Goal: Task Accomplishment & Management: Complete application form

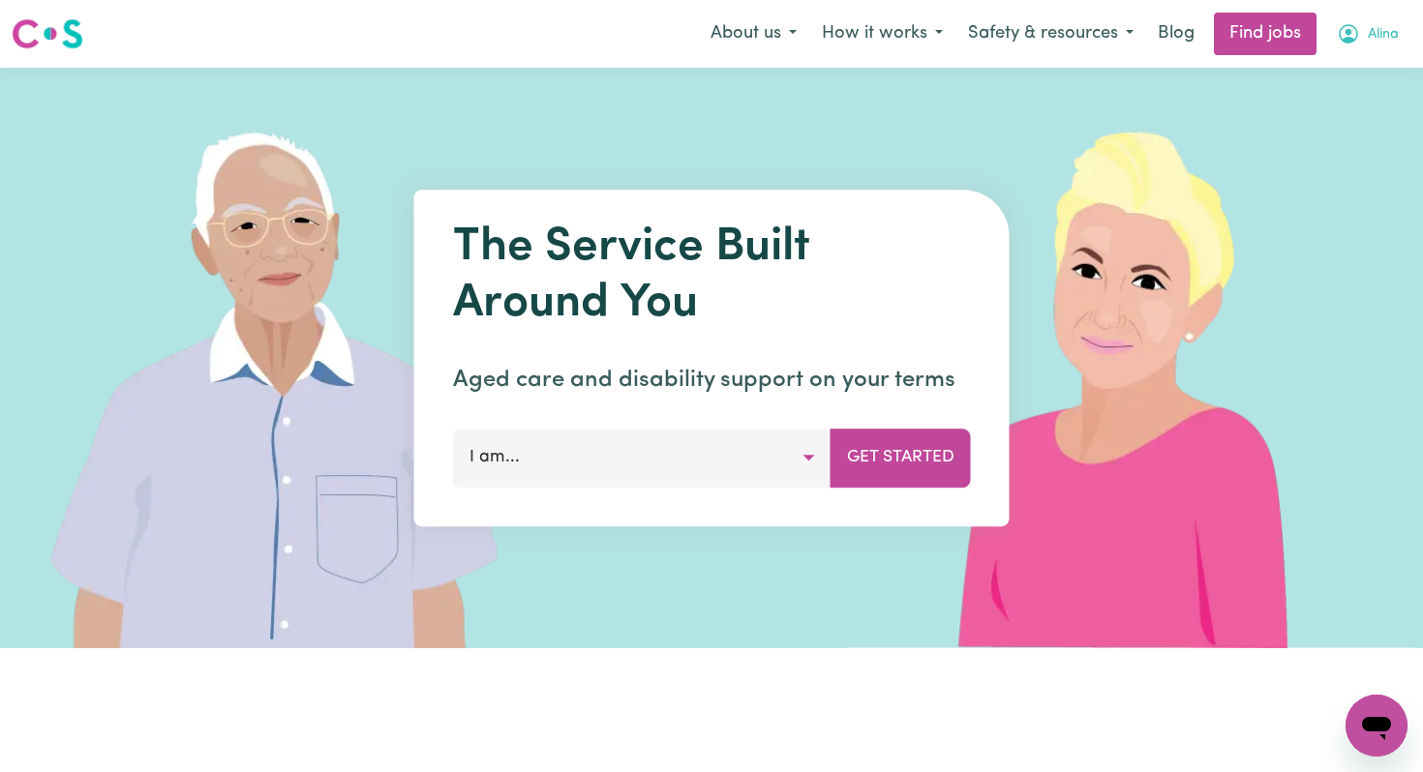
click at [1356, 35] on icon "My Account" at bounding box center [1348, 33] width 23 height 23
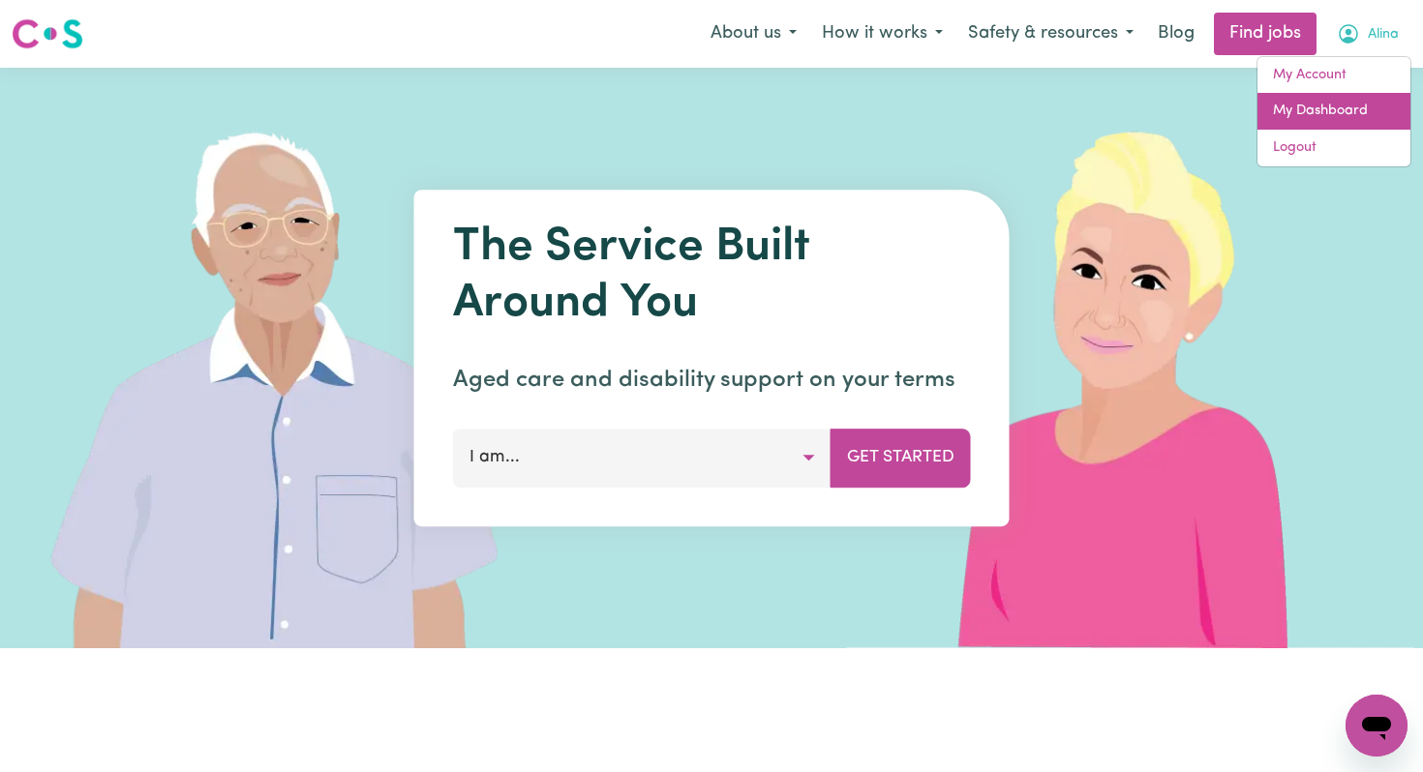
click at [1289, 111] on link "My Dashboard" at bounding box center [1333, 111] width 153 height 37
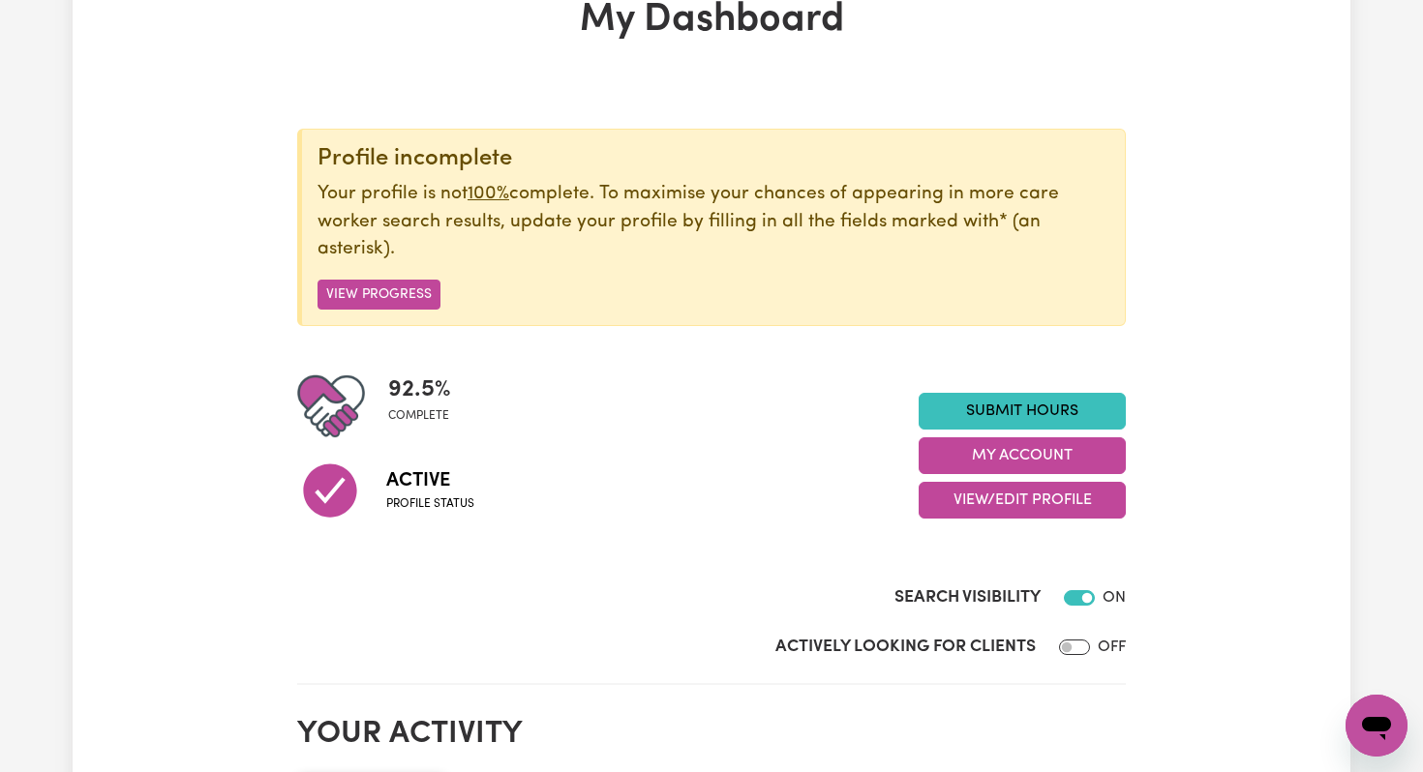
scroll to position [84, 0]
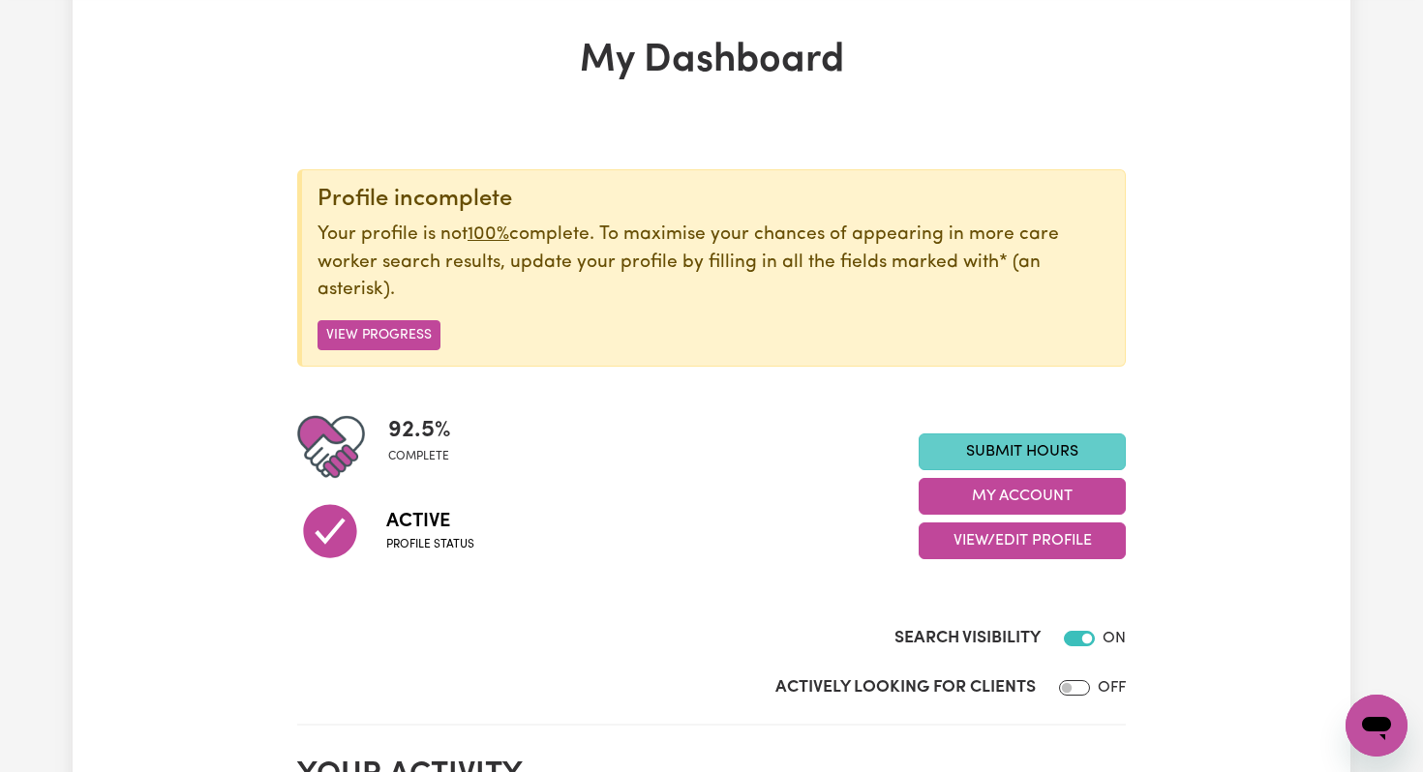
click at [988, 444] on link "Submit Hours" at bounding box center [1021, 452] width 207 height 37
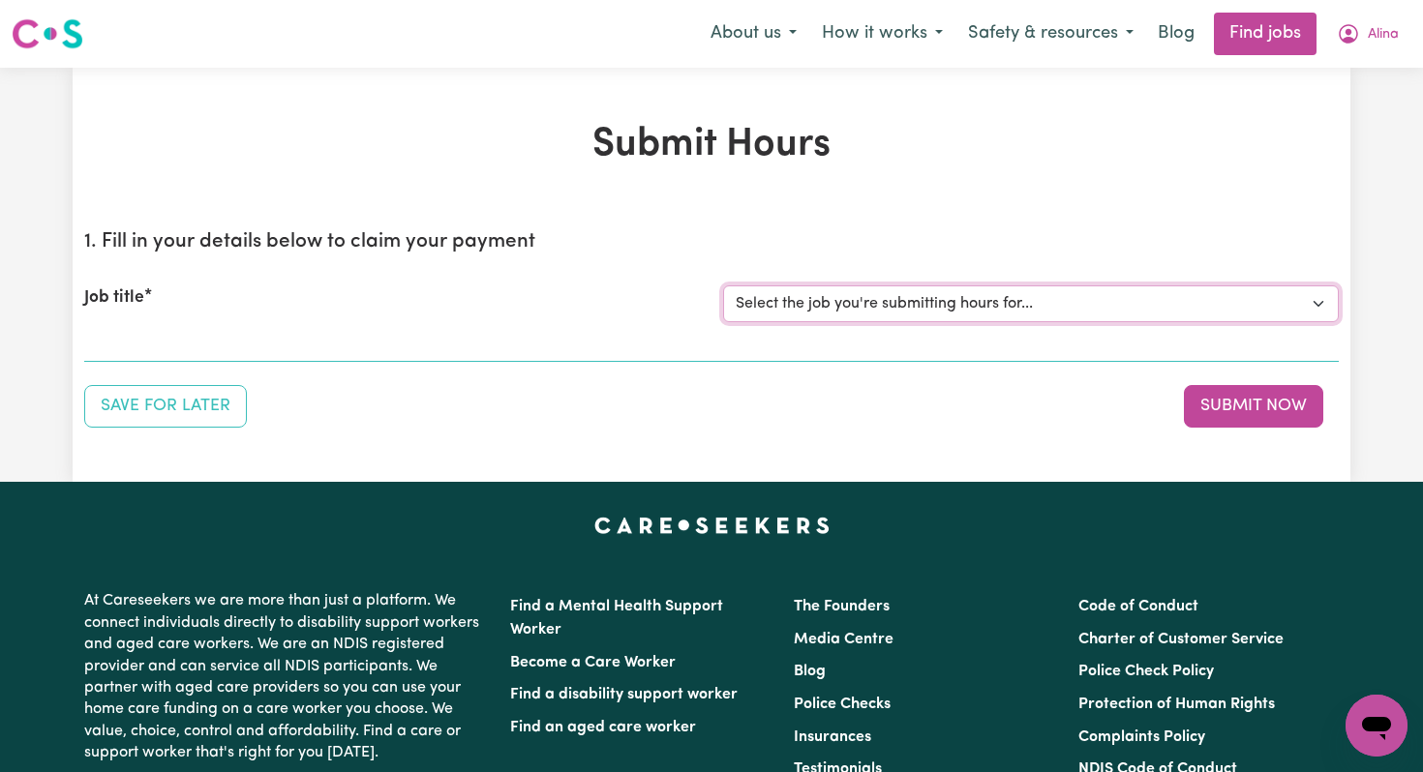
click at [977, 310] on select "Select the job you're submitting hours for... [[PERSON_NAME]] Overnight Rates" at bounding box center [1031, 304] width 616 height 37
select select "8289"
click at [723, 286] on select "Select the job you're submitting hours for... [[PERSON_NAME]] Overnight Rates" at bounding box center [1031, 304] width 616 height 37
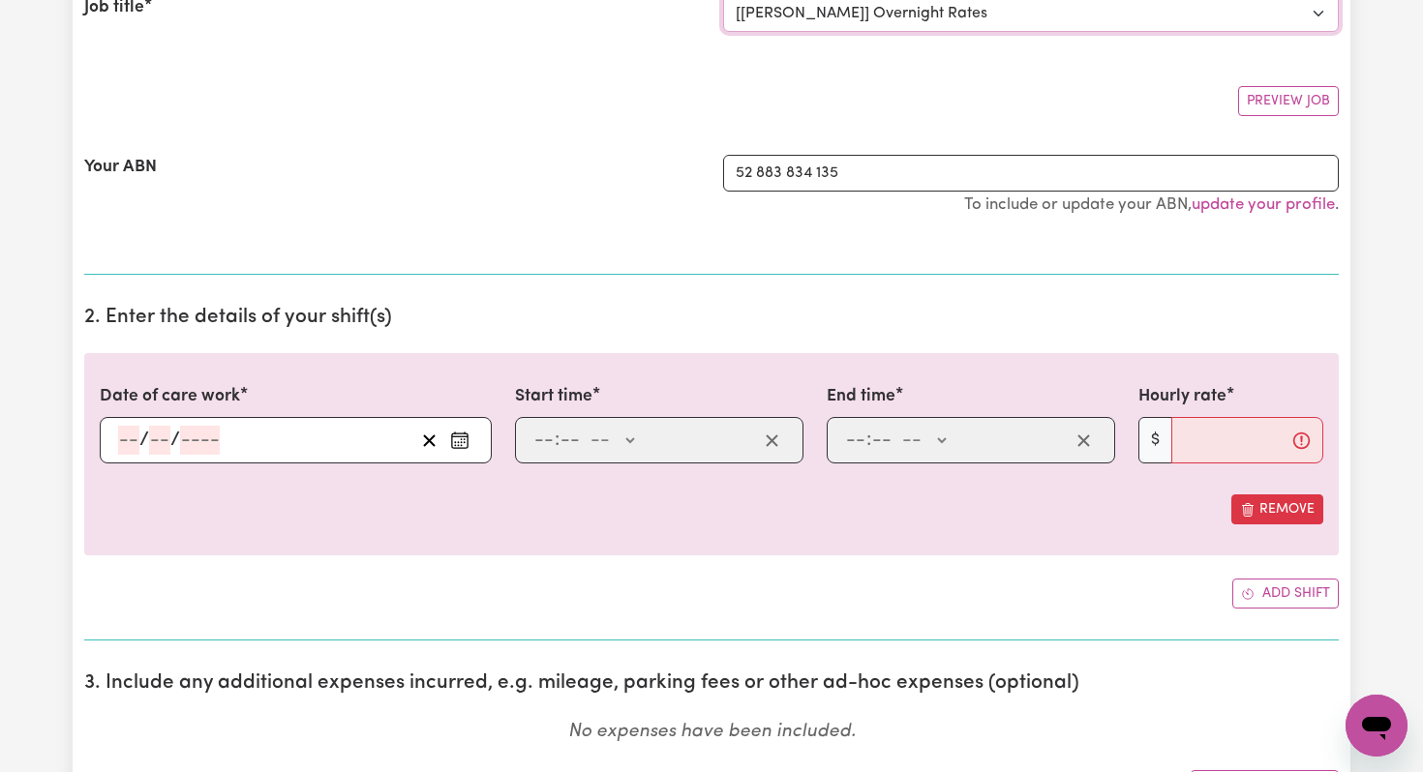
scroll to position [294, 0]
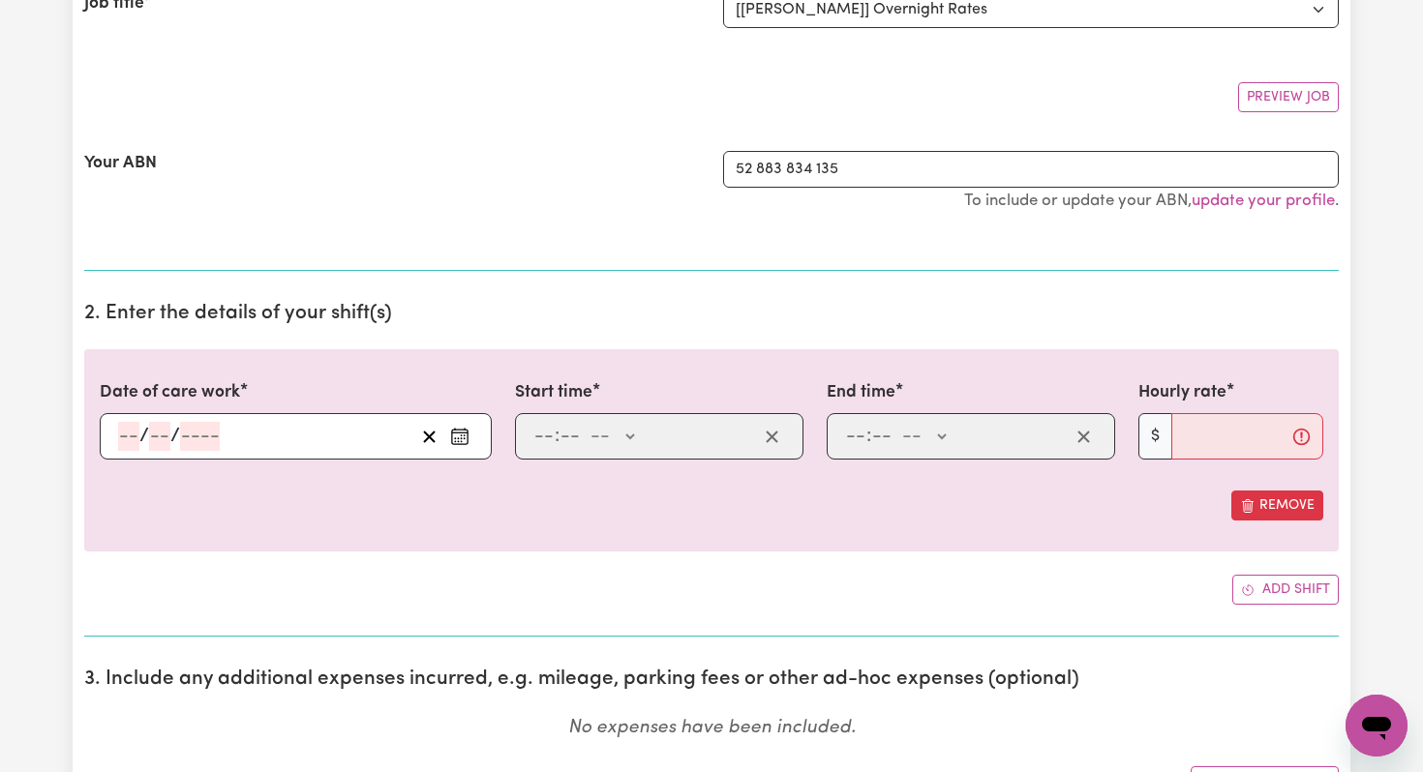
click at [464, 439] on icon "Enter the date of care work" at bounding box center [459, 436] width 19 height 19
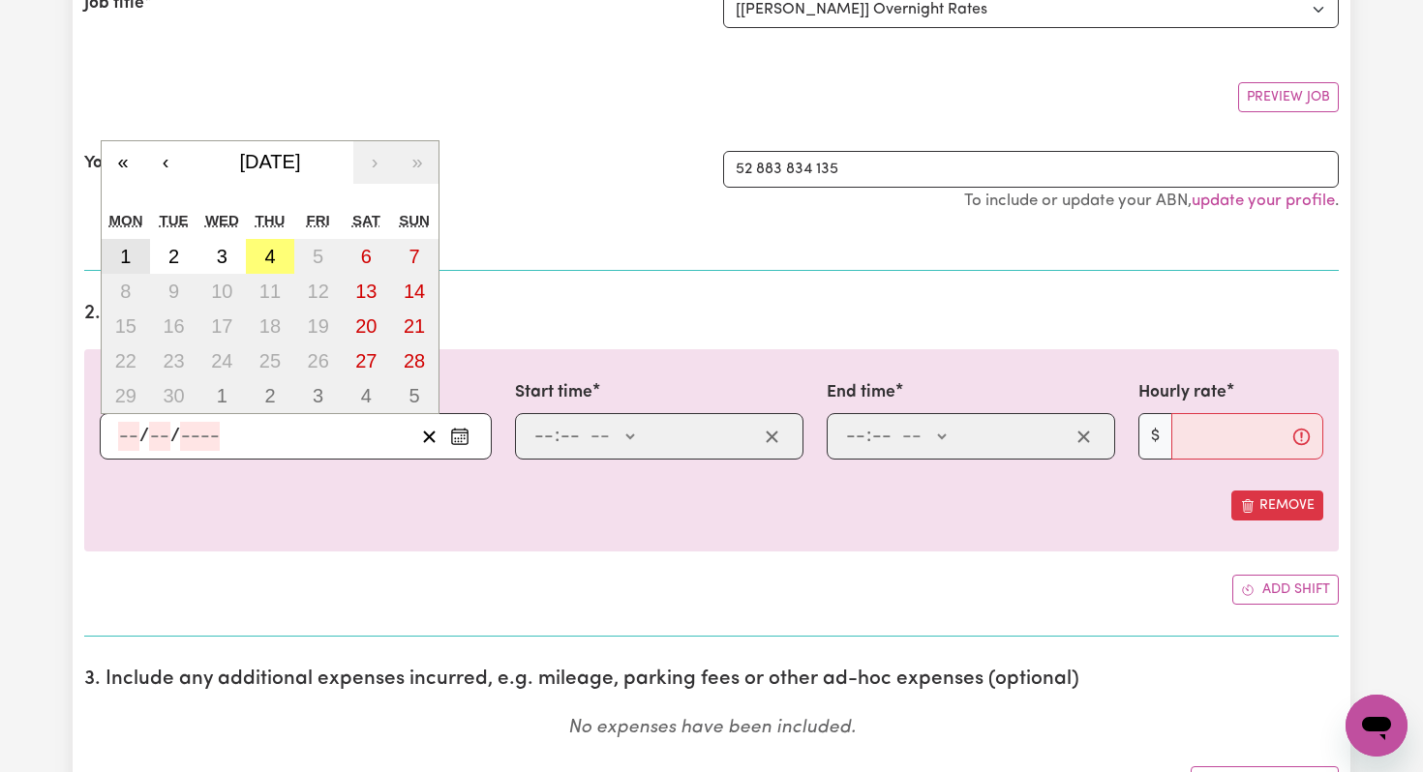
click at [127, 257] on abbr "1" at bounding box center [125, 256] width 11 height 21
type input "[DATE]"
type input "1"
type input "9"
type input "2025"
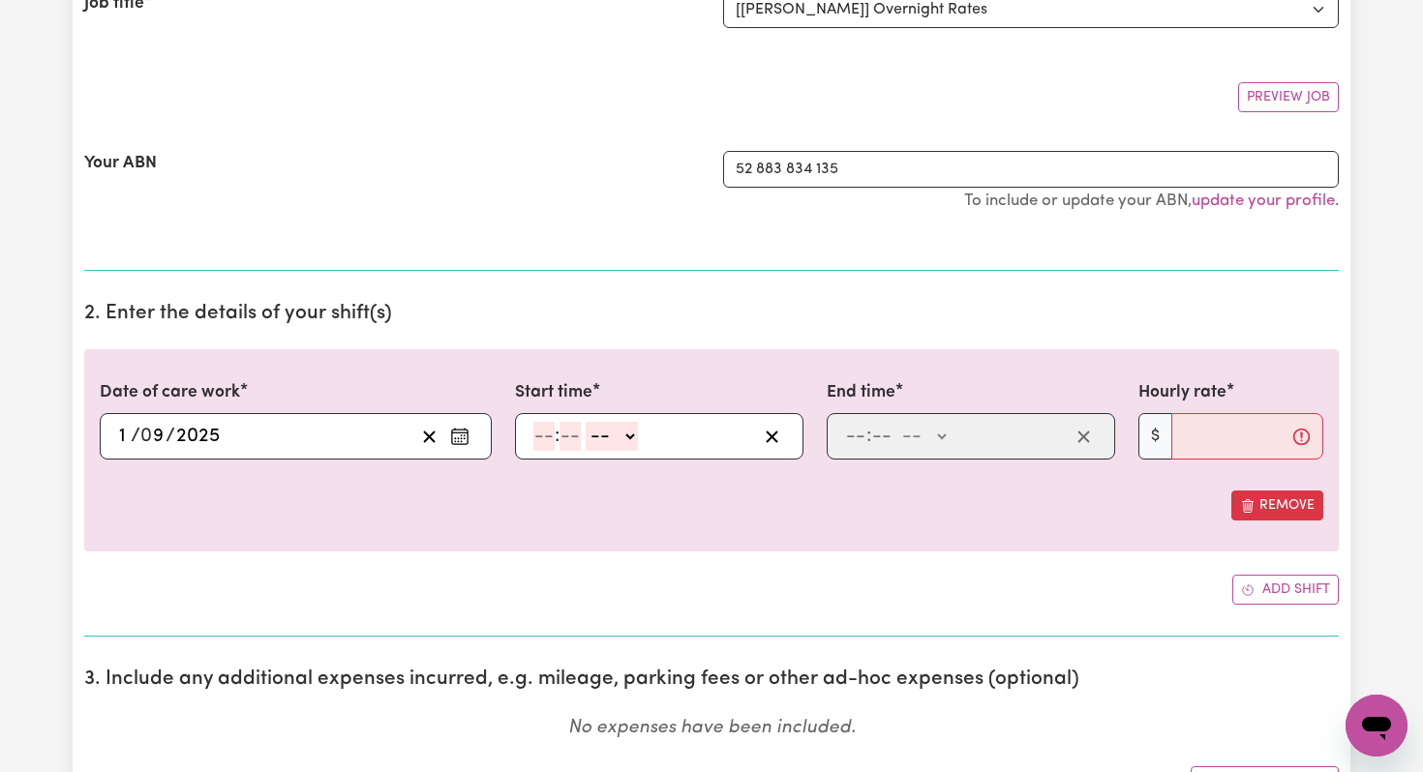
click at [547, 436] on input "number" at bounding box center [543, 436] width 21 height 29
type input "8"
type input "0"
click at [624, 437] on select "-- AM PM" at bounding box center [609, 436] width 52 height 29
select select "am"
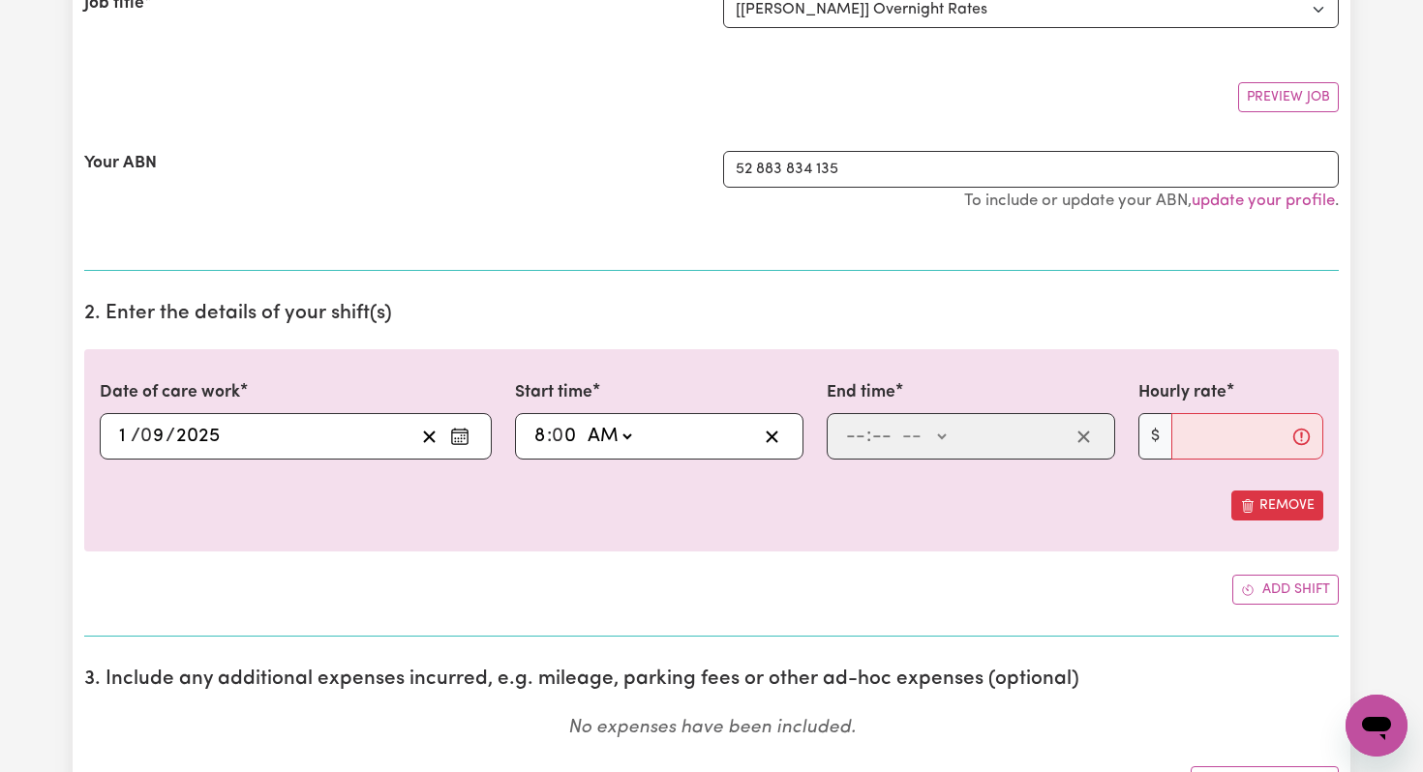
click at [584, 422] on select "-- AM PM" at bounding box center [609, 436] width 52 height 29
type input "08:00"
click at [842, 436] on div ": -- AM PM" at bounding box center [971, 436] width 288 height 46
click at [851, 439] on input "number" at bounding box center [855, 436] width 21 height 29
type input "6"
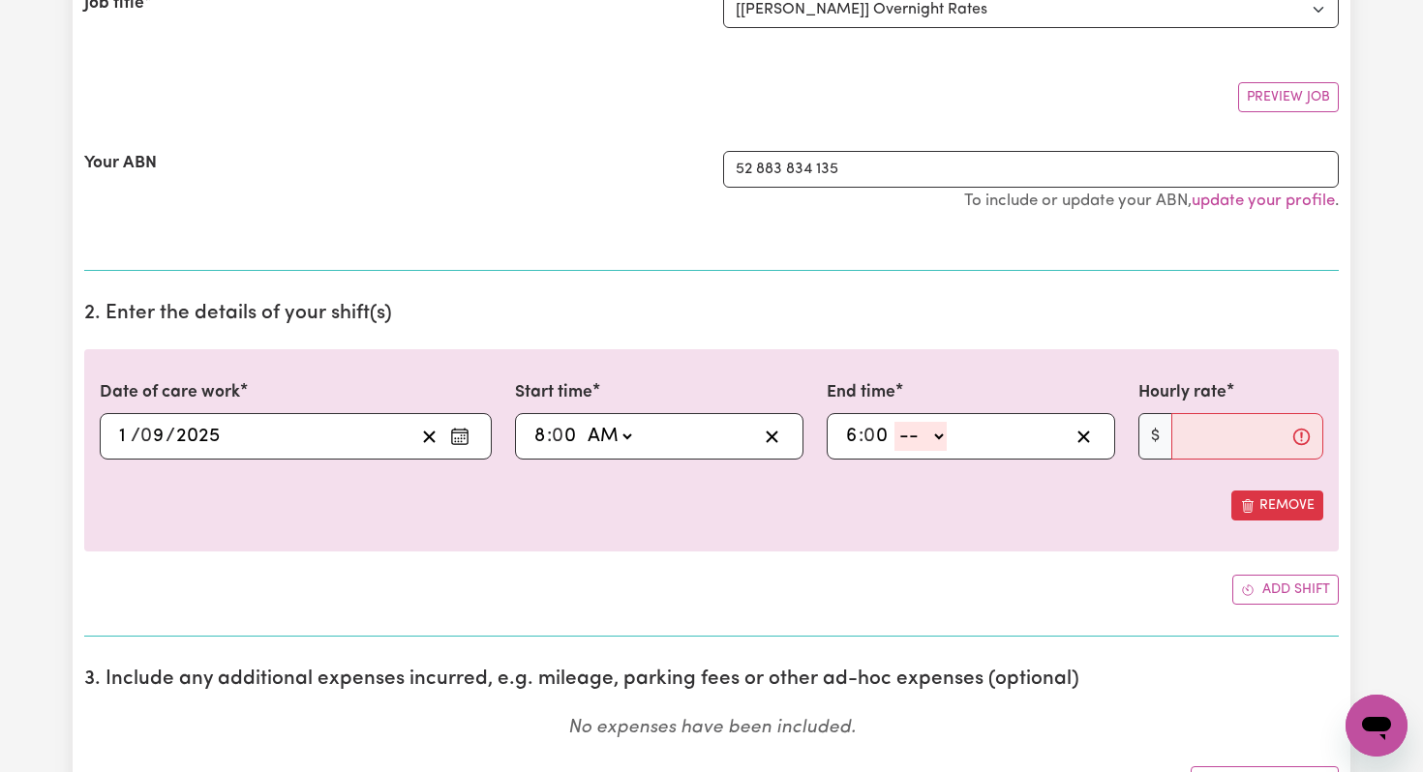
type input "0"
click at [933, 439] on select "-- AM PM" at bounding box center [920, 436] width 52 height 29
select select "pm"
click at [895, 422] on select "-- AM PM" at bounding box center [920, 436] width 52 height 29
type input "18:00"
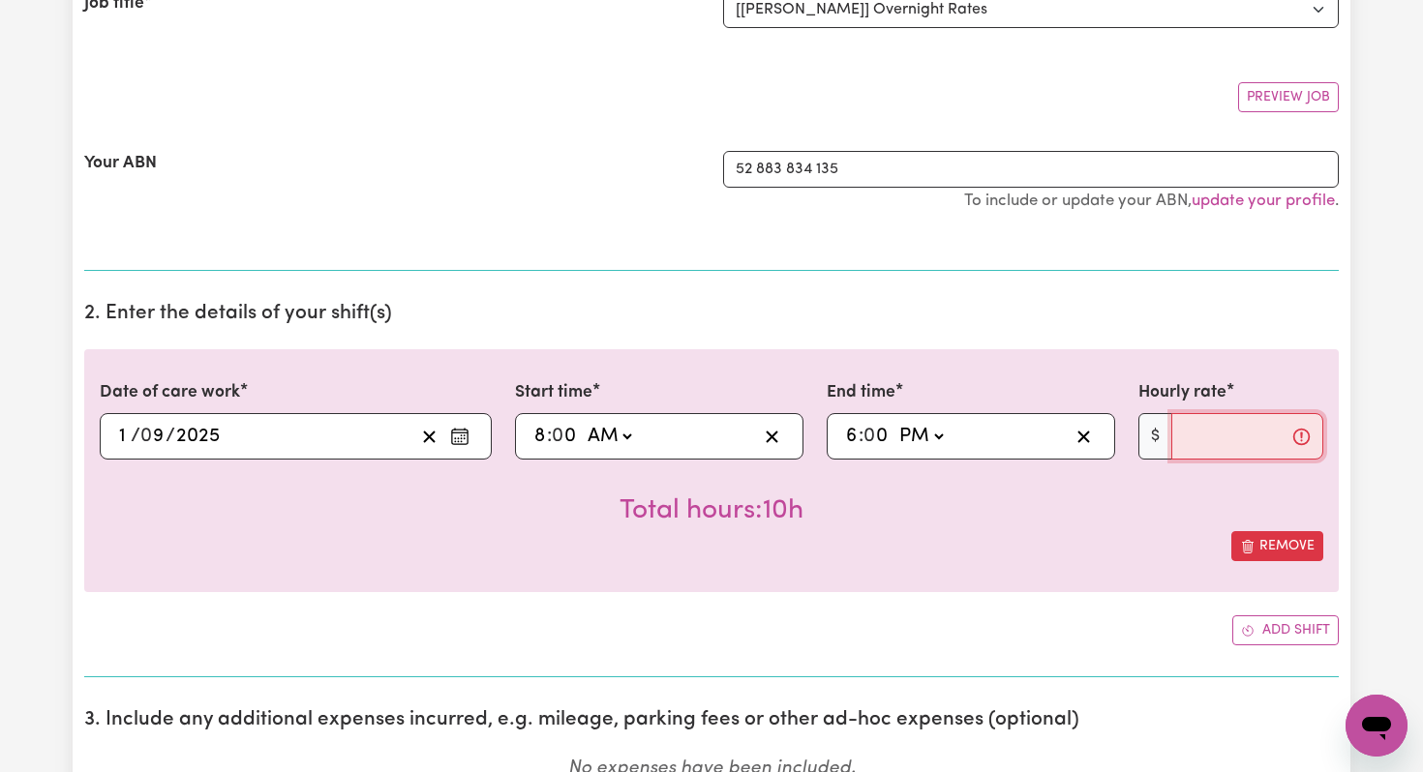
click at [1185, 436] on input "Hourly rate" at bounding box center [1247, 436] width 152 height 46
type input "4"
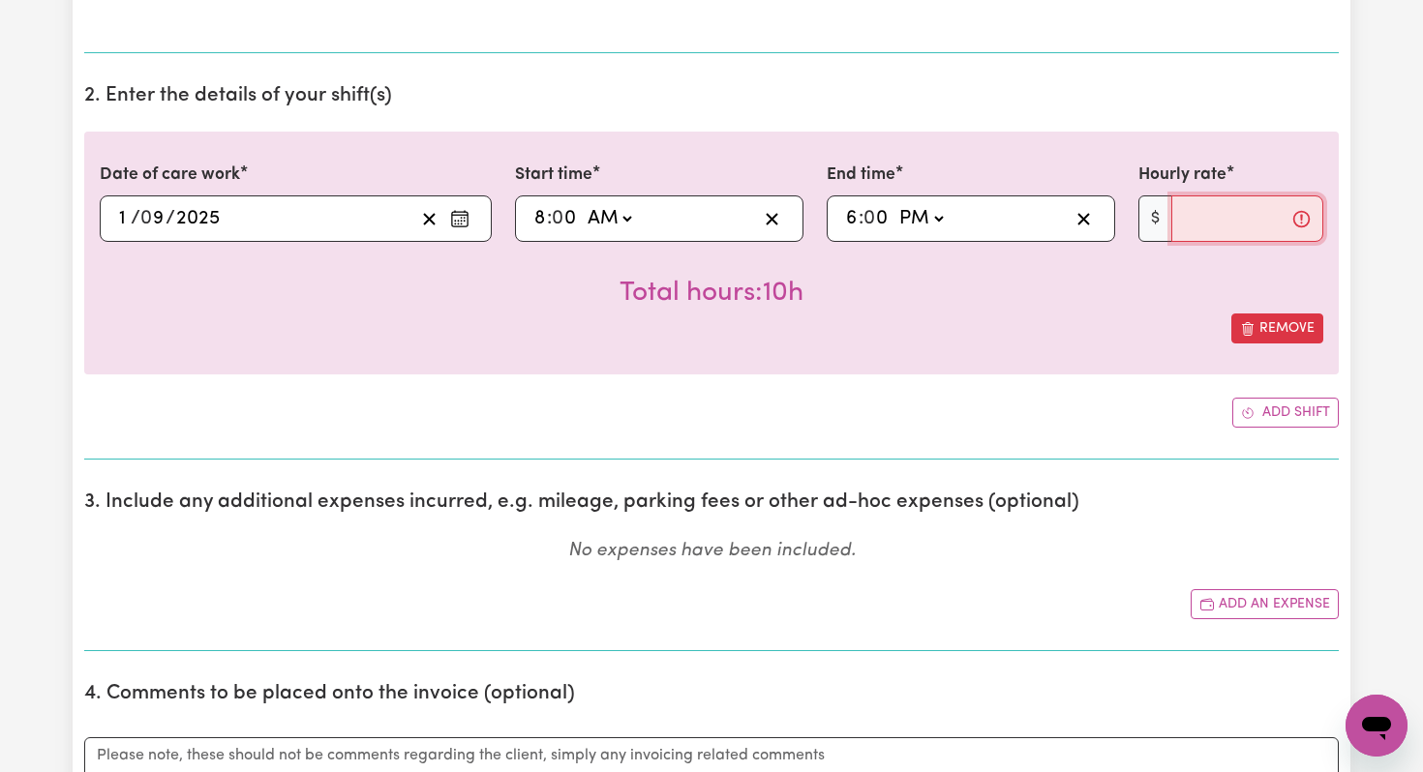
scroll to position [525, 0]
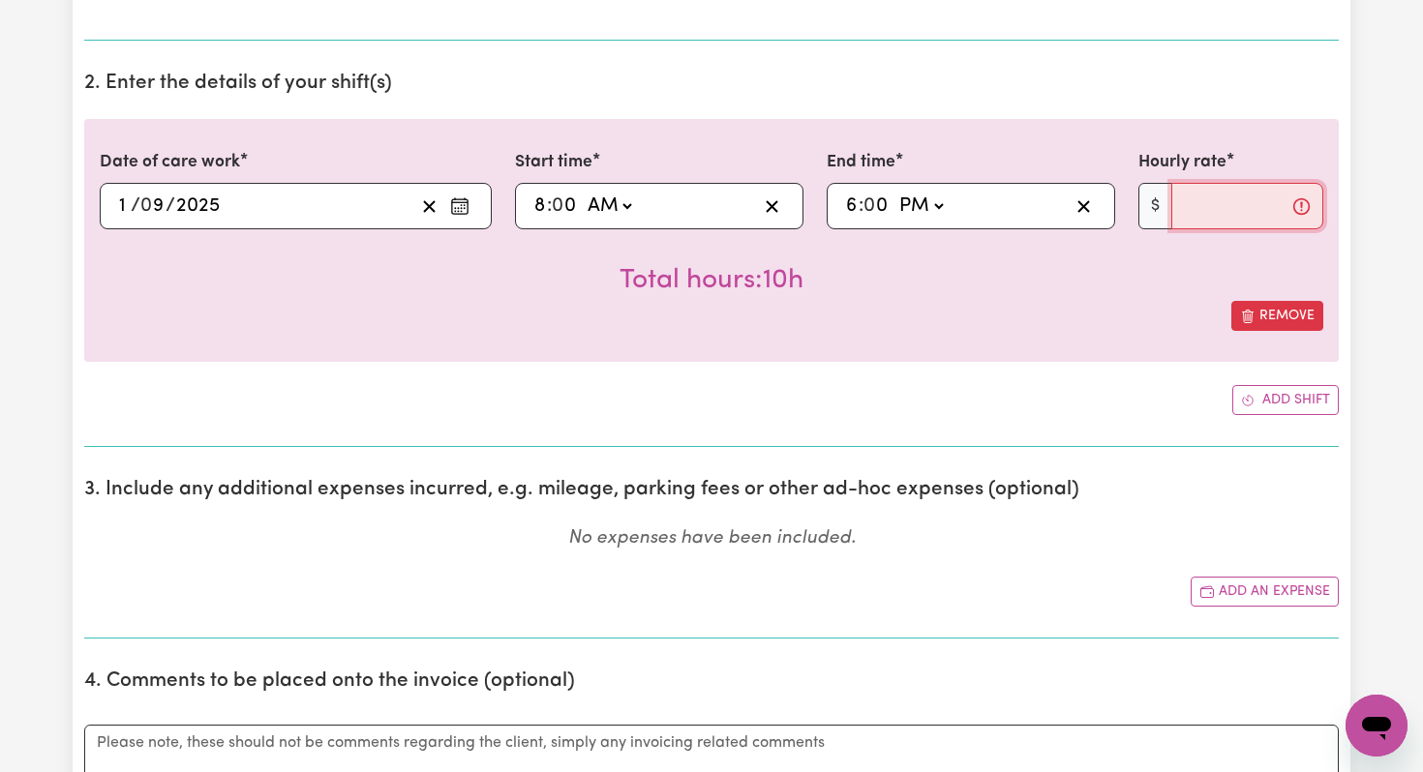
click at [1194, 207] on input "Hourly rate" at bounding box center [1247, 206] width 152 height 46
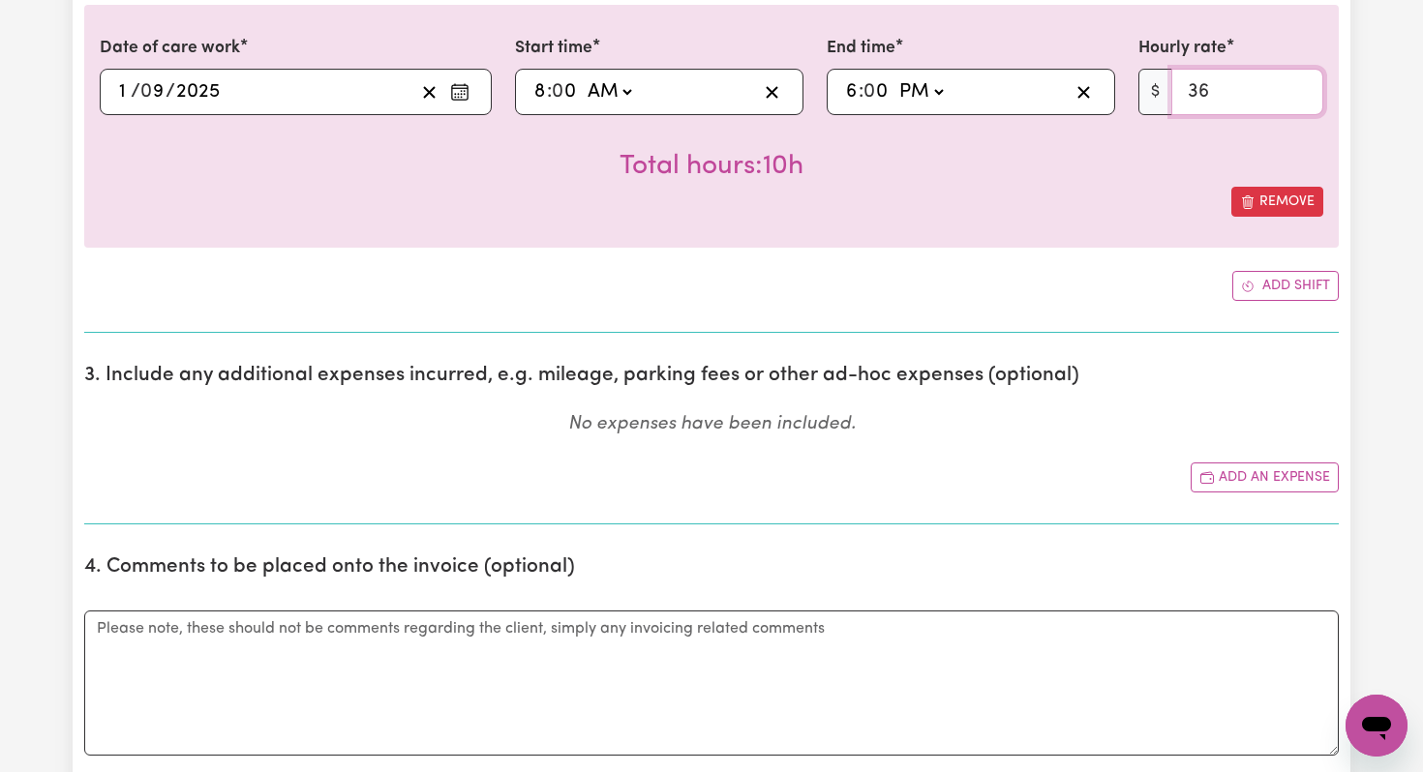
scroll to position [642, 0]
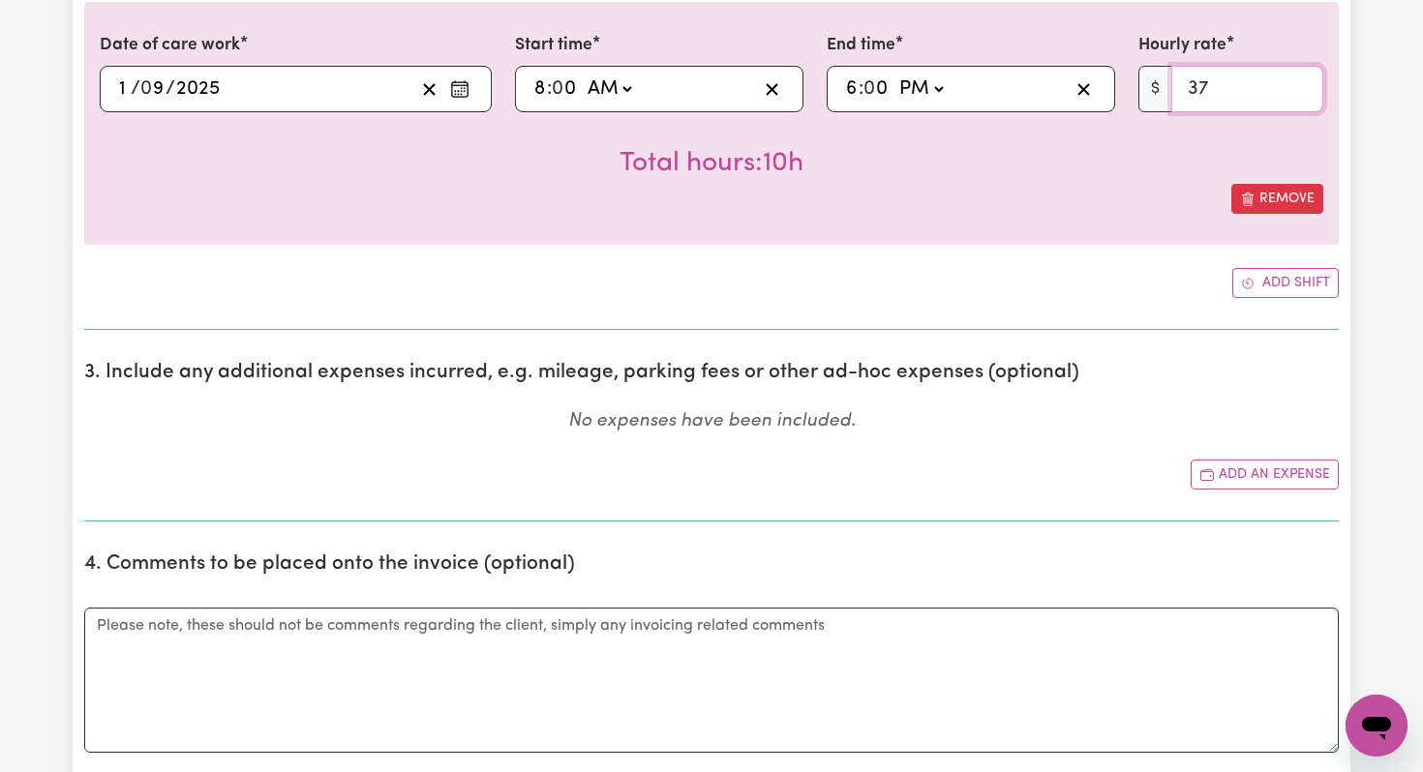
click at [1301, 85] on input "37" at bounding box center [1247, 89] width 152 height 46
click at [1301, 85] on input "38" at bounding box center [1247, 89] width 152 height 46
click at [1301, 85] on input "39" at bounding box center [1247, 89] width 152 height 46
type input "40"
click at [1301, 85] on input "40" at bounding box center [1247, 89] width 152 height 46
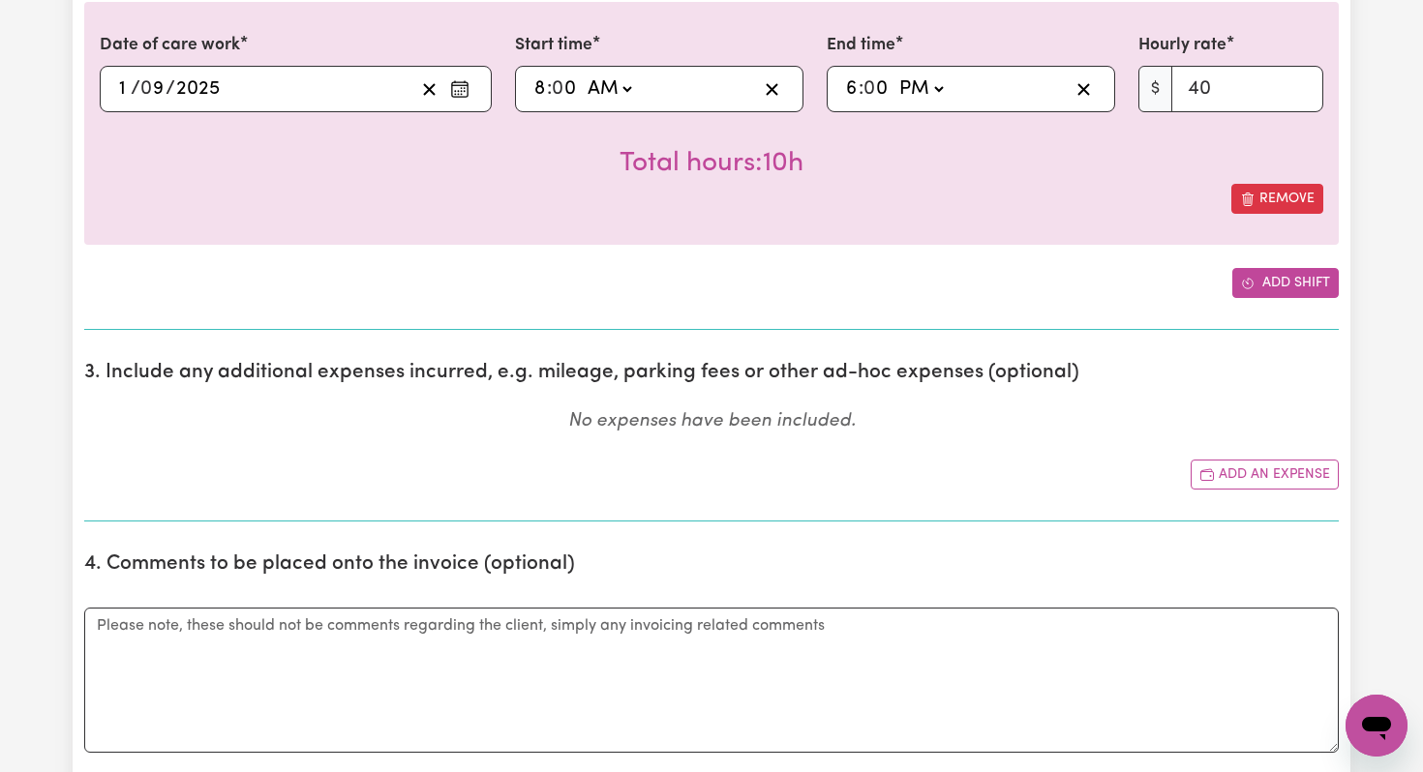
click at [1273, 275] on button "Add shift" at bounding box center [1285, 283] width 106 height 30
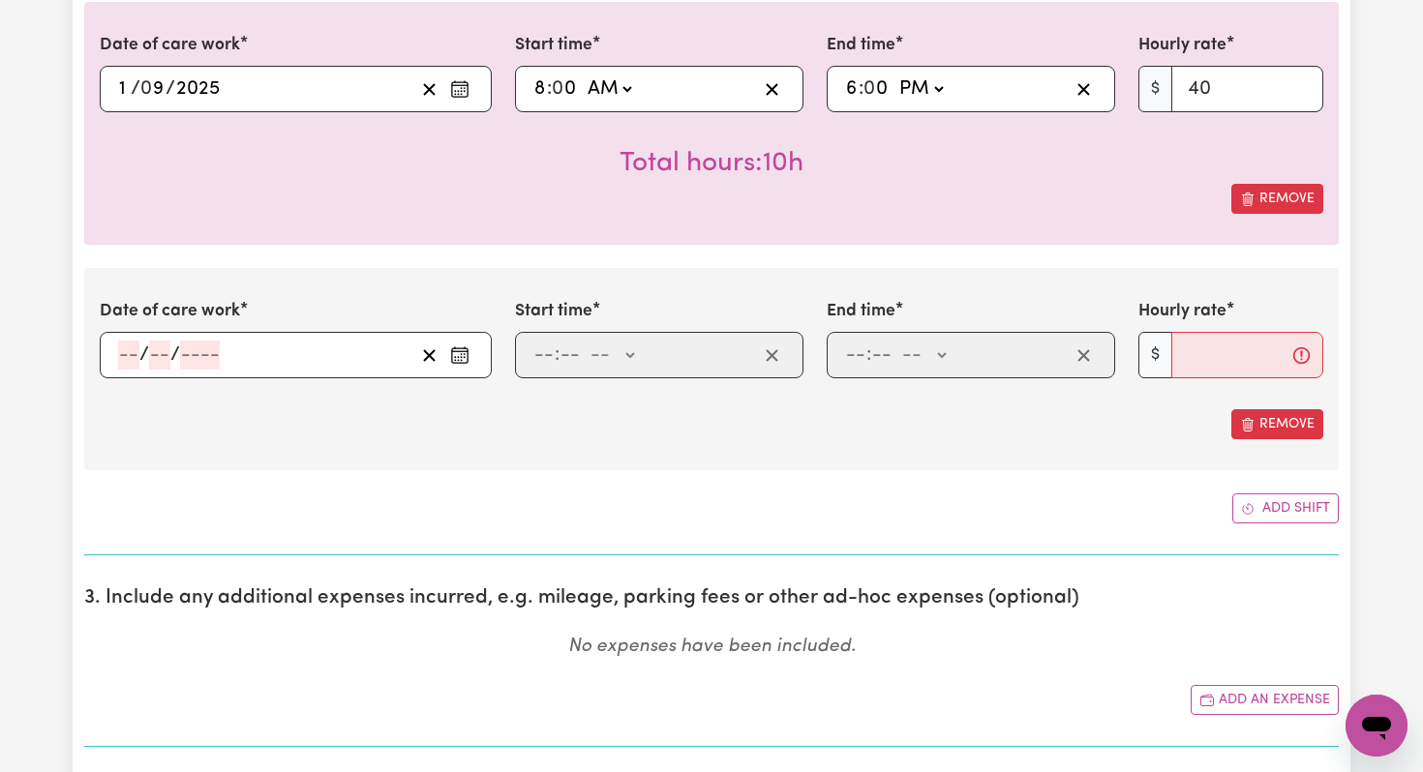
click at [466, 353] on icon "Enter the date of care work" at bounding box center [459, 355] width 19 height 19
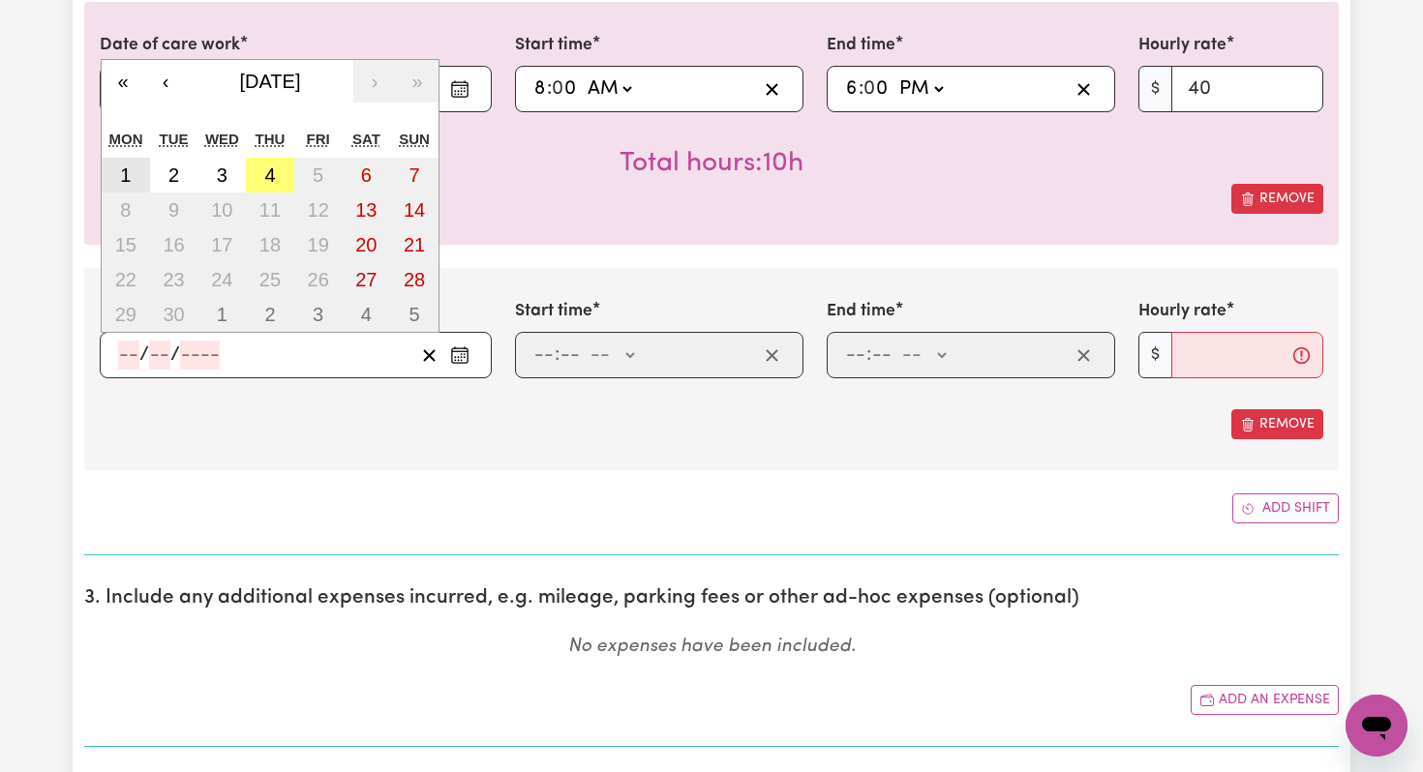
click at [135, 175] on button "1" at bounding box center [126, 175] width 48 height 35
type input "[DATE]"
type input "1"
type input "9"
type input "2025"
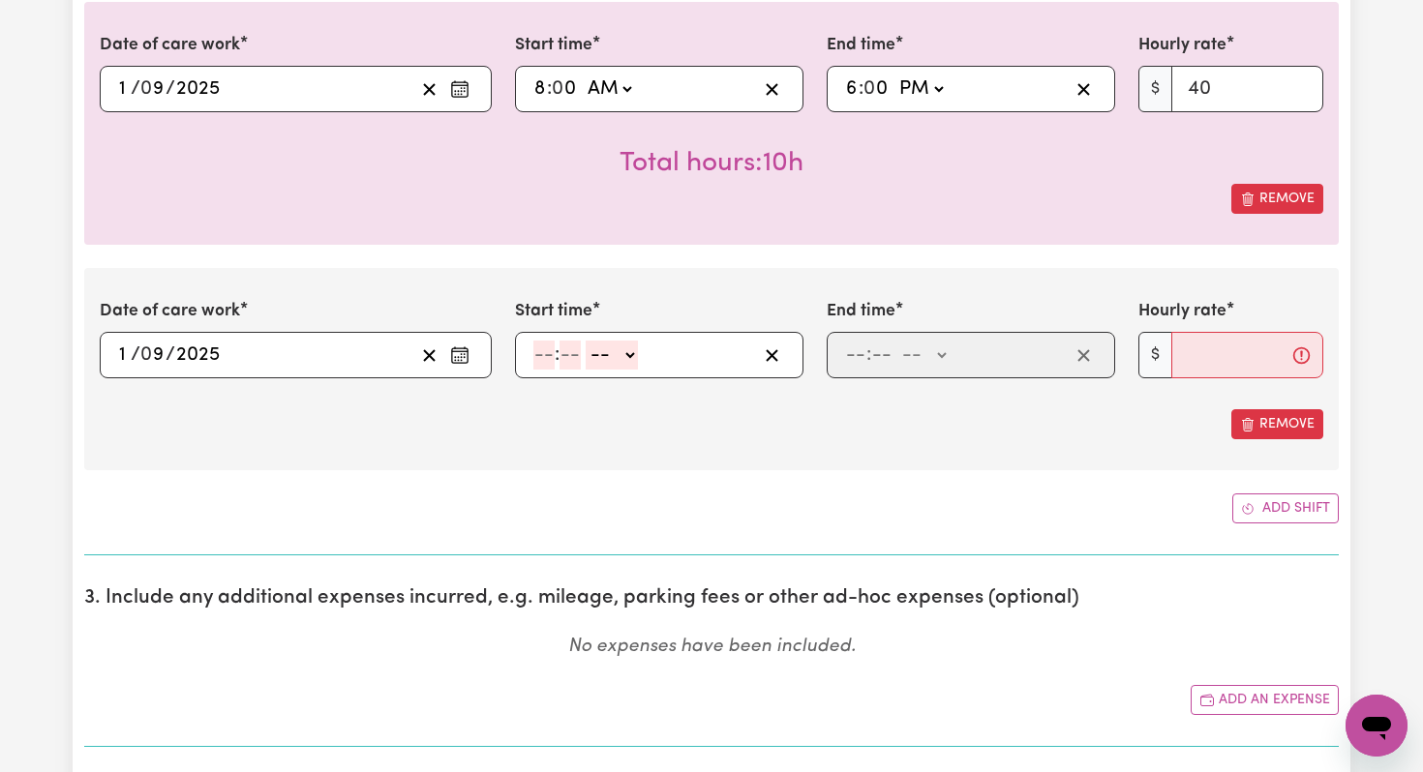
click at [540, 354] on input "number" at bounding box center [543, 355] width 21 height 29
type input "6"
type input "0"
click at [600, 358] on select "-- AM PM" at bounding box center [609, 355] width 52 height 29
select select "pm"
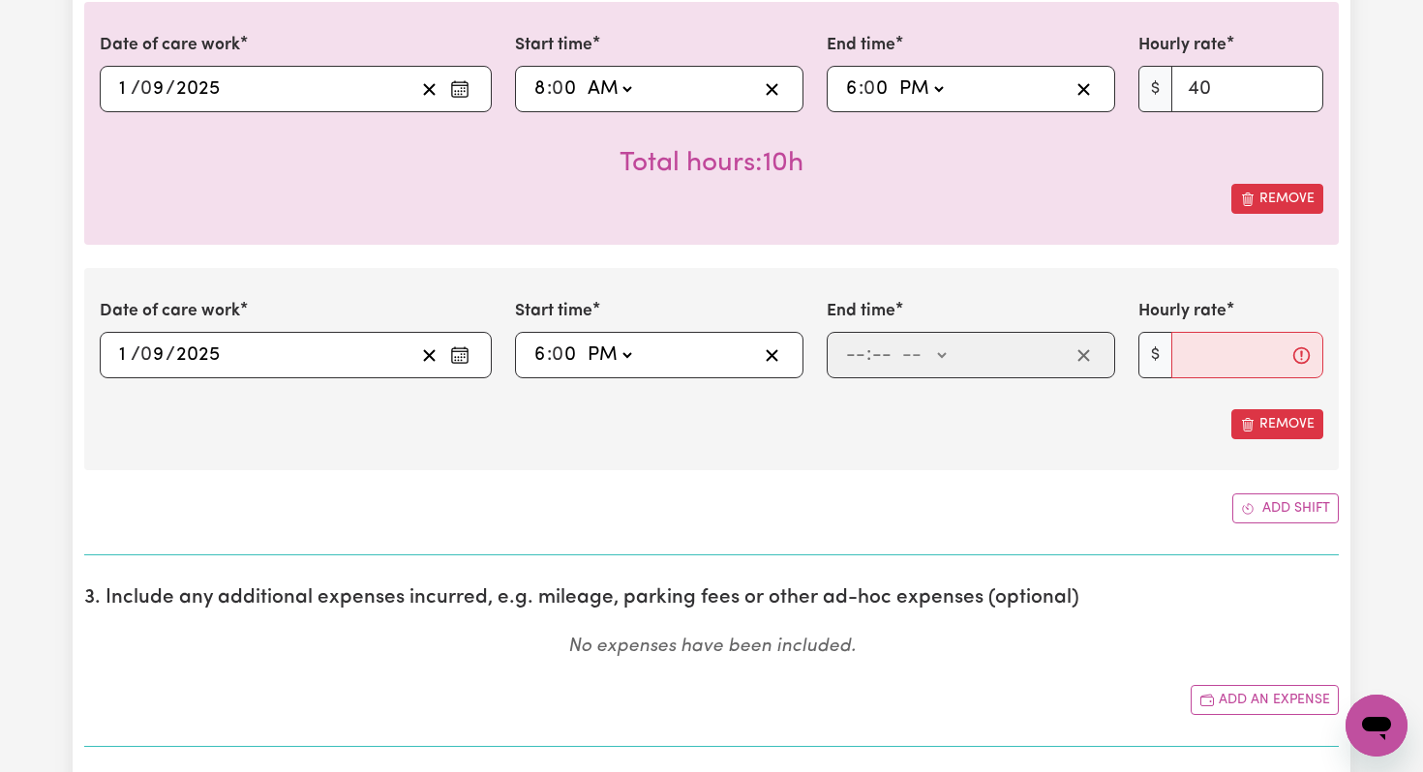
click at [584, 341] on select "-- AM PM" at bounding box center [609, 355] width 52 height 29
type input "18:00"
click at [862, 369] on input "number" at bounding box center [855, 355] width 21 height 29
type input "9"
type input "0"
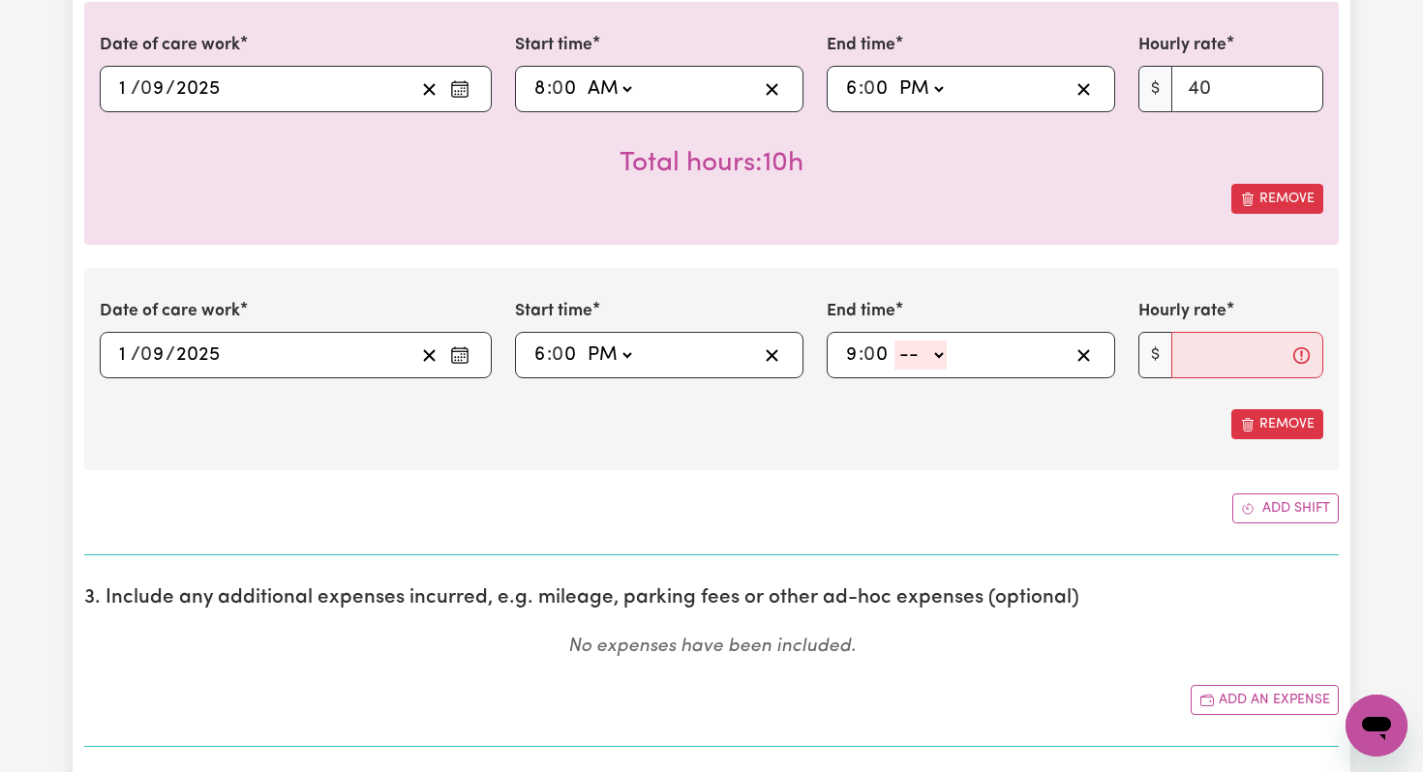
click at [934, 352] on select "-- AM PM" at bounding box center [920, 355] width 52 height 29
select select "pm"
click at [895, 341] on select "-- AM PM" at bounding box center [920, 355] width 52 height 29
type input "21:00"
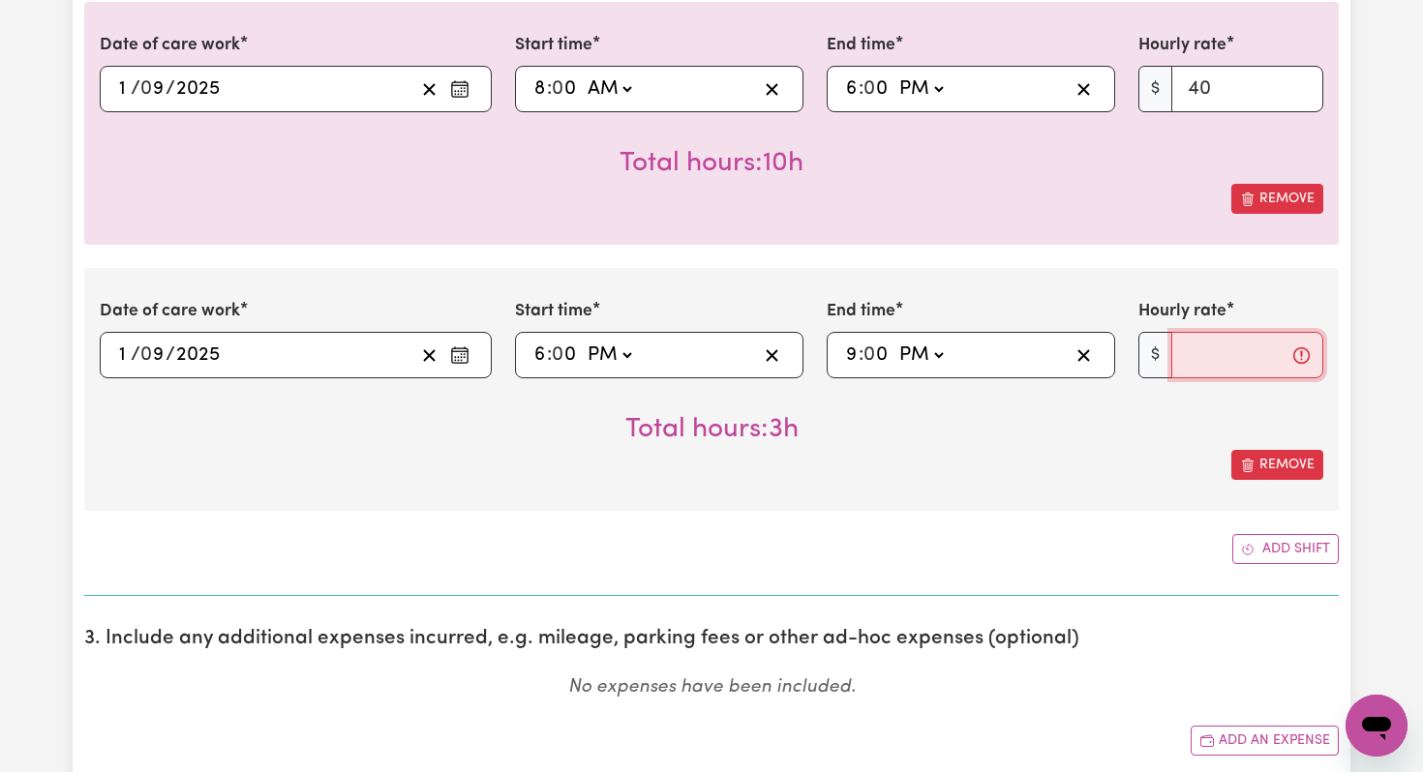
click at [1185, 370] on input "Hourly rate" at bounding box center [1247, 355] width 152 height 46
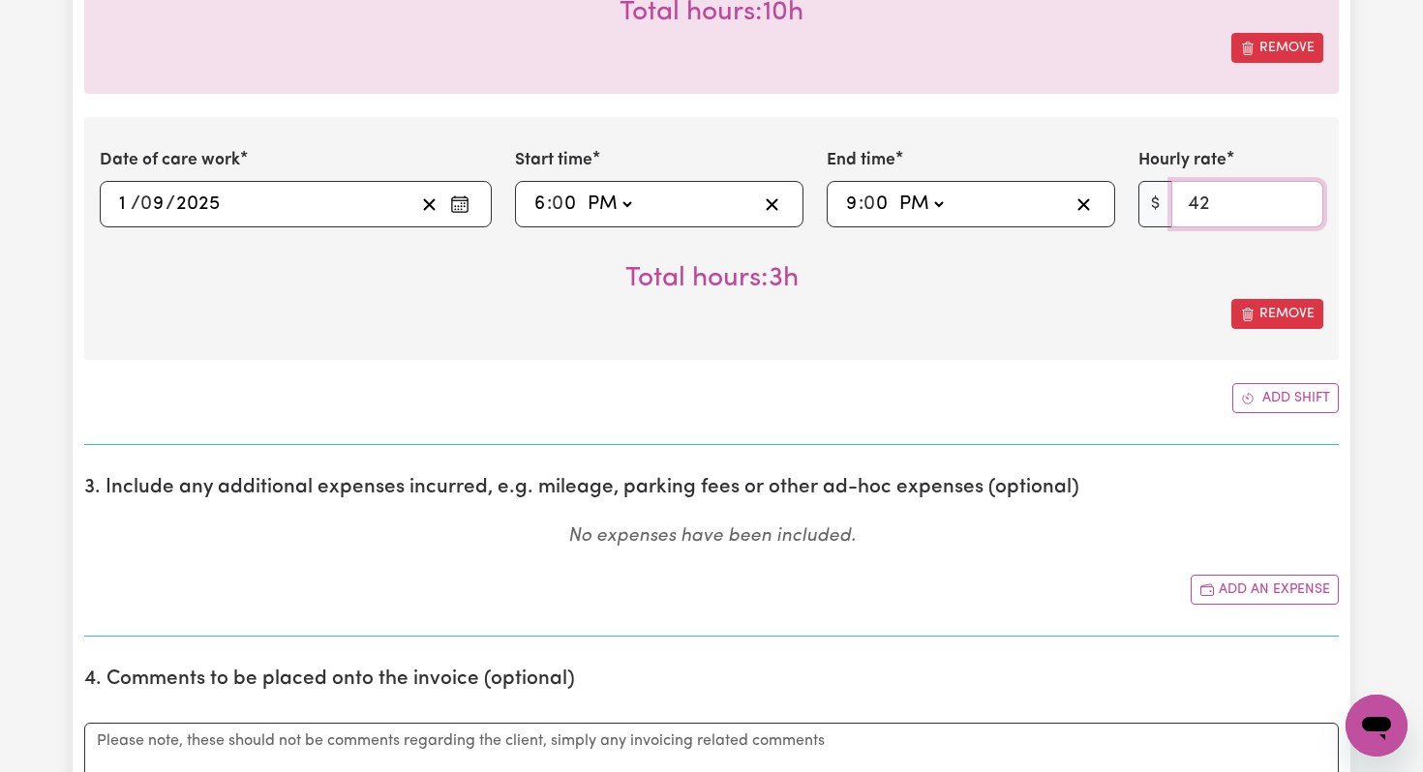
scroll to position [796, 0]
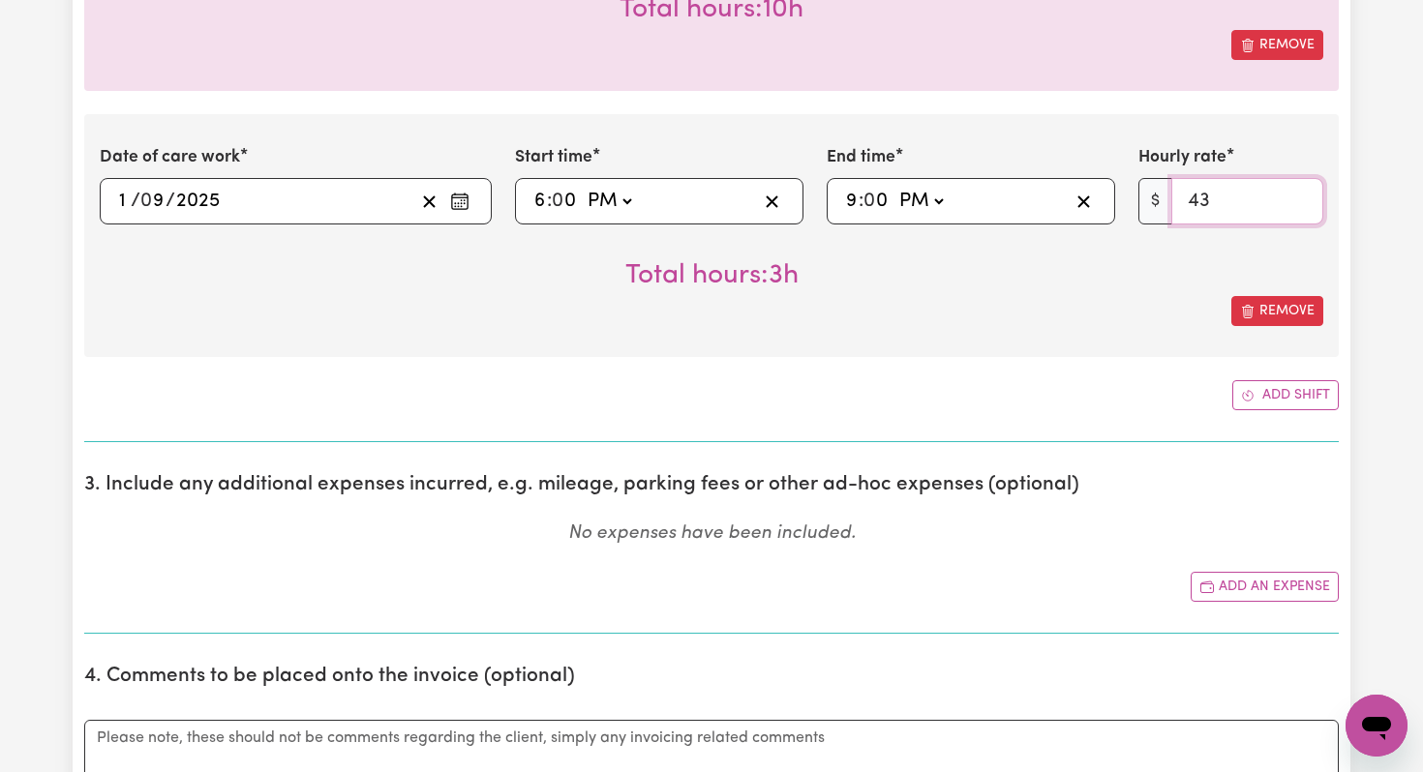
click at [1298, 200] on input "43" at bounding box center [1247, 201] width 152 height 46
type input "44"
click at [1298, 200] on input "44" at bounding box center [1247, 201] width 152 height 46
click at [1301, 403] on button "Add shift" at bounding box center [1285, 395] width 106 height 30
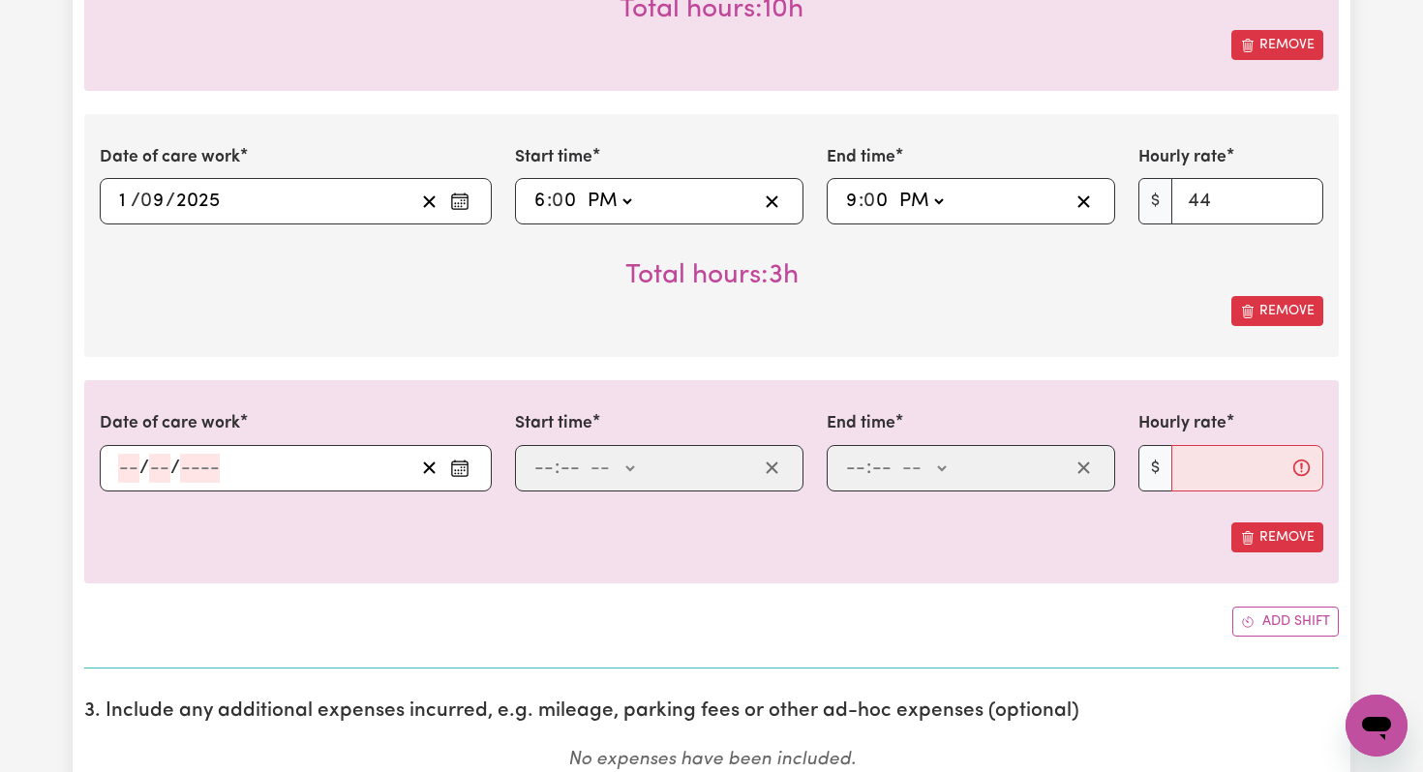
click at [461, 471] on icon "Enter the date of care work" at bounding box center [459, 468] width 19 height 19
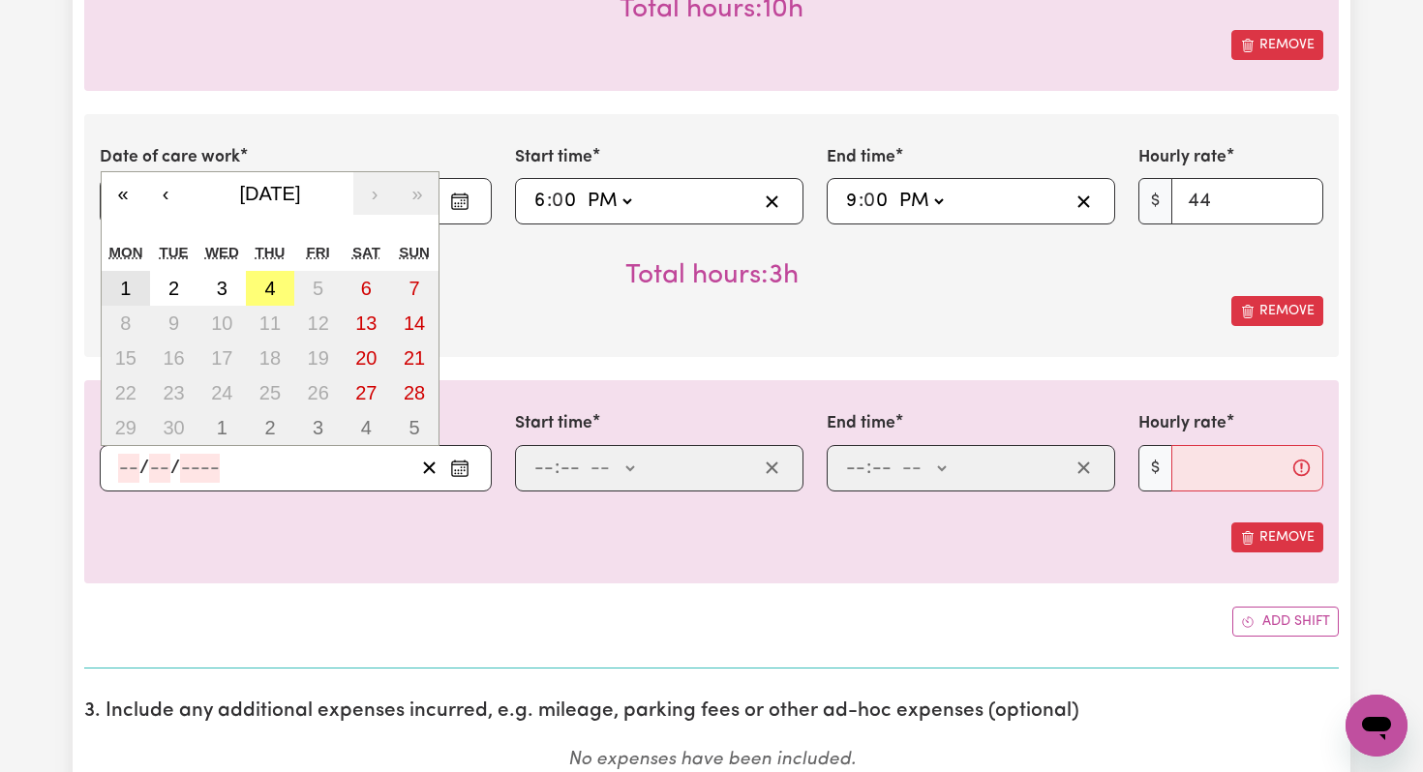
click at [128, 287] on abbr "1" at bounding box center [125, 288] width 11 height 21
type input "[DATE]"
type input "1"
type input "9"
type input "2025"
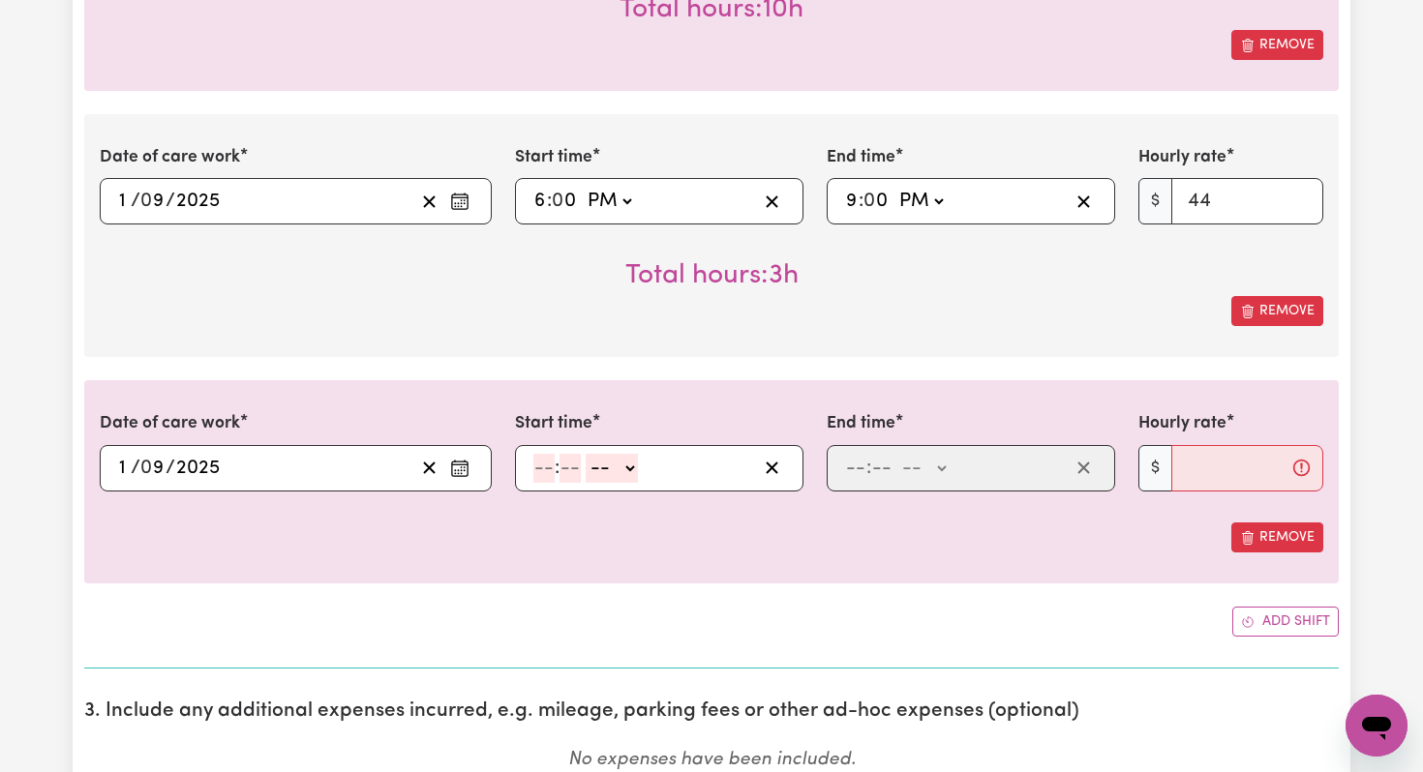
click at [547, 468] on input "number" at bounding box center [543, 468] width 21 height 29
type input "9"
type input "0"
click at [625, 467] on select "-- AM PM" at bounding box center [609, 468] width 52 height 29
select select "pm"
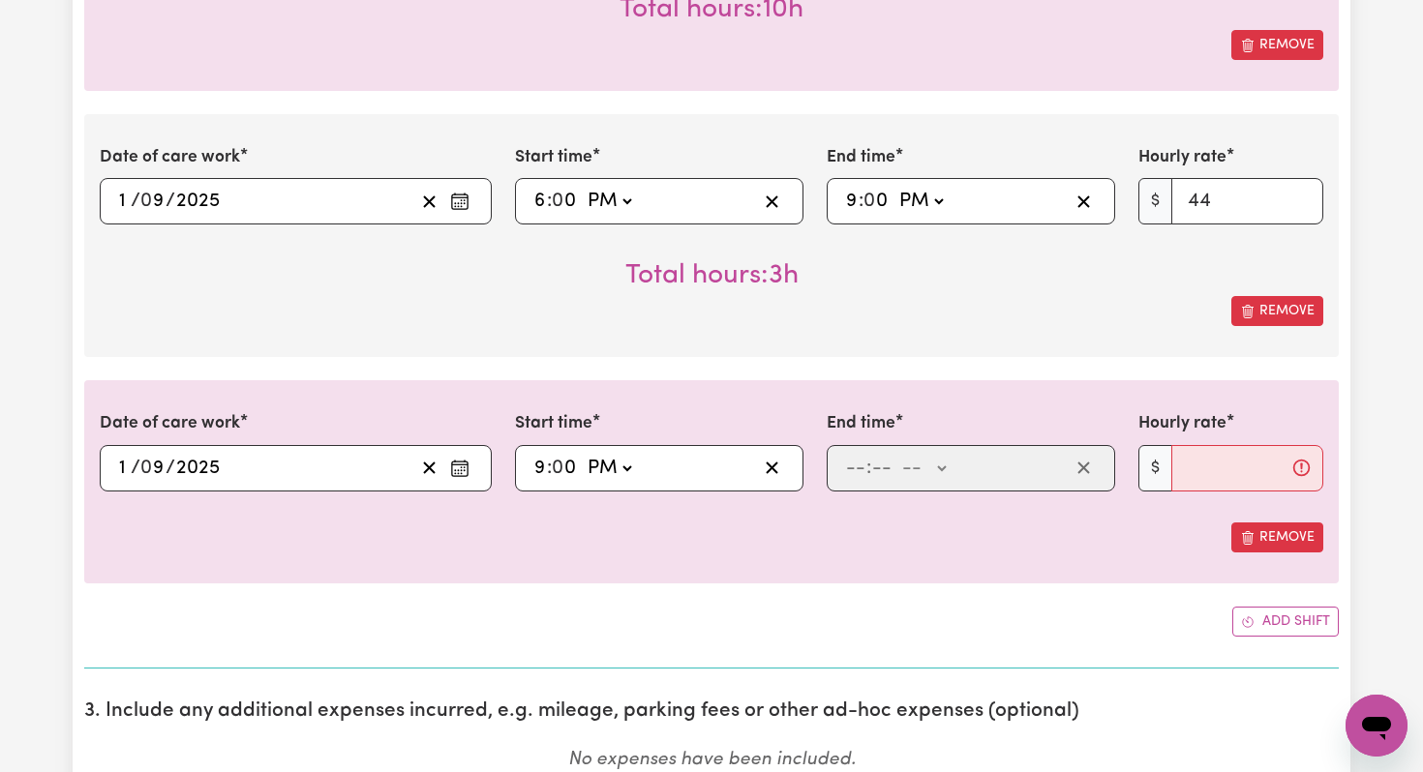
click at [584, 454] on select "-- AM PM" at bounding box center [609, 468] width 52 height 29
type input "21:00"
click at [856, 470] on input "number" at bounding box center [855, 468] width 21 height 29
type input "11"
type input "59"
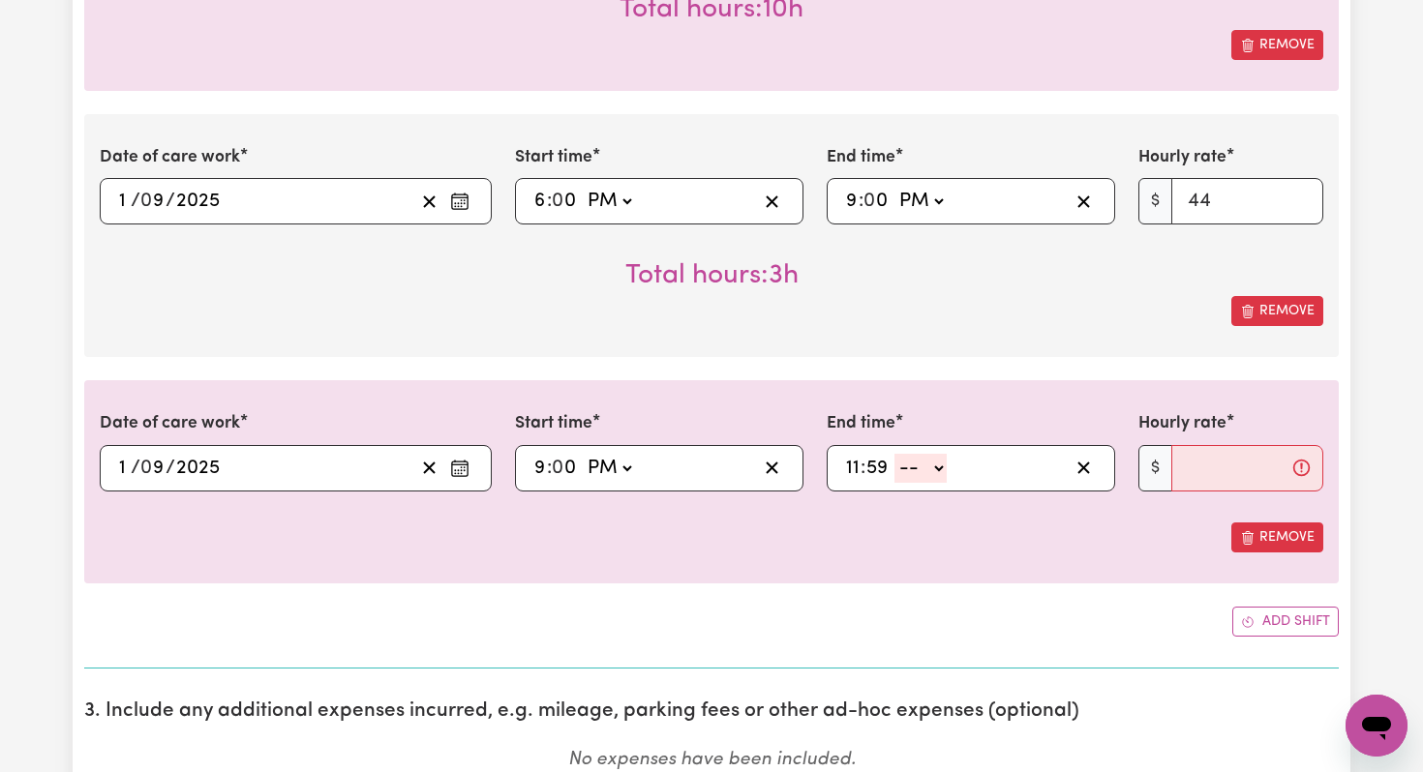
click at [942, 470] on select "-- AM PM" at bounding box center [920, 468] width 52 height 29
select select "pm"
click at [894, 454] on select "-- AM PM" at bounding box center [920, 468] width 52 height 29
type input "23:59"
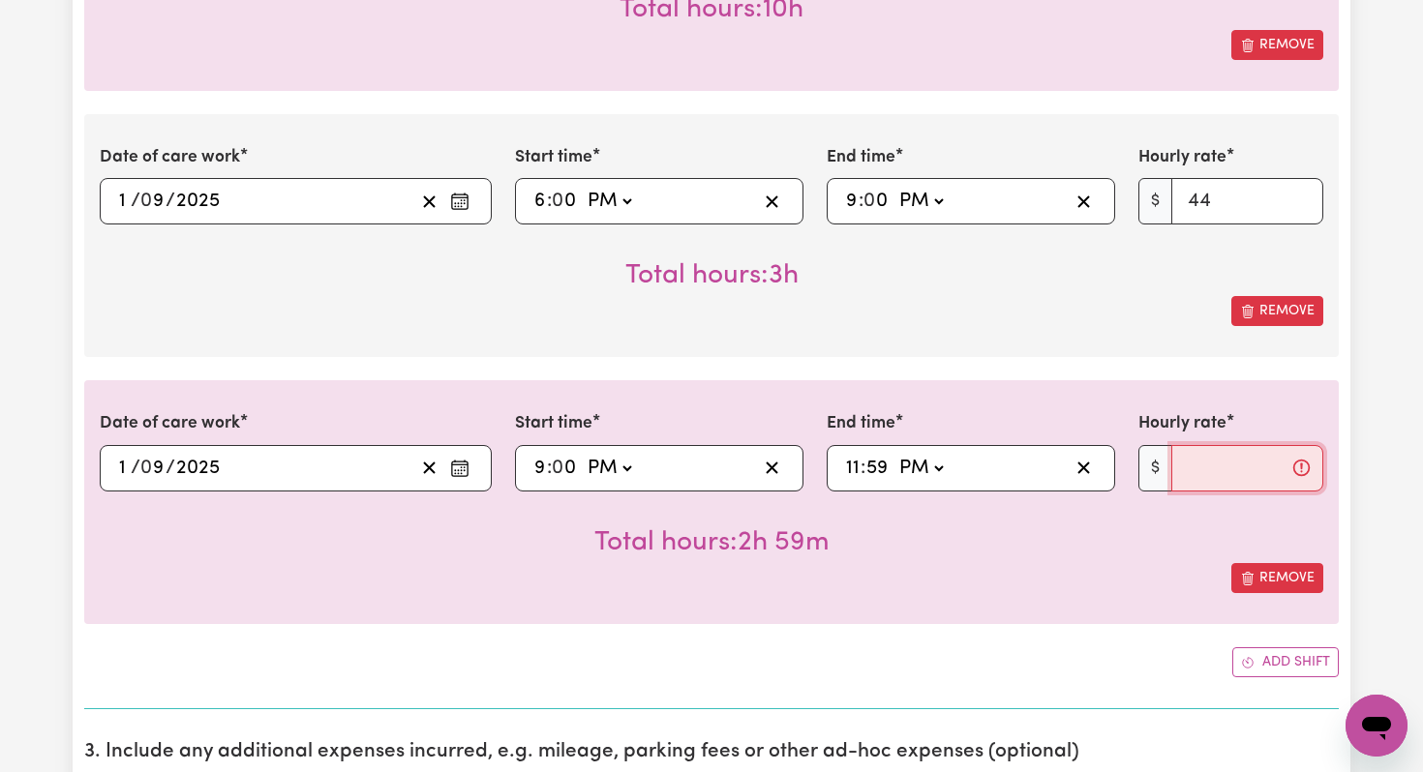
click at [1209, 479] on input "Hourly rate" at bounding box center [1247, 468] width 152 height 46
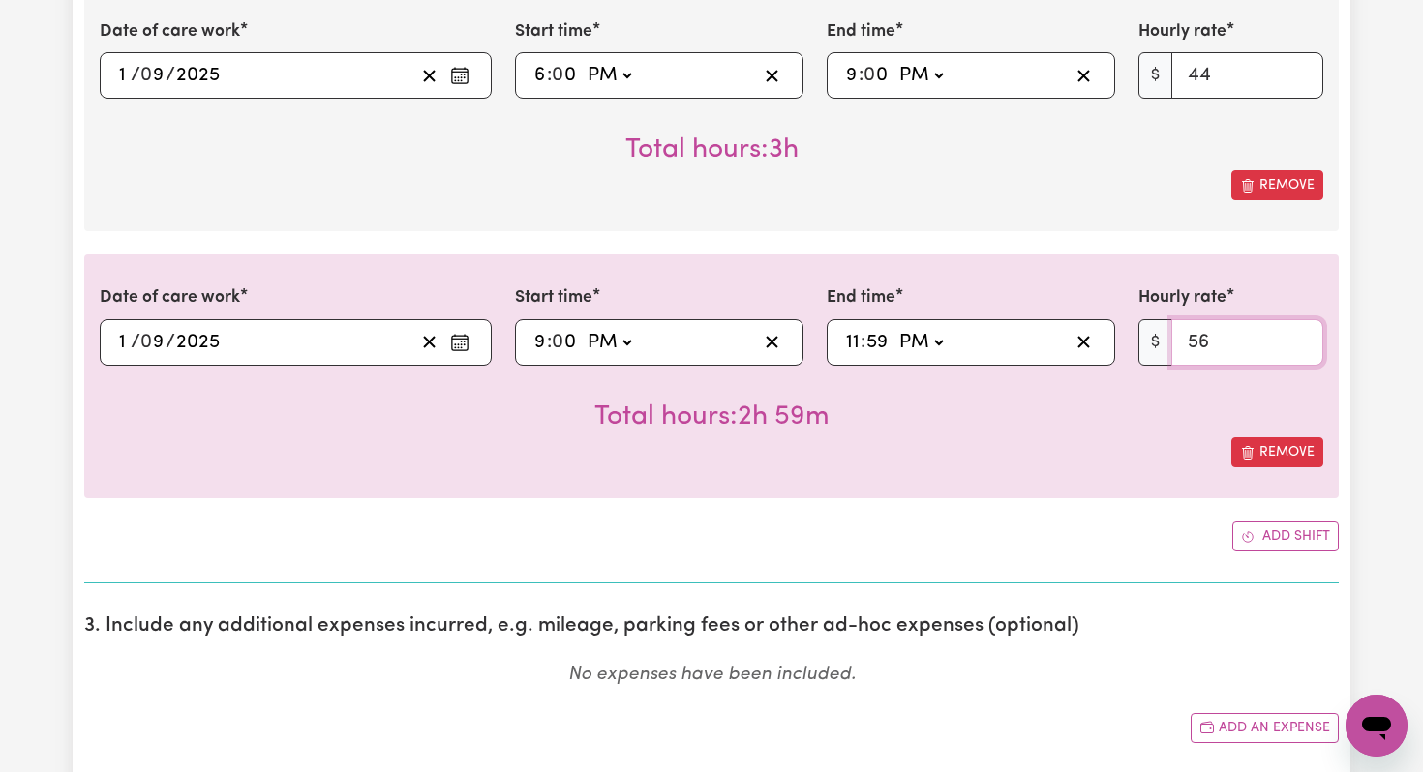
scroll to position [924, 0]
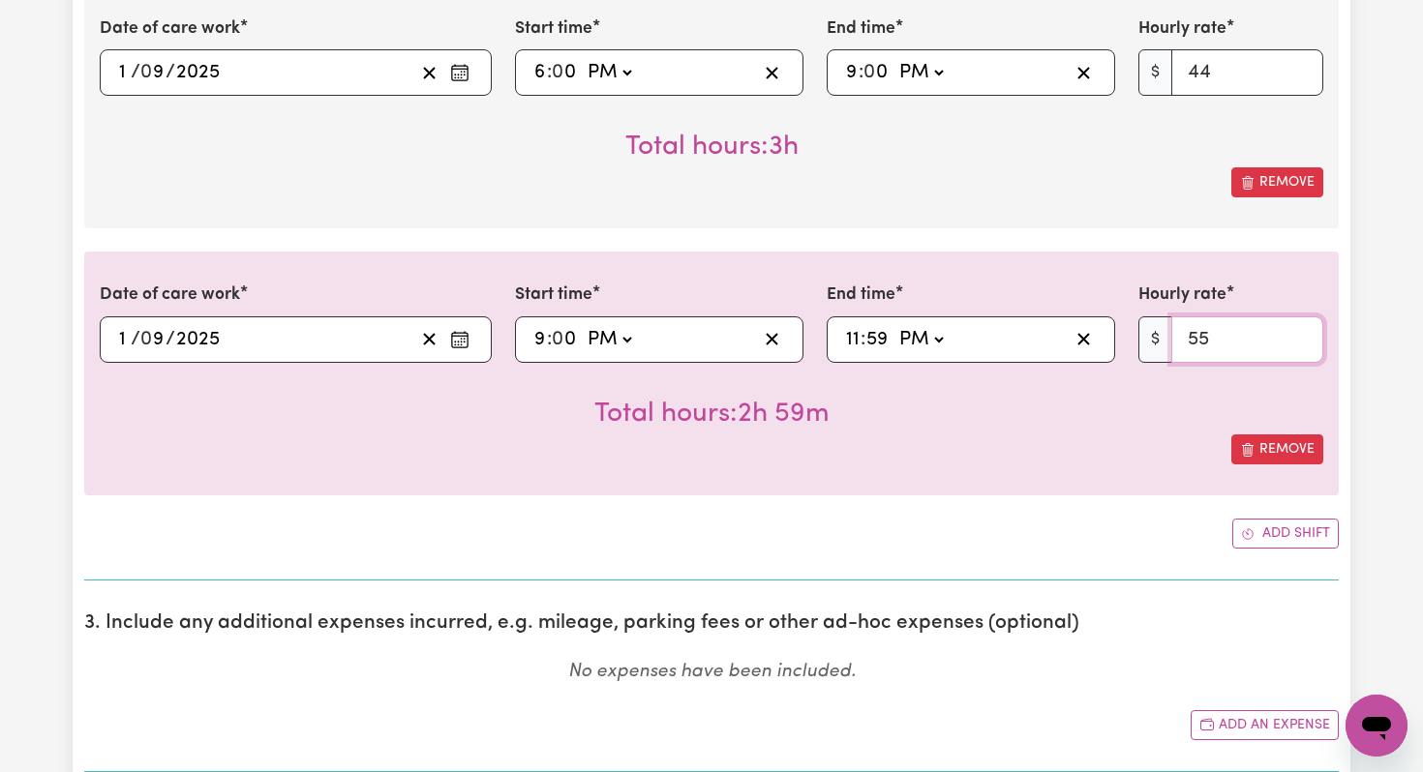
click at [1296, 351] on input "55" at bounding box center [1247, 339] width 152 height 46
click at [1302, 332] on input "56" at bounding box center [1247, 339] width 152 height 46
click at [1302, 332] on input "57" at bounding box center [1247, 339] width 152 height 46
type input "58"
click at [1302, 332] on input "58" at bounding box center [1247, 339] width 152 height 46
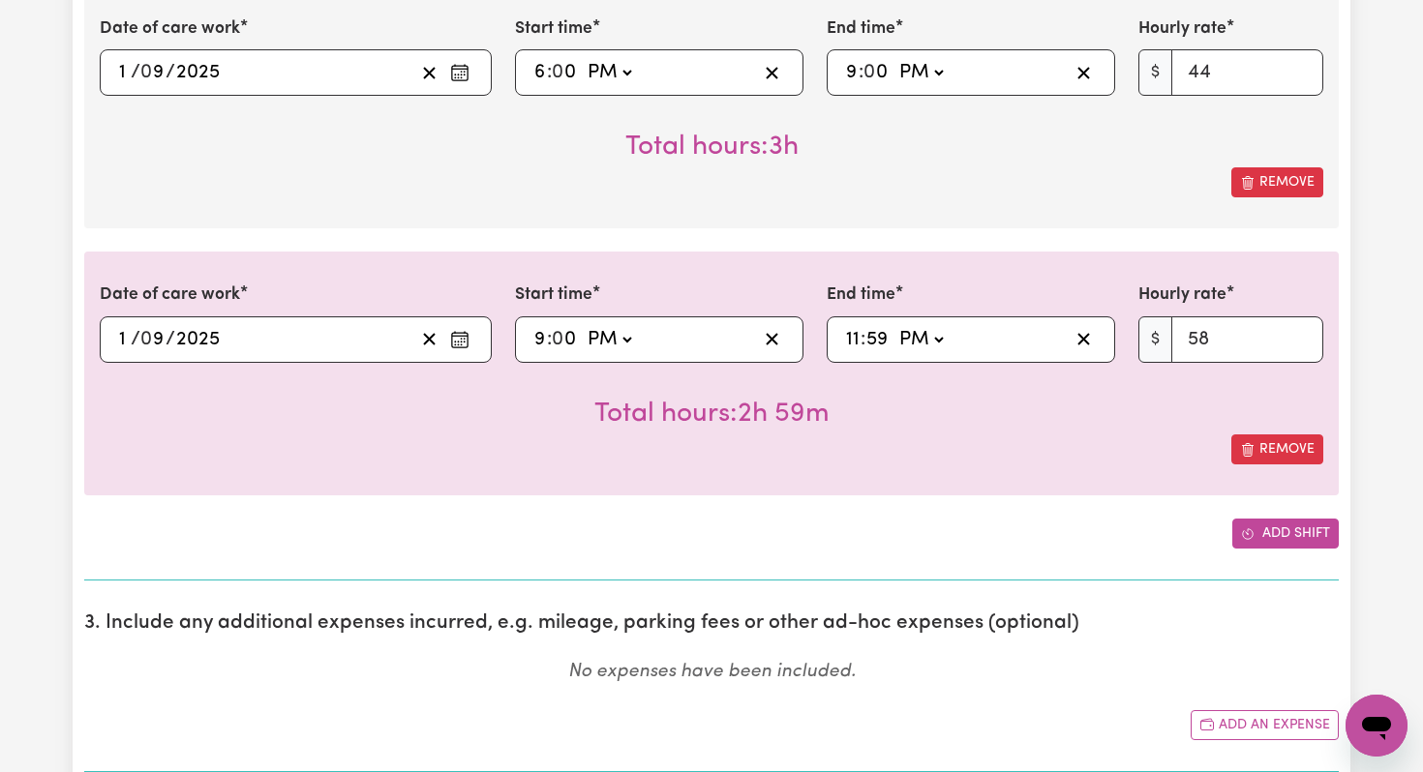
click at [1271, 527] on button "Add shift" at bounding box center [1285, 534] width 106 height 30
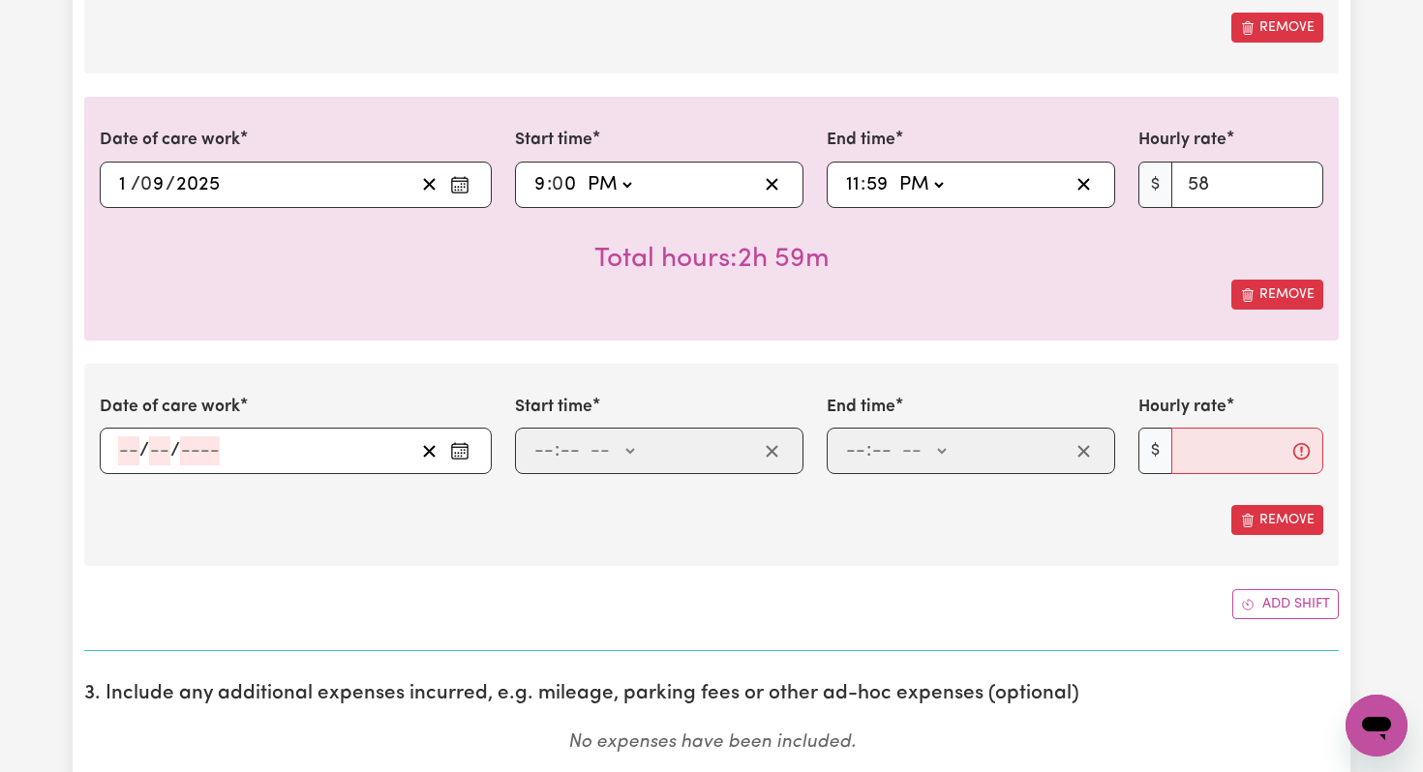
scroll to position [1081, 0]
click at [460, 451] on icon "Enter the date of care work" at bounding box center [459, 448] width 19 height 19
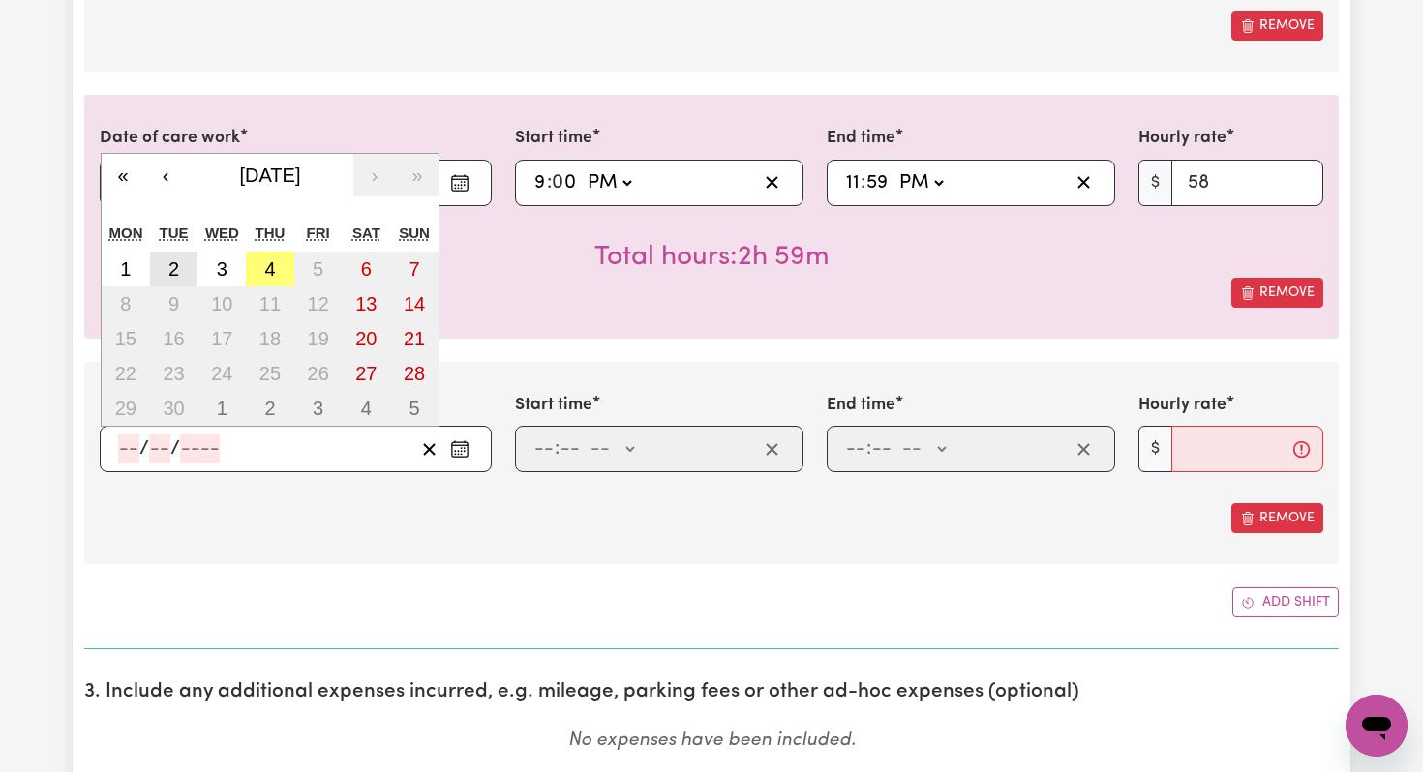
click at [173, 277] on abbr "2" at bounding box center [173, 268] width 11 height 21
type input "[DATE]"
type input "2"
type input "9"
type input "2025"
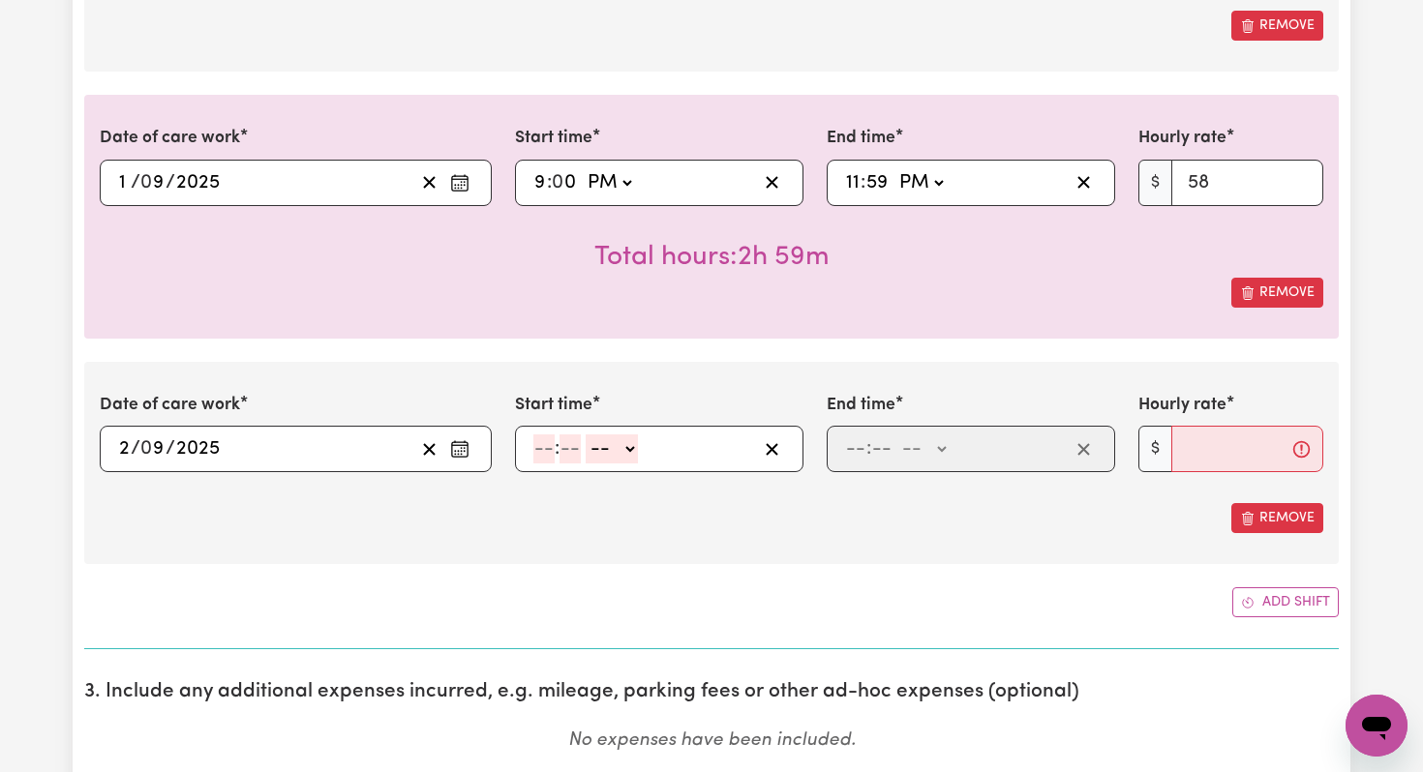
click at [547, 450] on input "number" at bounding box center [543, 449] width 21 height 29
type input "12"
type input "0"
click at [632, 444] on select "-- AM PM" at bounding box center [614, 449] width 52 height 29
select select "am"
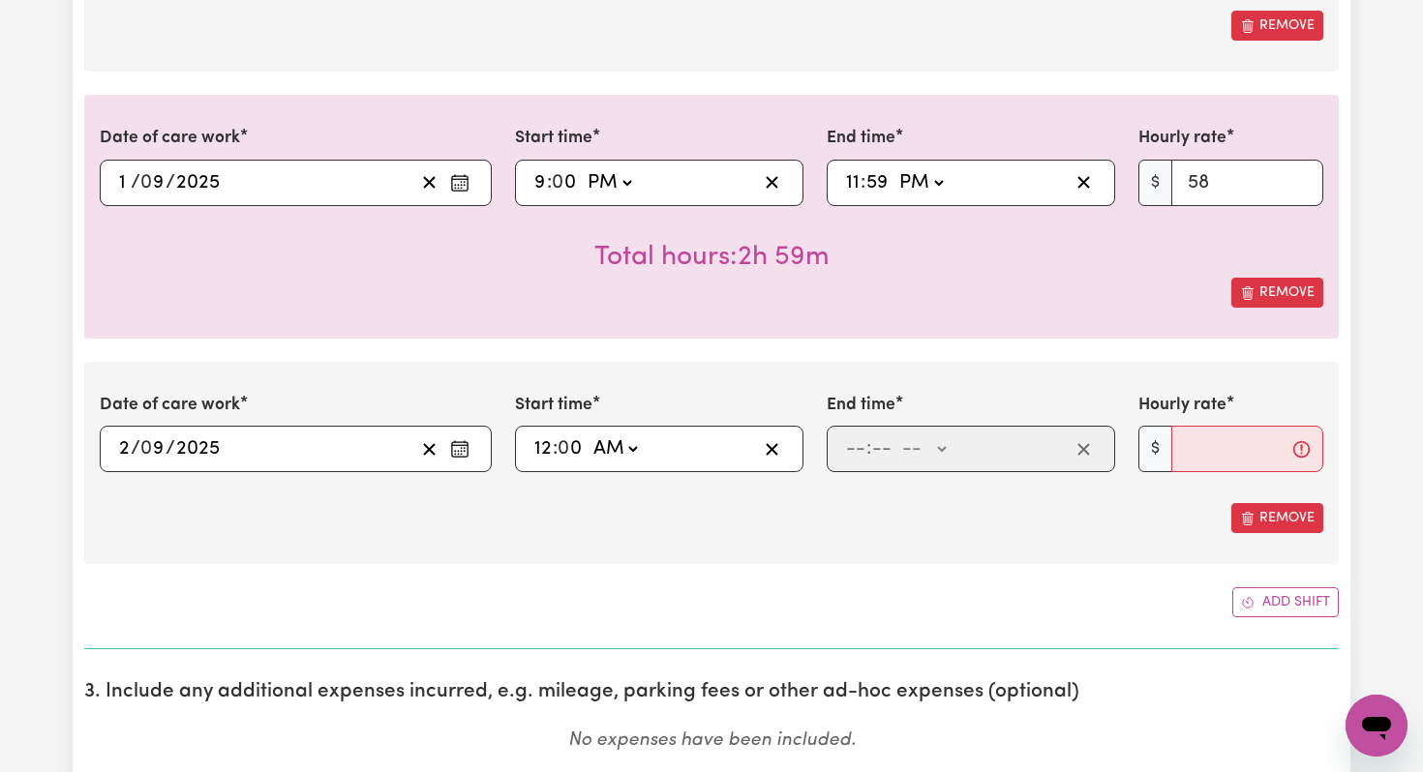
click at [589, 435] on select "-- AM PM" at bounding box center [614, 449] width 52 height 29
type input "00:00"
click at [861, 448] on input "number" at bounding box center [855, 449] width 21 height 29
type input "6"
type input "0"
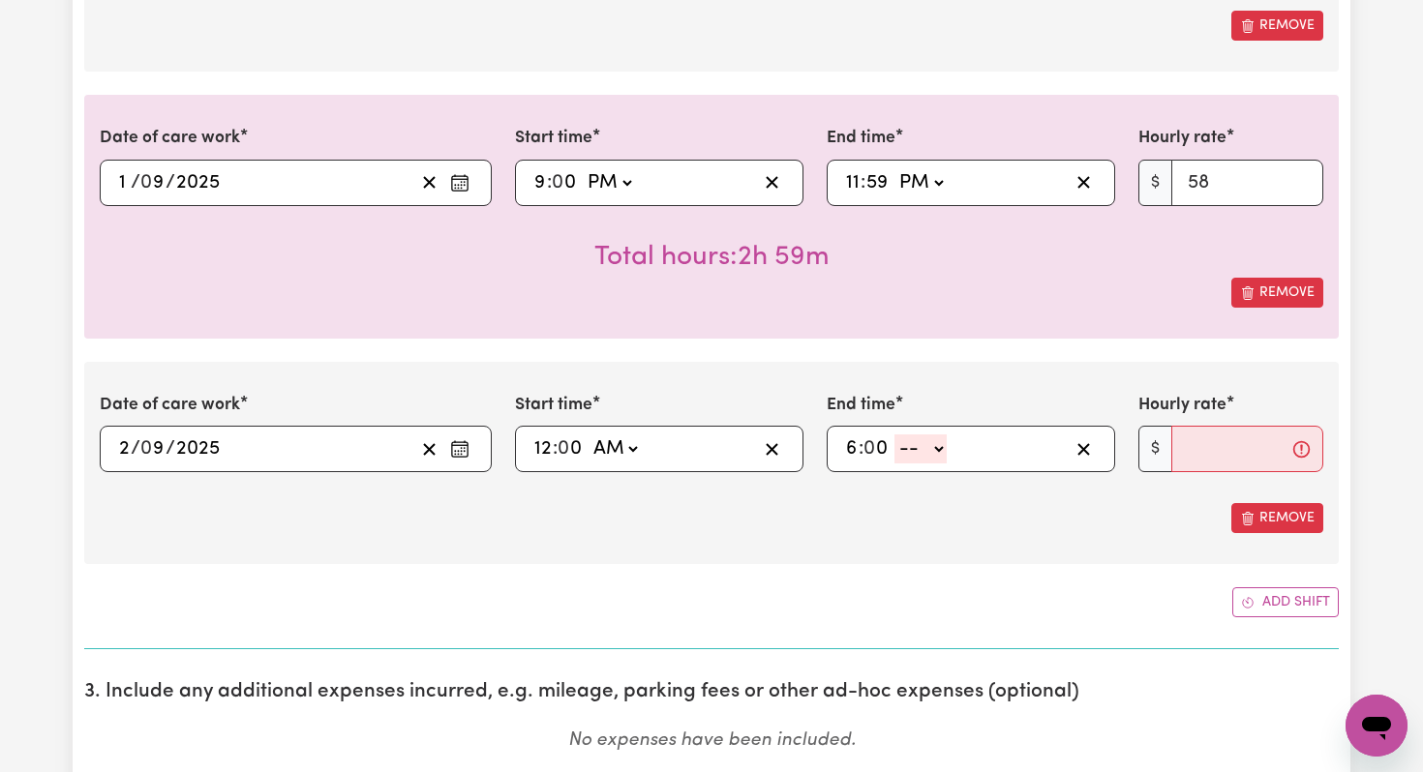
click at [934, 449] on select "-- AM PM" at bounding box center [920, 449] width 52 height 29
select select "am"
click at [895, 435] on select "-- AM PM" at bounding box center [920, 449] width 52 height 29
type input "06:00"
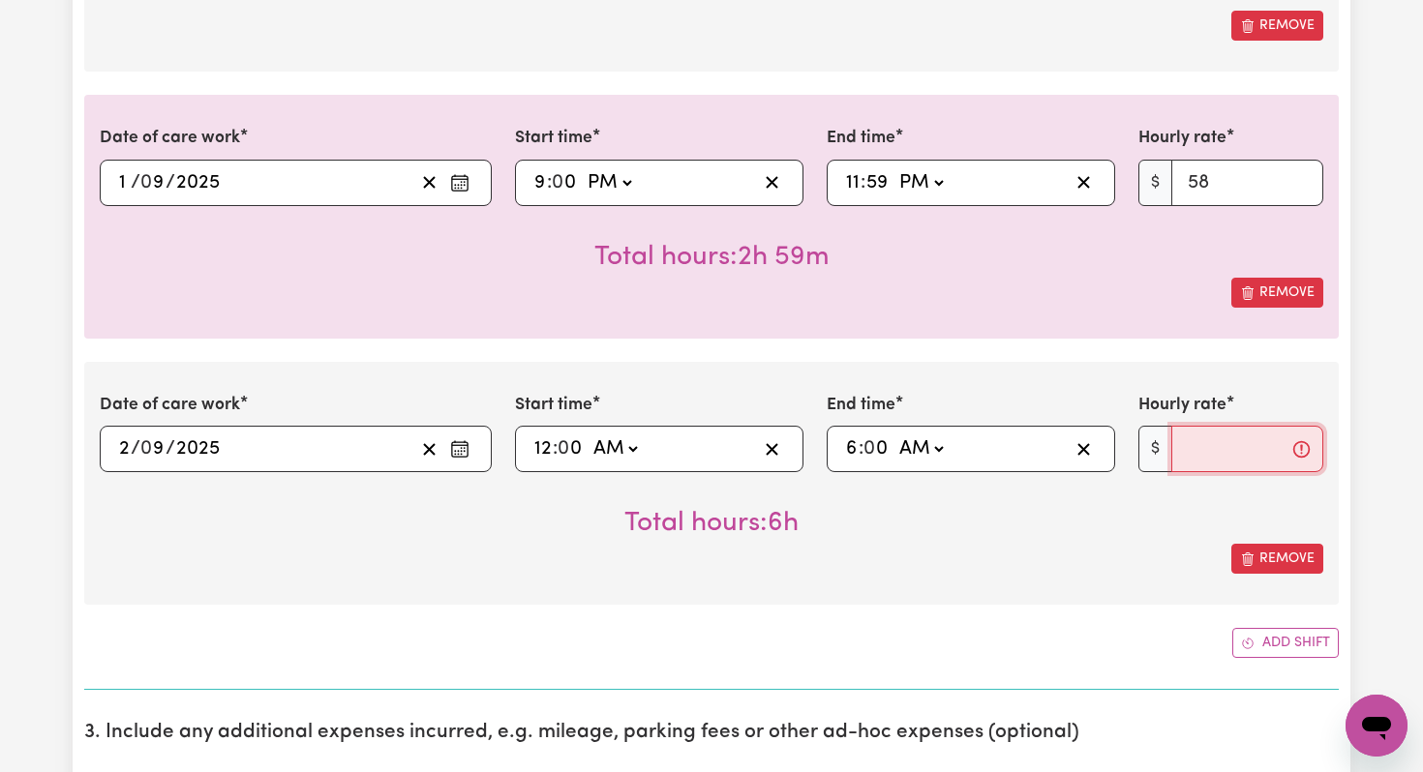
click at [1191, 452] on input "Hourly rate" at bounding box center [1247, 449] width 152 height 46
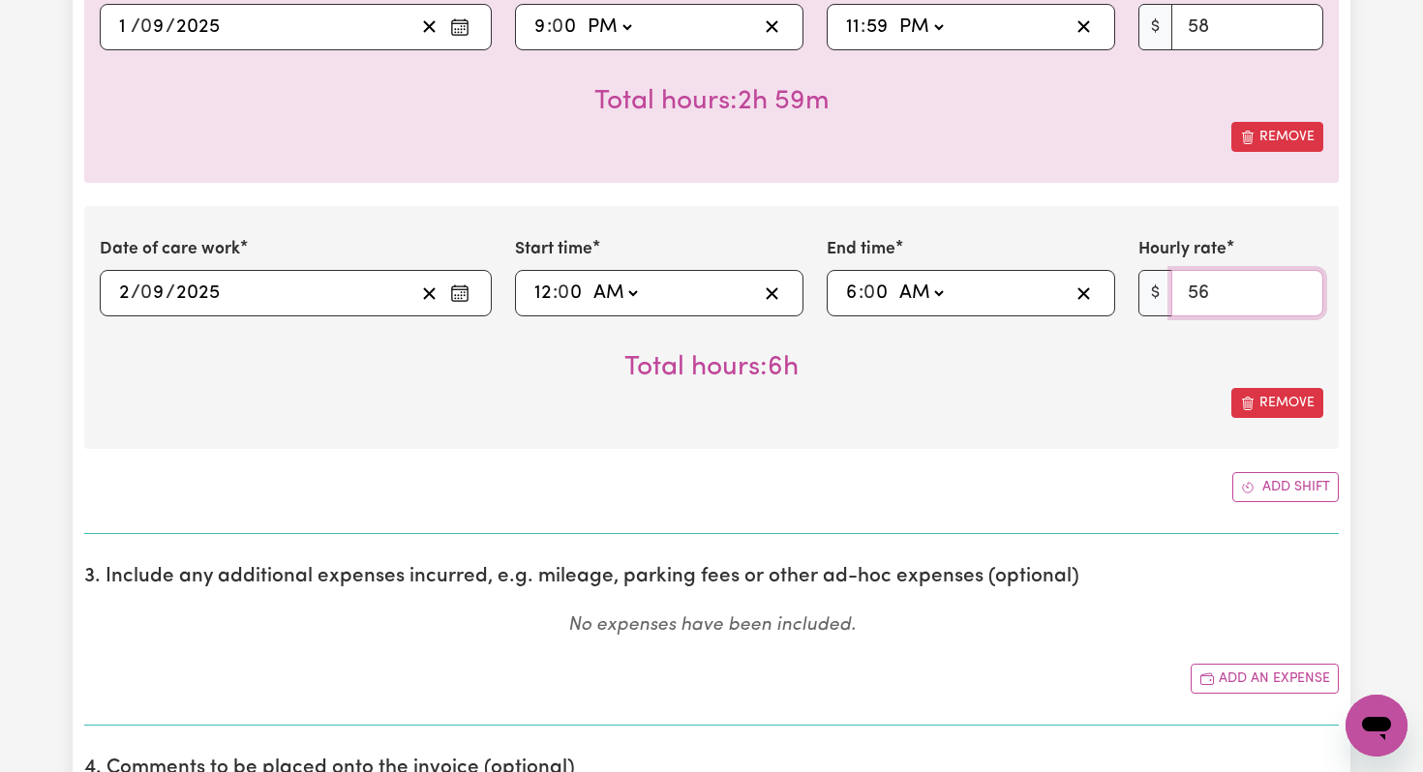
scroll to position [1241, 0]
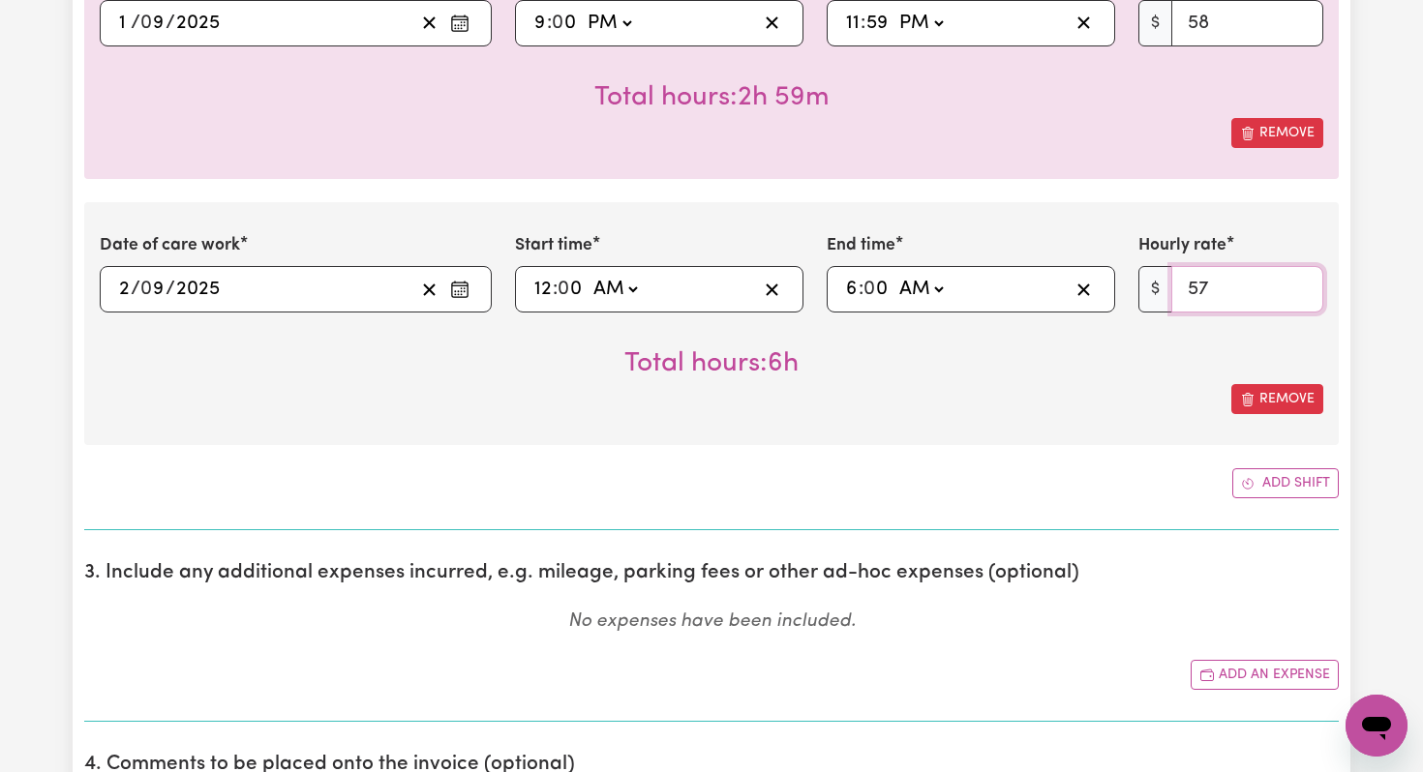
click at [1301, 285] on input "57" at bounding box center [1247, 289] width 152 height 46
type input "58"
click at [1301, 285] on input "58" at bounding box center [1247, 289] width 152 height 46
click at [1282, 480] on button "Add shift" at bounding box center [1285, 483] width 106 height 30
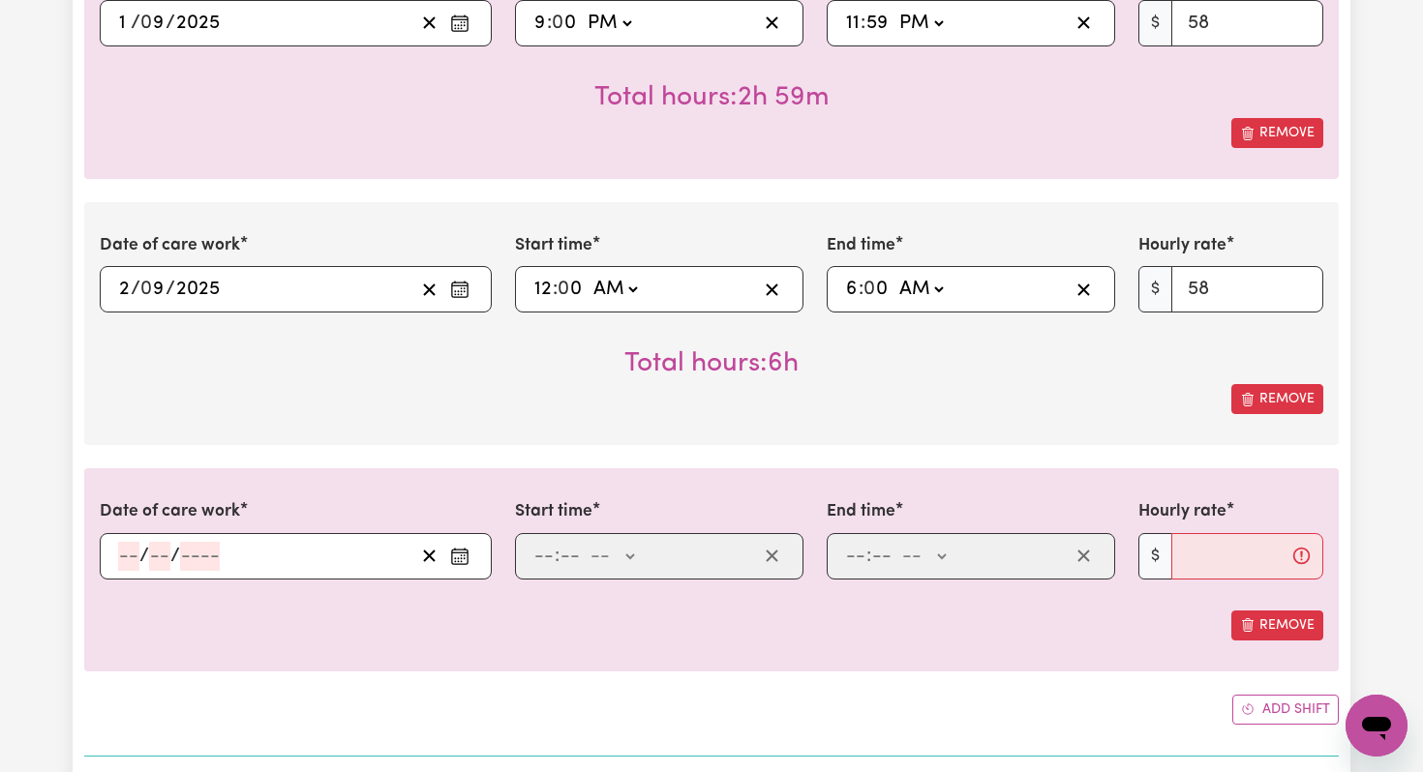
click at [465, 553] on icon "Enter the date of care work" at bounding box center [459, 556] width 19 height 19
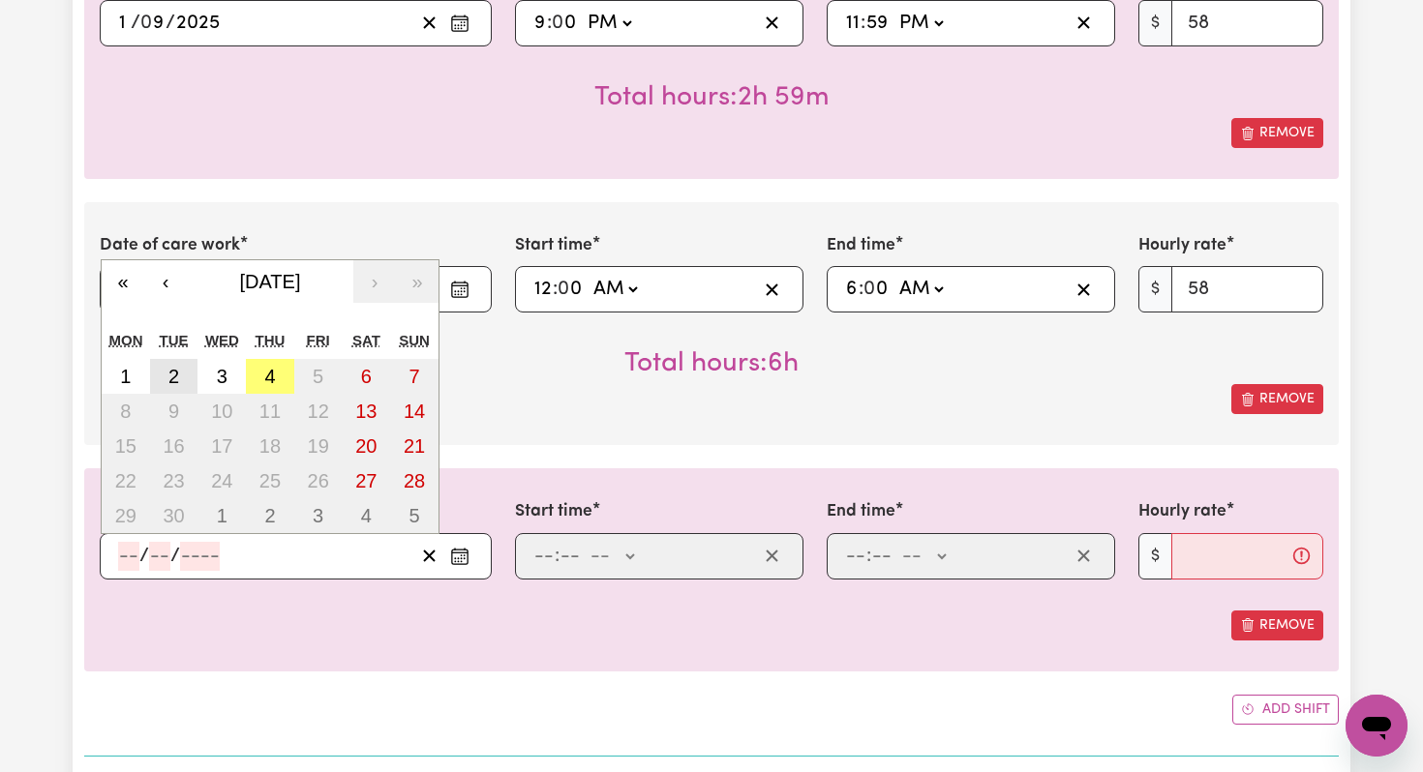
click at [175, 375] on abbr "2" at bounding box center [173, 376] width 11 height 21
type input "[DATE]"
type input "2"
type input "9"
type input "2025"
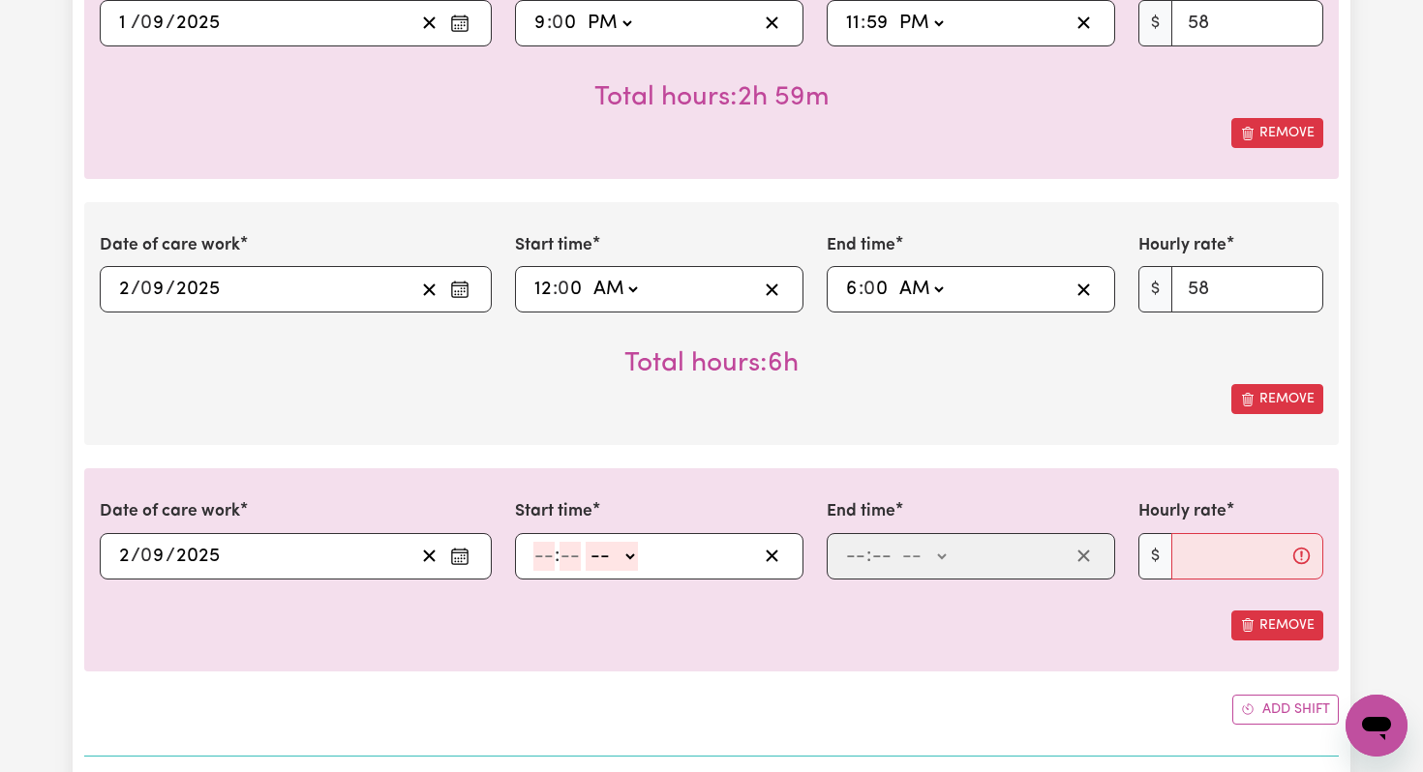
click at [550, 557] on input "number" at bounding box center [543, 556] width 21 height 29
type input "6"
type input "0"
click at [630, 551] on select "-- AM PM" at bounding box center [609, 556] width 52 height 29
select select "am"
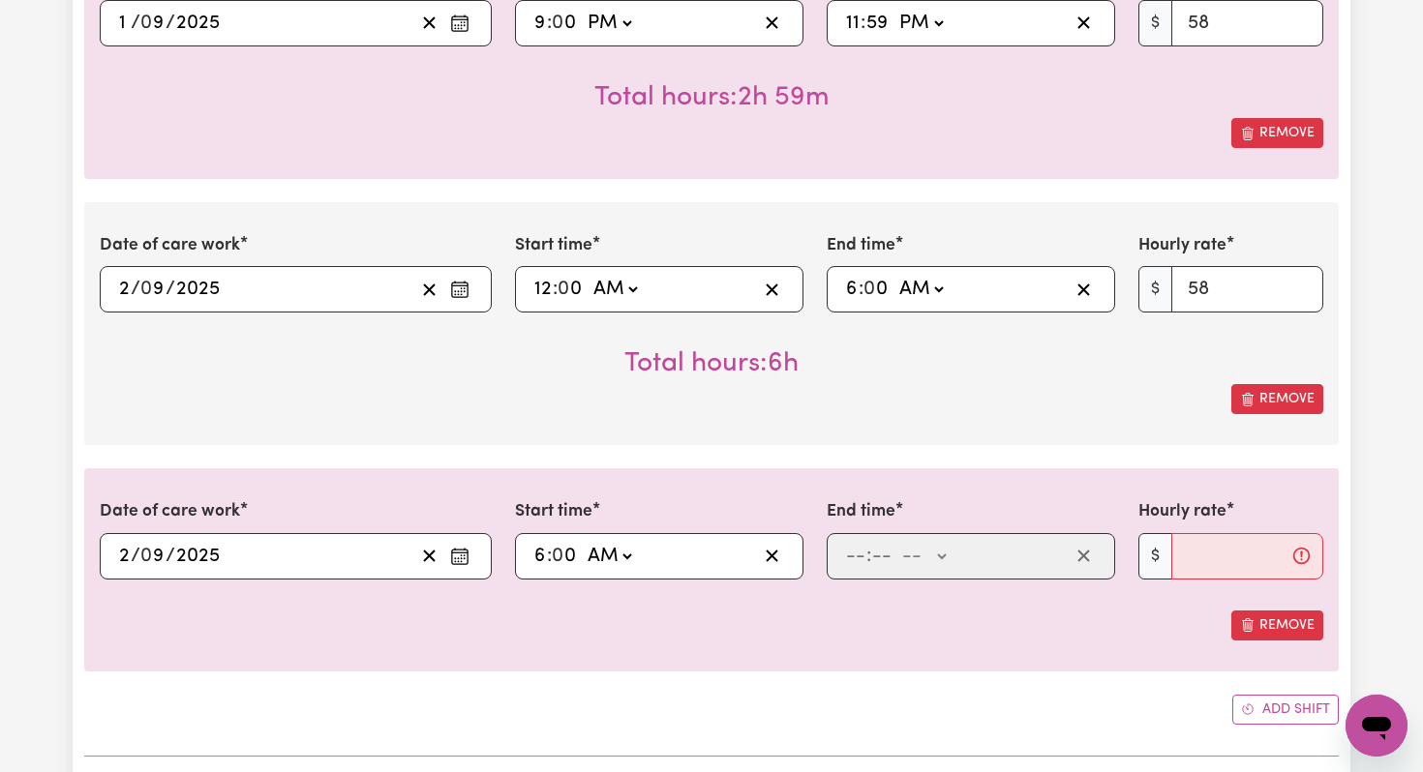
click at [584, 542] on select "-- AM PM" at bounding box center [609, 556] width 52 height 29
type input "06:00"
click at [853, 556] on input "number" at bounding box center [855, 556] width 21 height 29
type input "6"
type input "0"
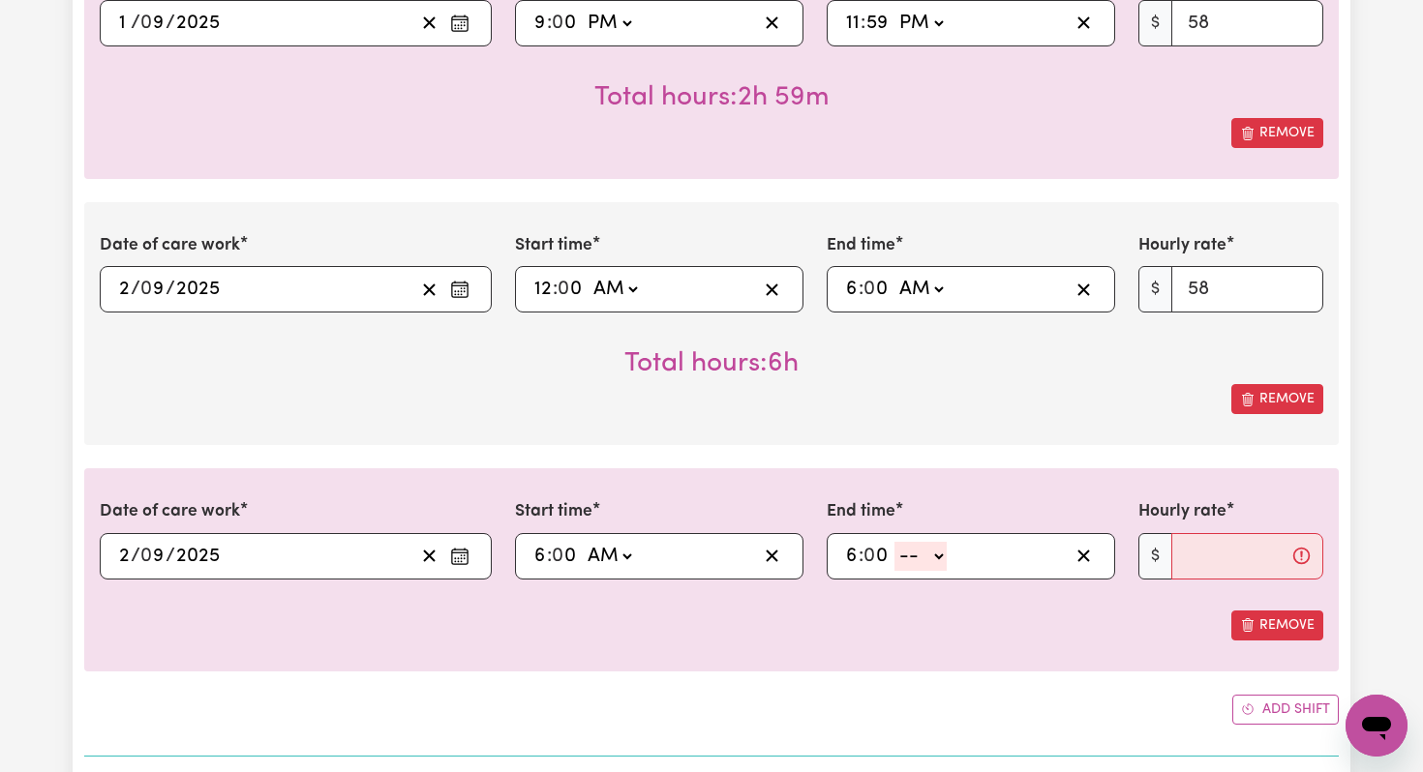
click at [938, 553] on select "-- AM PM" at bounding box center [920, 556] width 52 height 29
select select "pm"
click at [895, 542] on select "-- AM PM" at bounding box center [920, 556] width 52 height 29
type input "18:00"
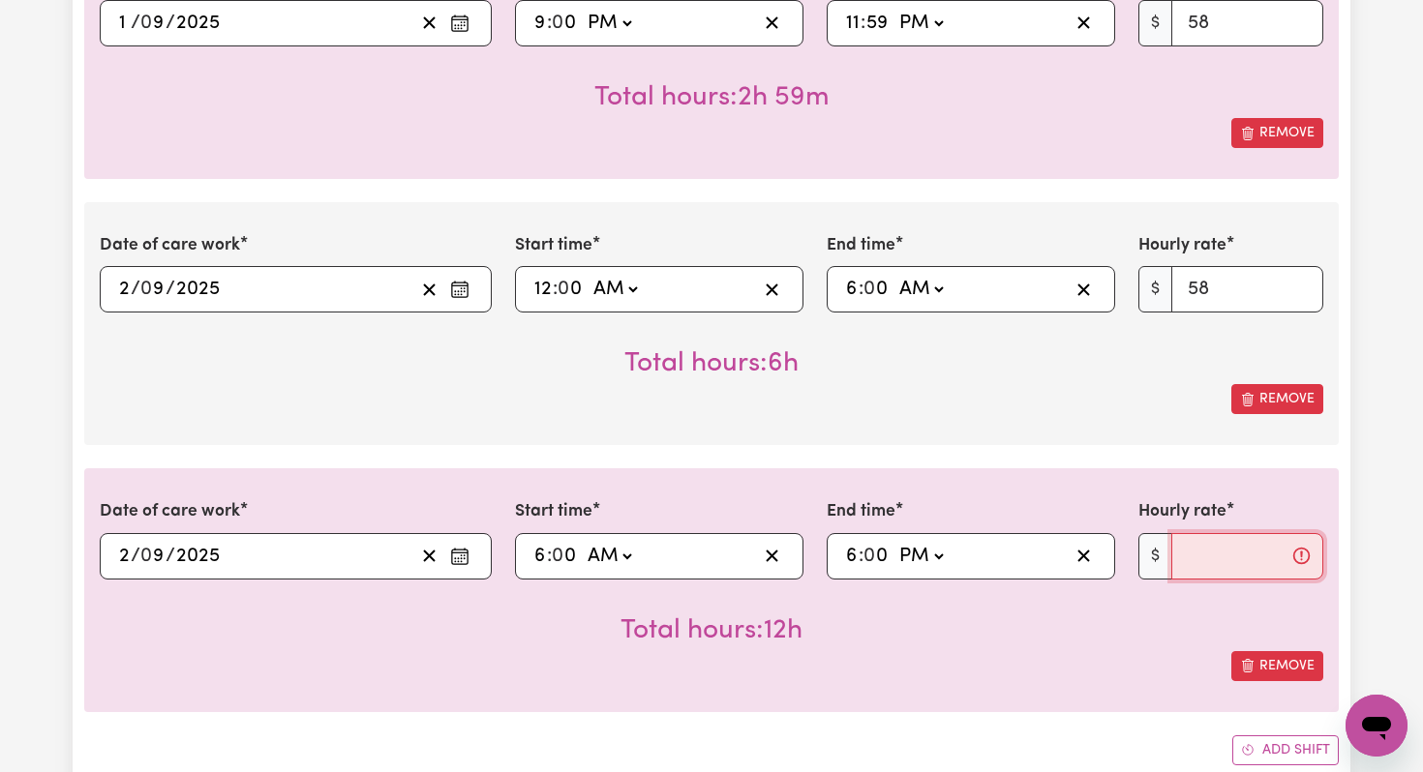
click at [1204, 551] on input "Hourly rate" at bounding box center [1247, 556] width 152 height 46
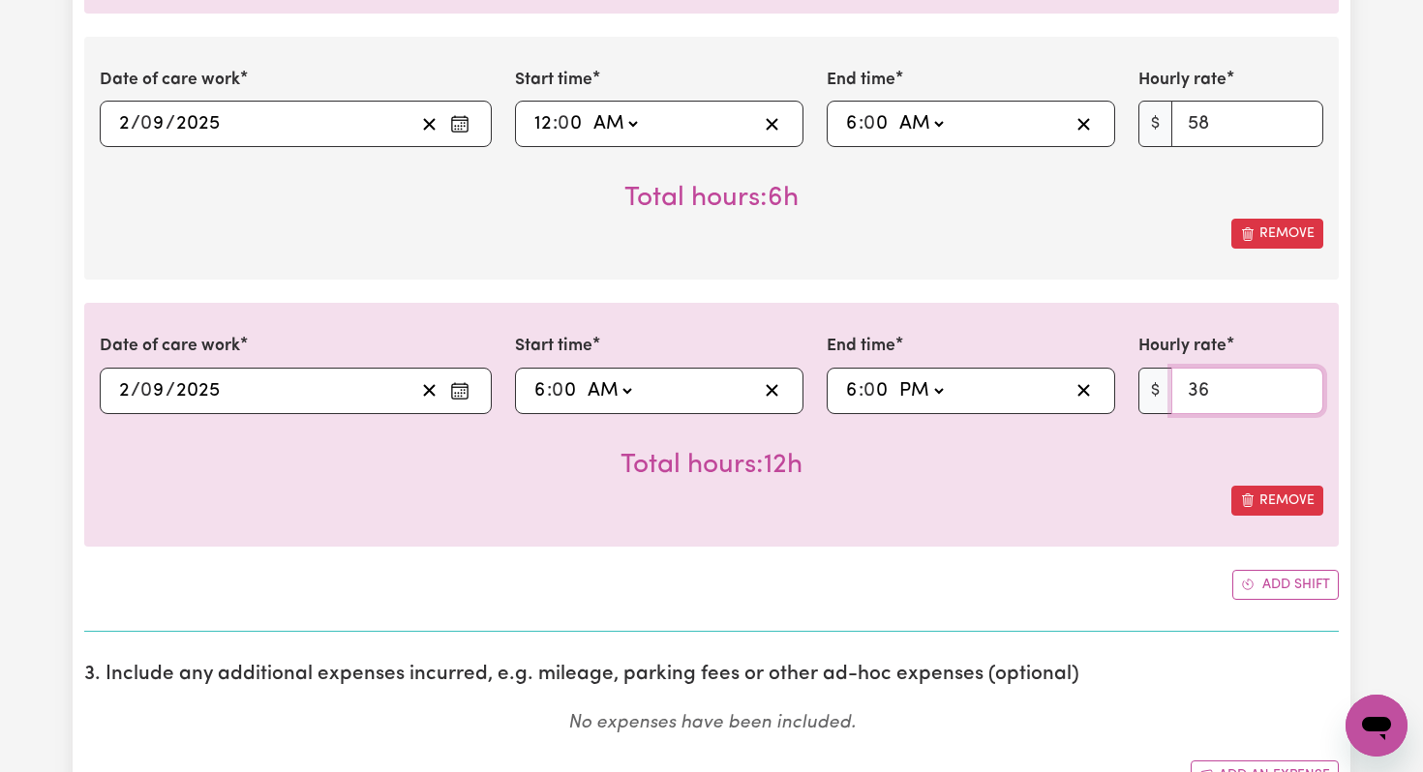
scroll to position [1407, 0]
click at [1297, 383] on input "37" at bounding box center [1247, 390] width 152 height 46
click at [1297, 383] on input "38" at bounding box center [1247, 390] width 152 height 46
click at [1297, 383] on input "39" at bounding box center [1247, 390] width 152 height 46
type input "40"
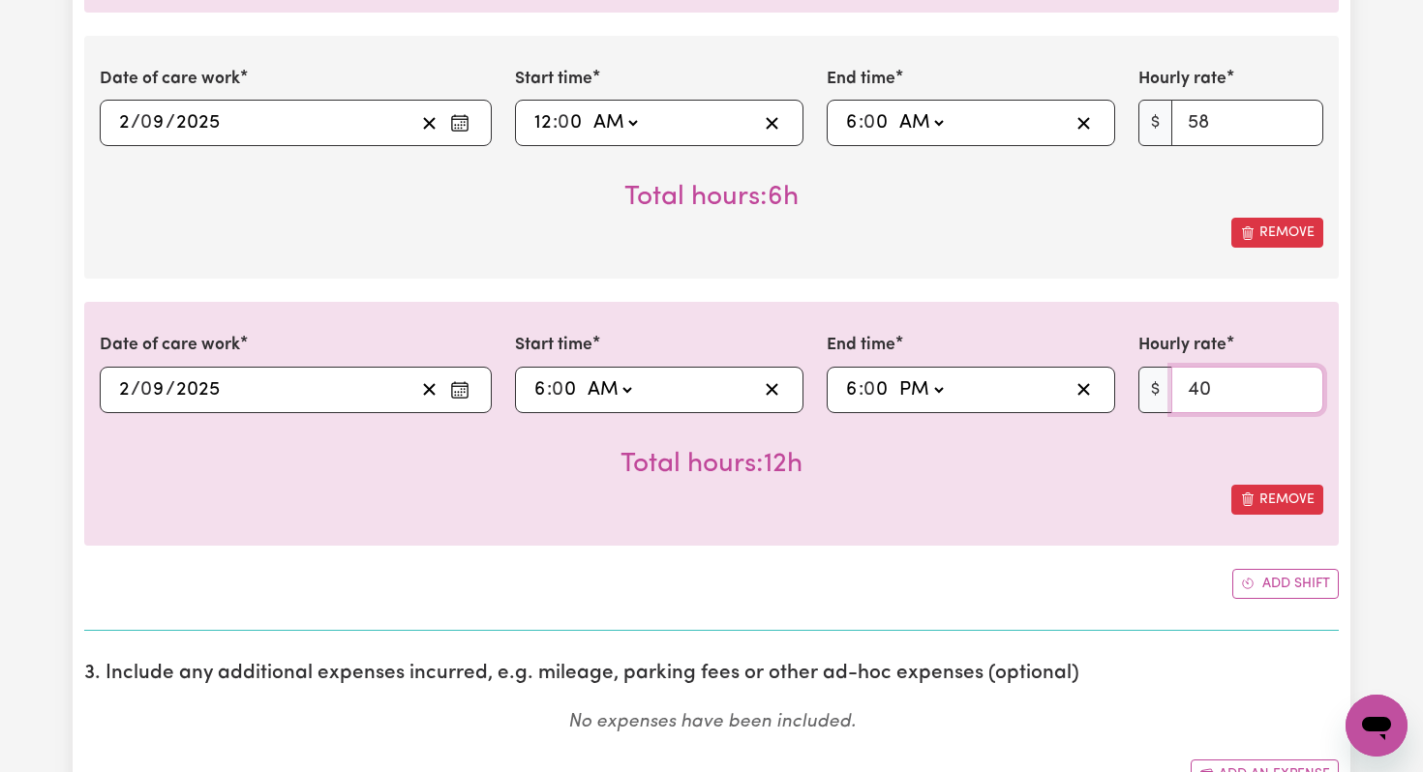
click at [1297, 383] on input "40" at bounding box center [1247, 390] width 152 height 46
click at [1303, 583] on button "Add shift" at bounding box center [1285, 584] width 106 height 30
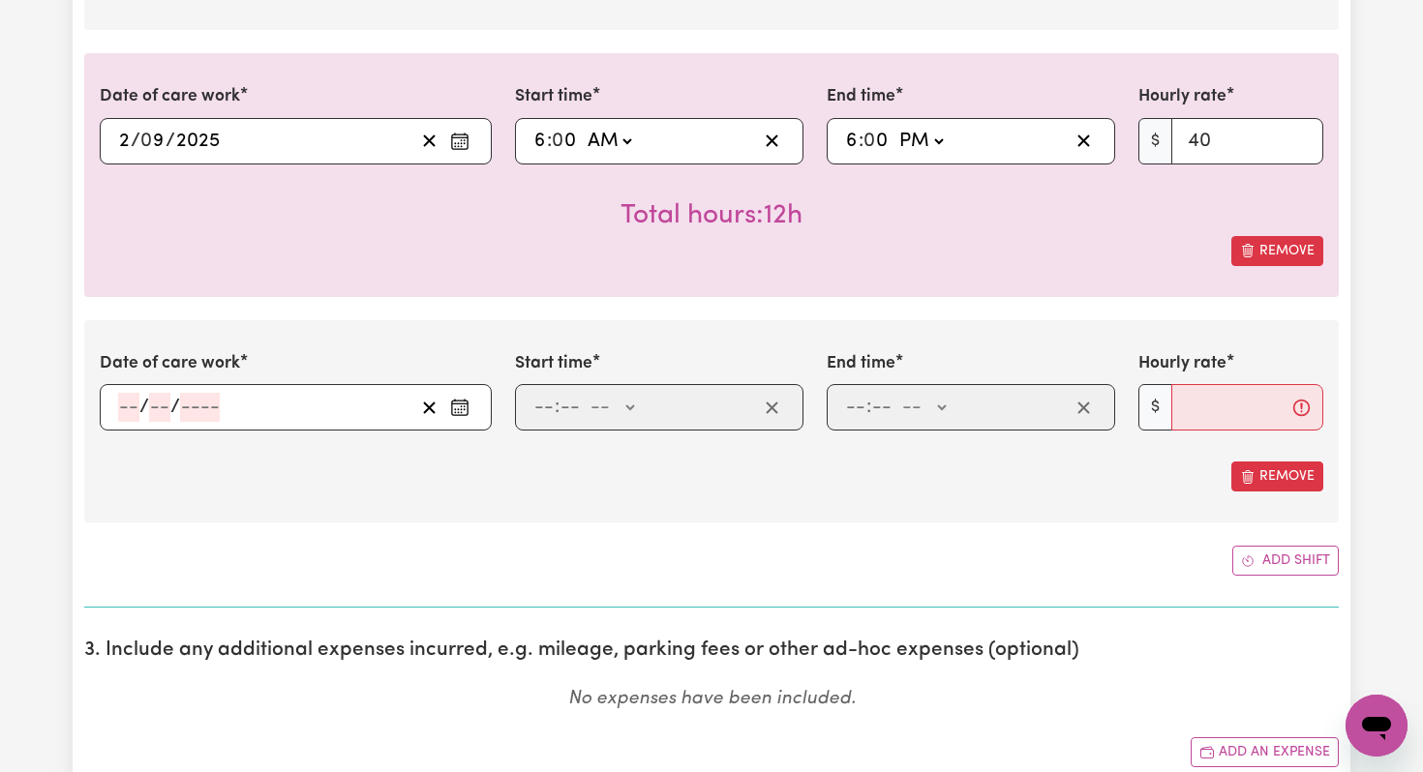
scroll to position [1660, 0]
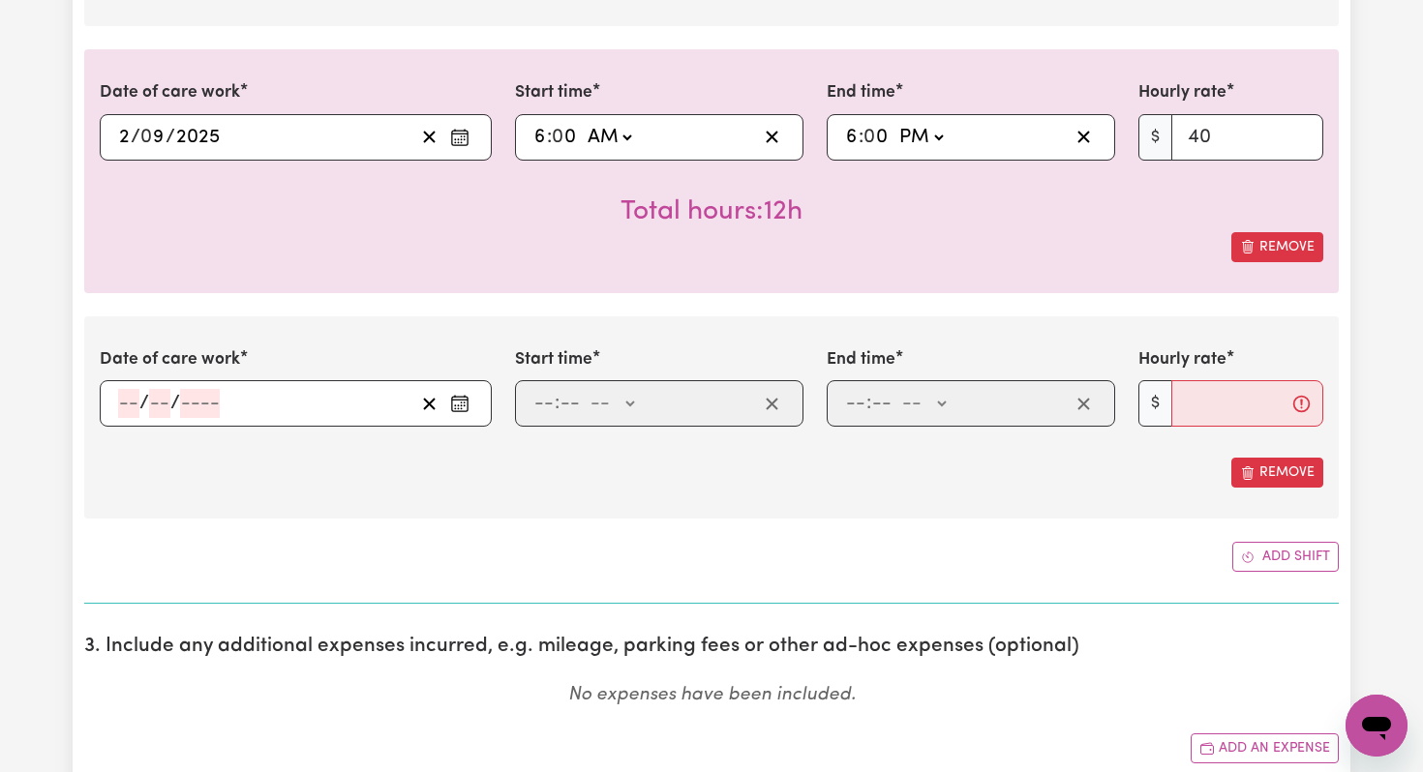
click at [465, 400] on icon "Enter the date of care work" at bounding box center [459, 400] width 15 height 0
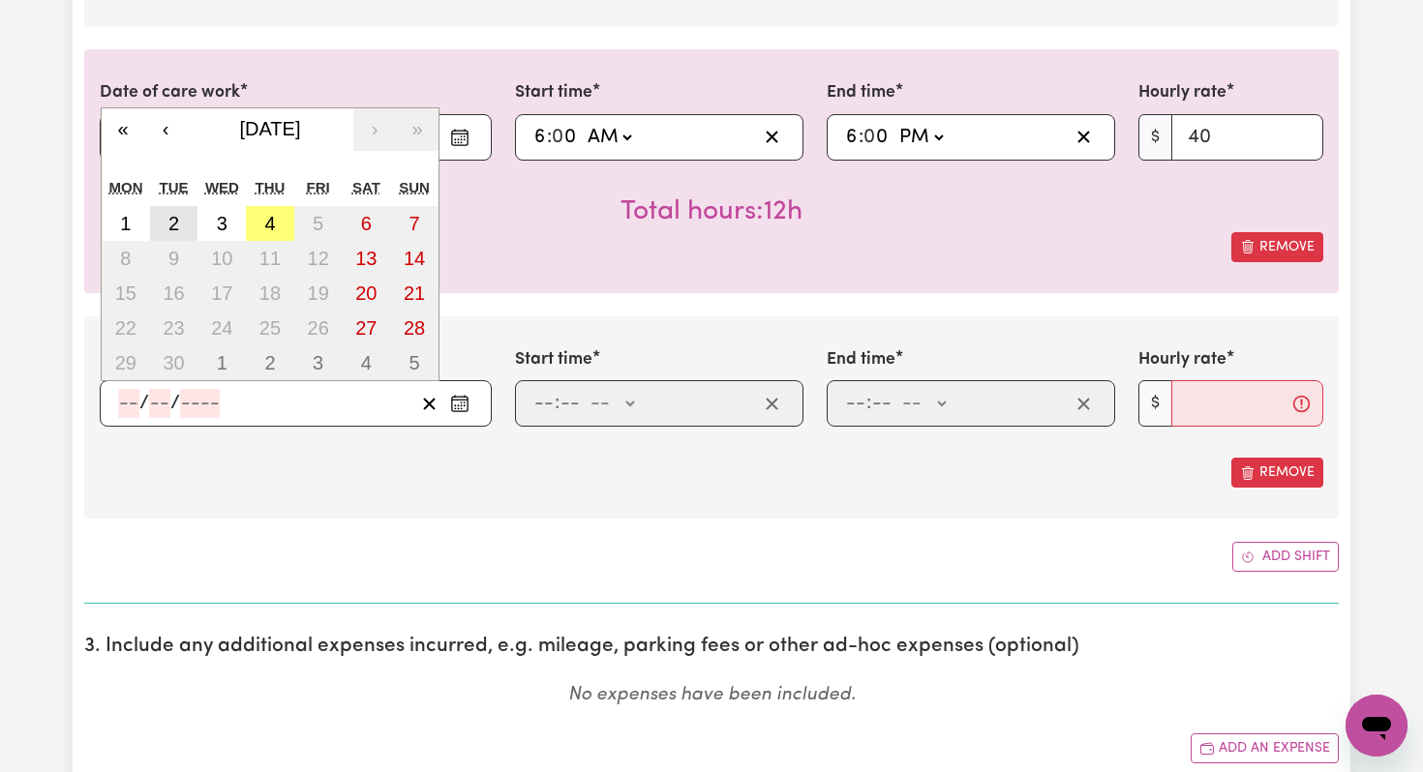
click at [183, 232] on button "2" at bounding box center [174, 223] width 48 height 35
type input "[DATE]"
type input "2"
type input "9"
type input "2025"
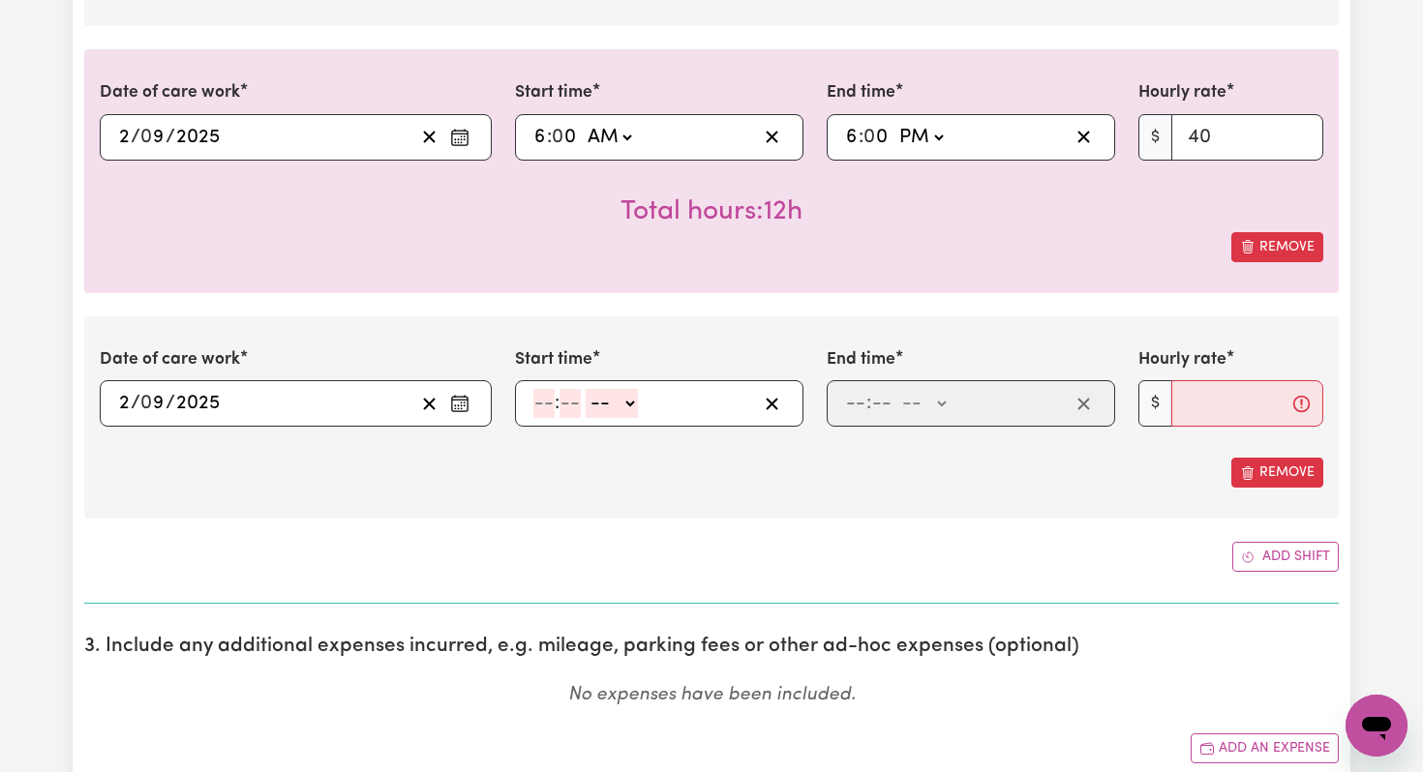
click at [545, 403] on input "number" at bounding box center [543, 403] width 21 height 29
type input "6"
type input "0"
click at [623, 406] on select "-- AM PM" at bounding box center [609, 403] width 52 height 29
select select "pm"
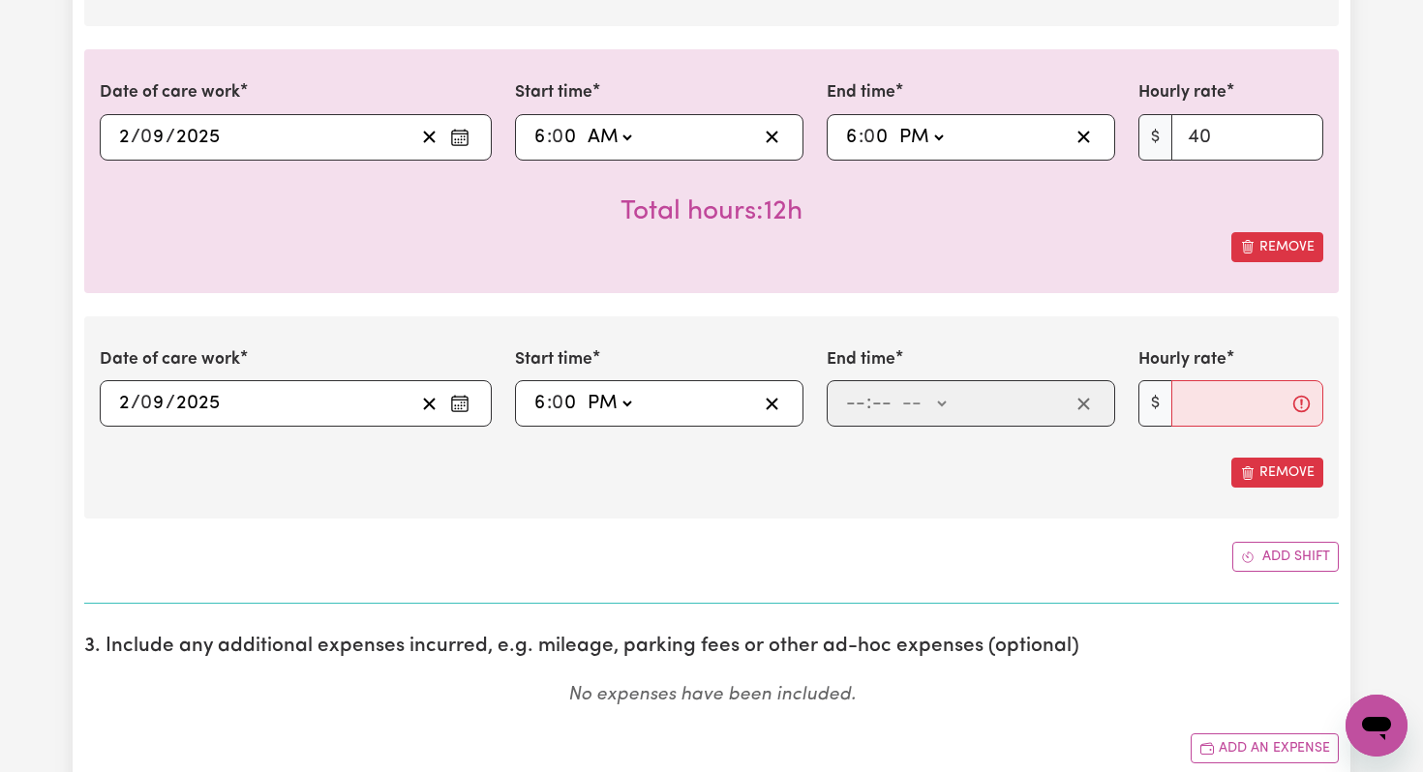
click at [584, 389] on select "-- AM PM" at bounding box center [609, 403] width 52 height 29
type input "18:00"
click at [856, 406] on input "number" at bounding box center [855, 403] width 21 height 29
type input "9"
type input "0"
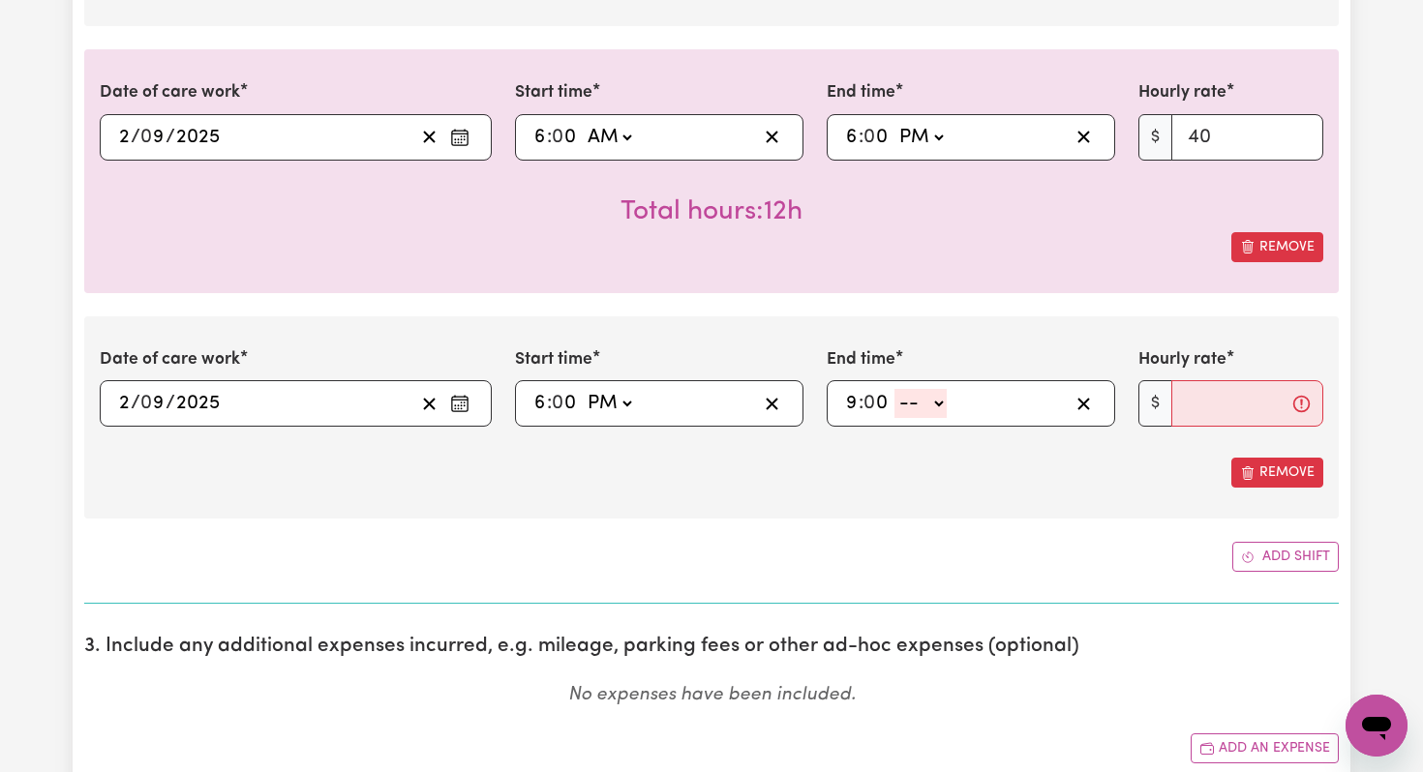
click at [944, 403] on select "-- AM PM" at bounding box center [920, 403] width 52 height 29
select select "pm"
click at [895, 389] on select "-- AM PM" at bounding box center [920, 403] width 52 height 29
type input "21:00"
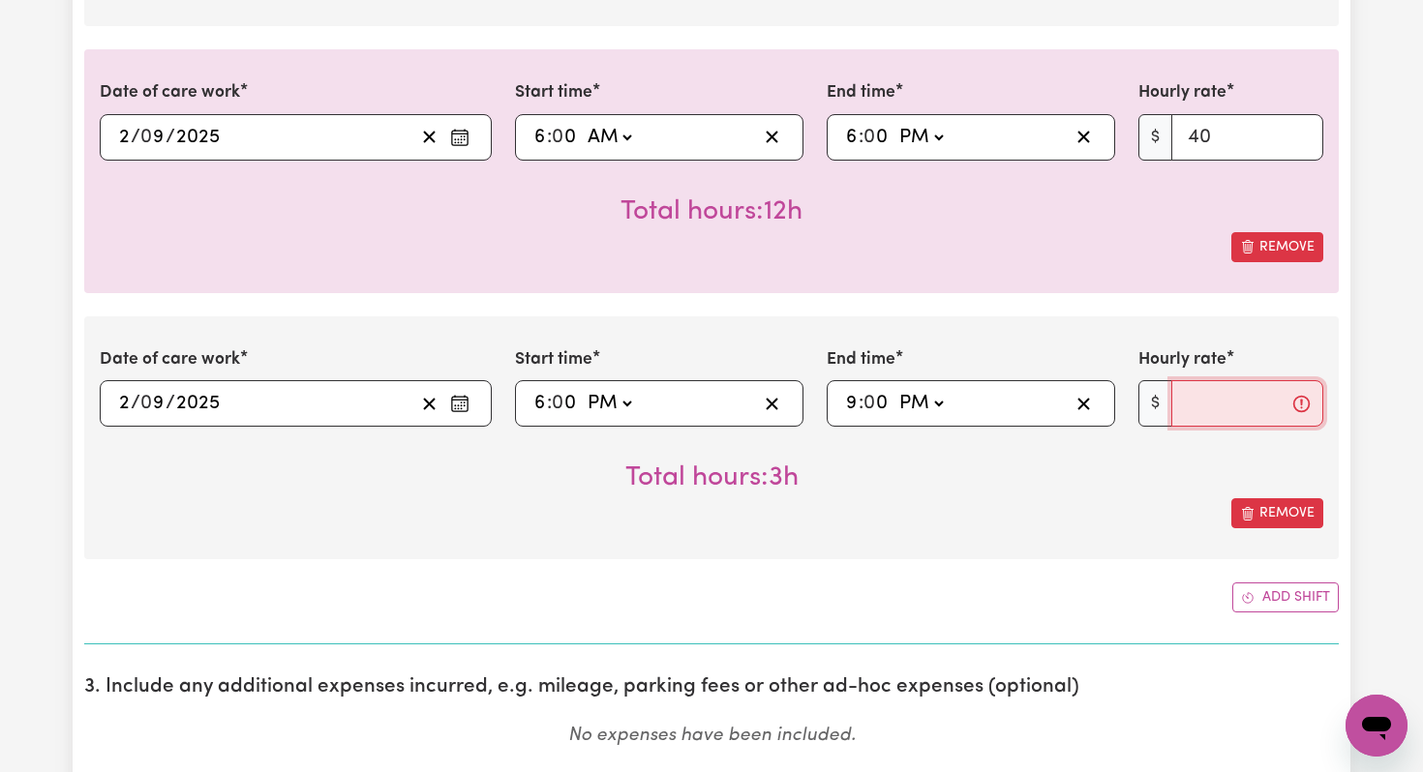
click at [1196, 409] on input "Hourly rate" at bounding box center [1247, 403] width 152 height 46
type input "44"
click at [1281, 596] on button "Add shift" at bounding box center [1285, 598] width 106 height 30
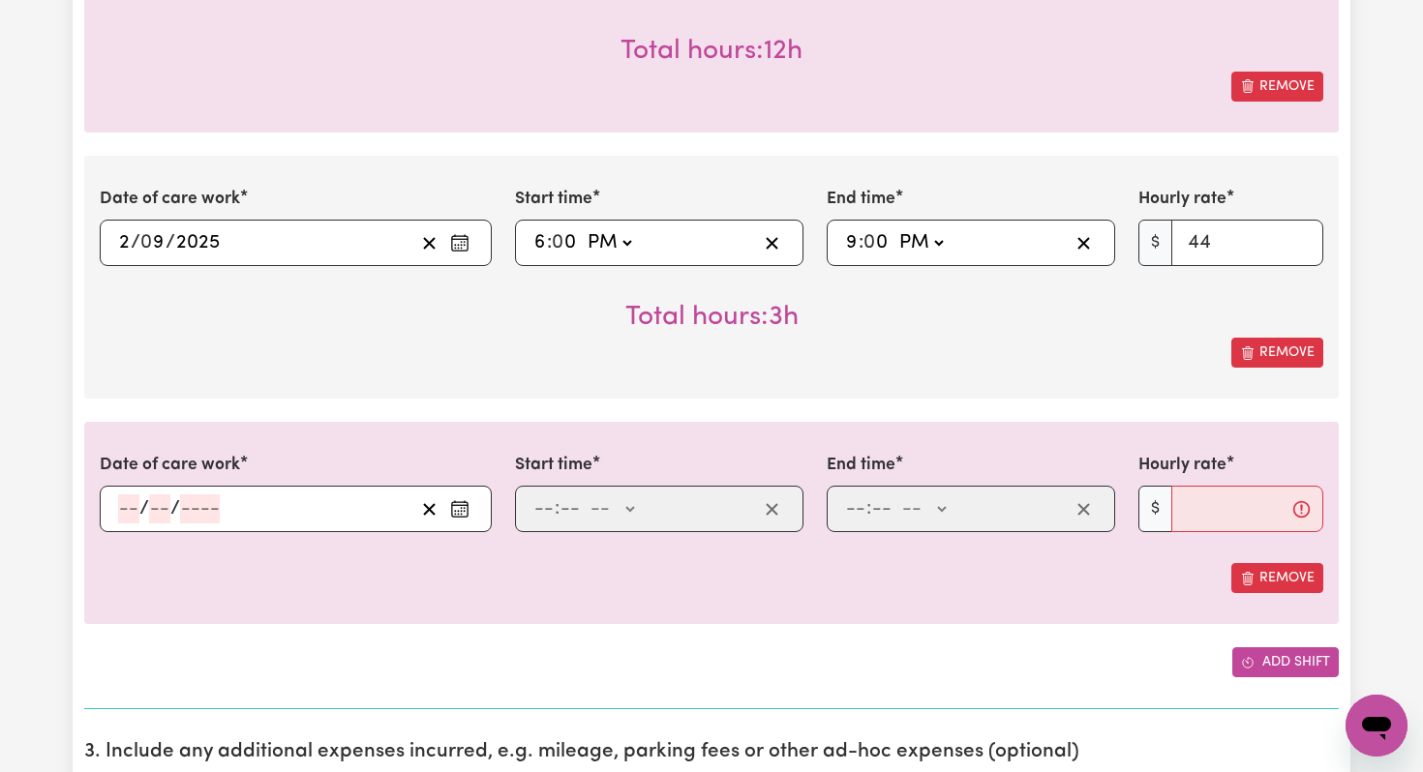
scroll to position [1851, 0]
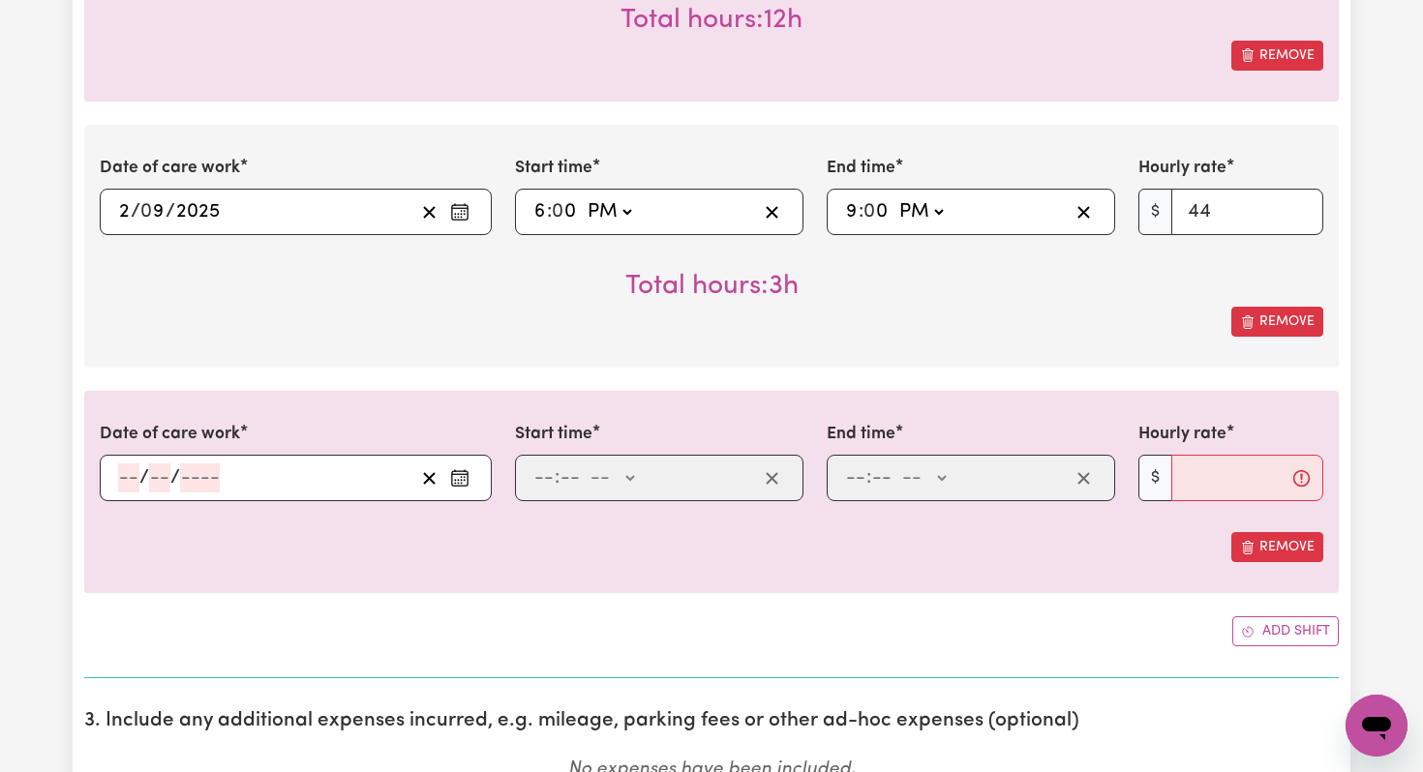
click at [466, 477] on icon "Enter the date of care work" at bounding box center [459, 477] width 19 height 19
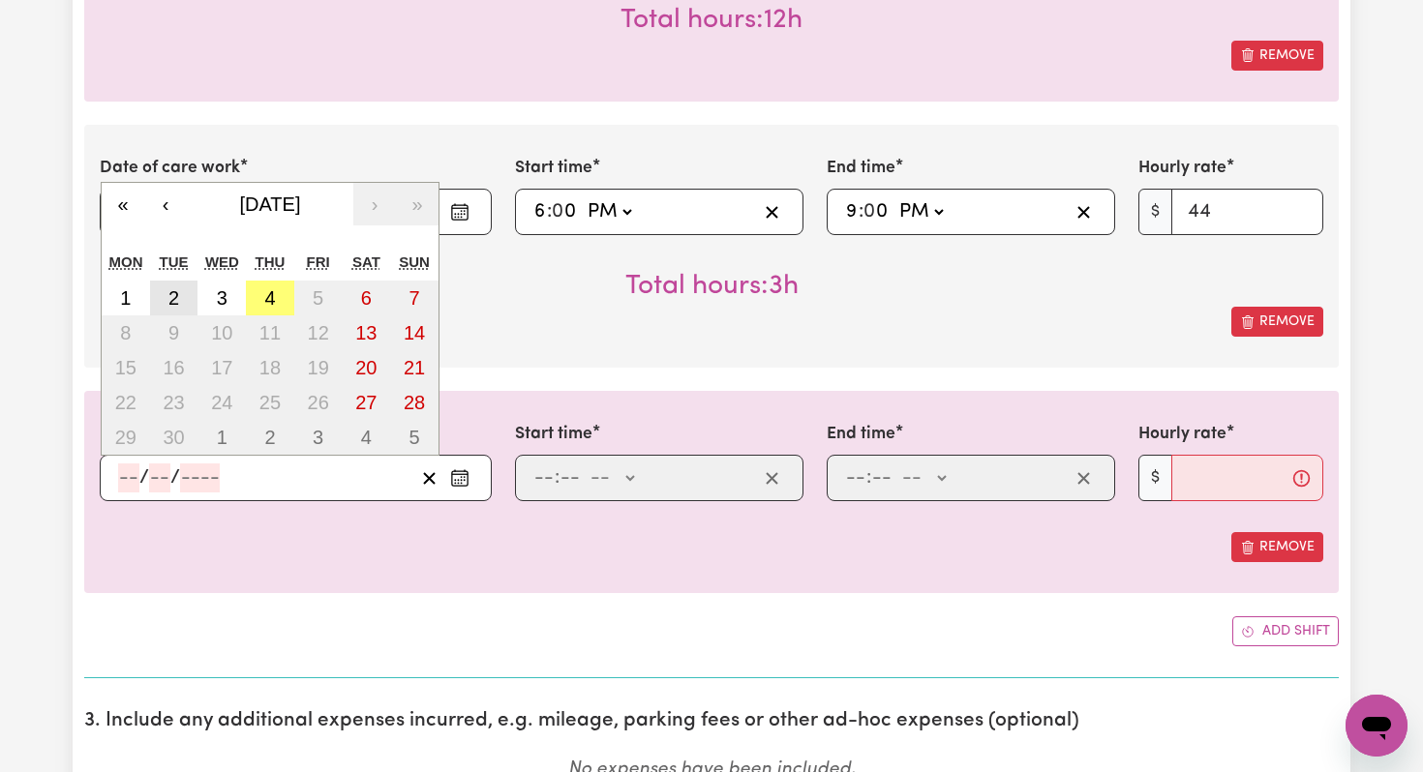
click at [185, 301] on button "2" at bounding box center [174, 298] width 48 height 35
type input "[DATE]"
type input "2"
type input "9"
type input "2025"
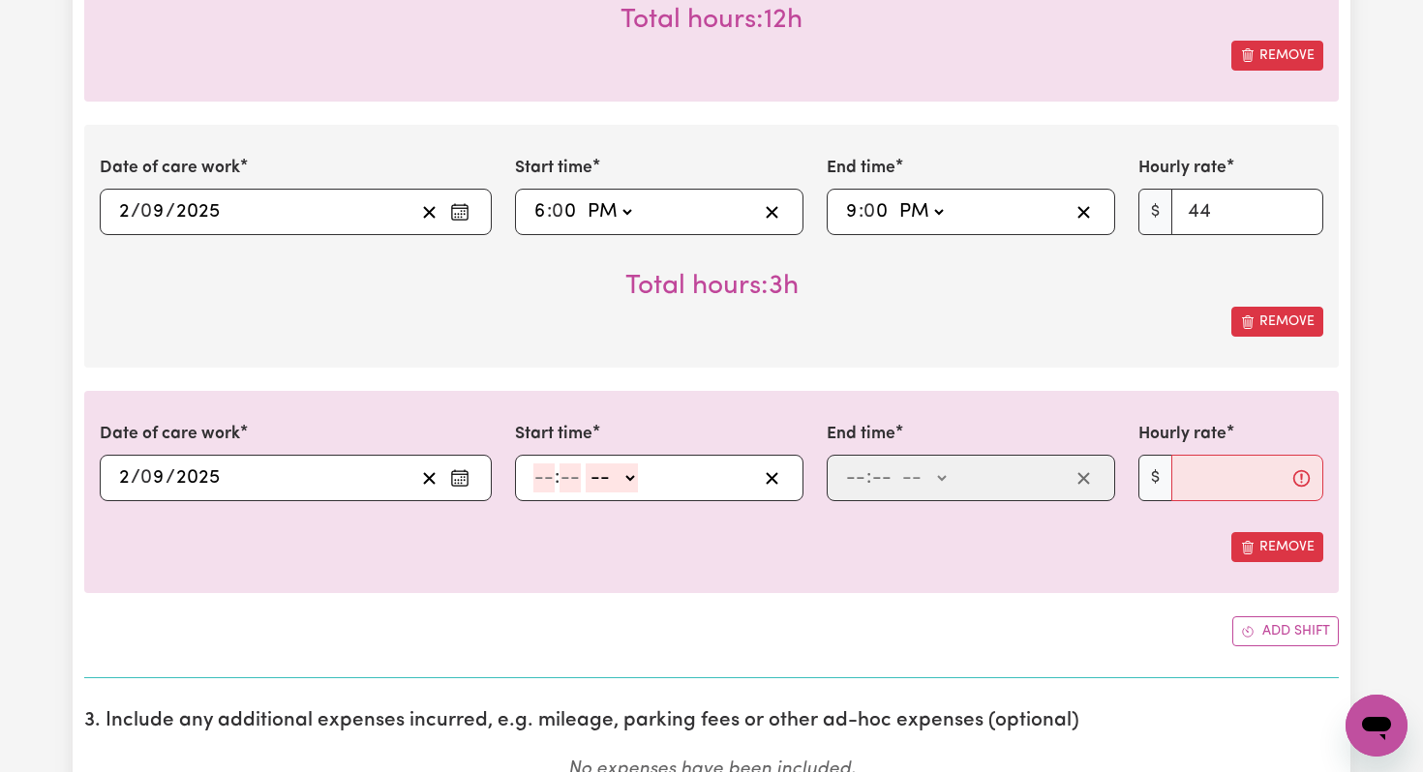
click at [540, 483] on input "number" at bounding box center [543, 478] width 21 height 29
type input "9"
type input "0"
click at [621, 478] on select "-- AM PM" at bounding box center [609, 478] width 52 height 29
select select "pm"
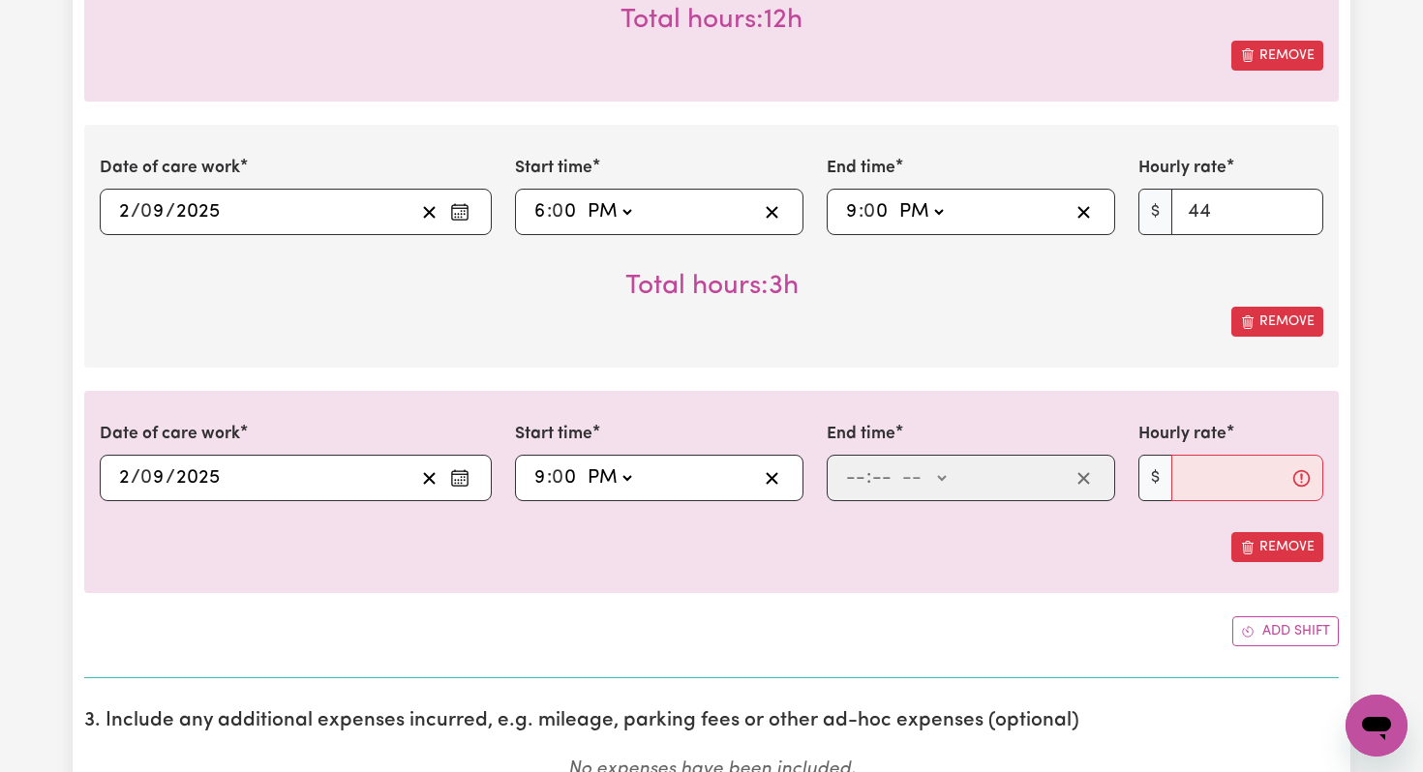
click at [584, 464] on select "-- AM PM" at bounding box center [609, 478] width 52 height 29
type input "21:00"
click at [857, 483] on input "number" at bounding box center [855, 478] width 21 height 29
type input "11"
type input "58"
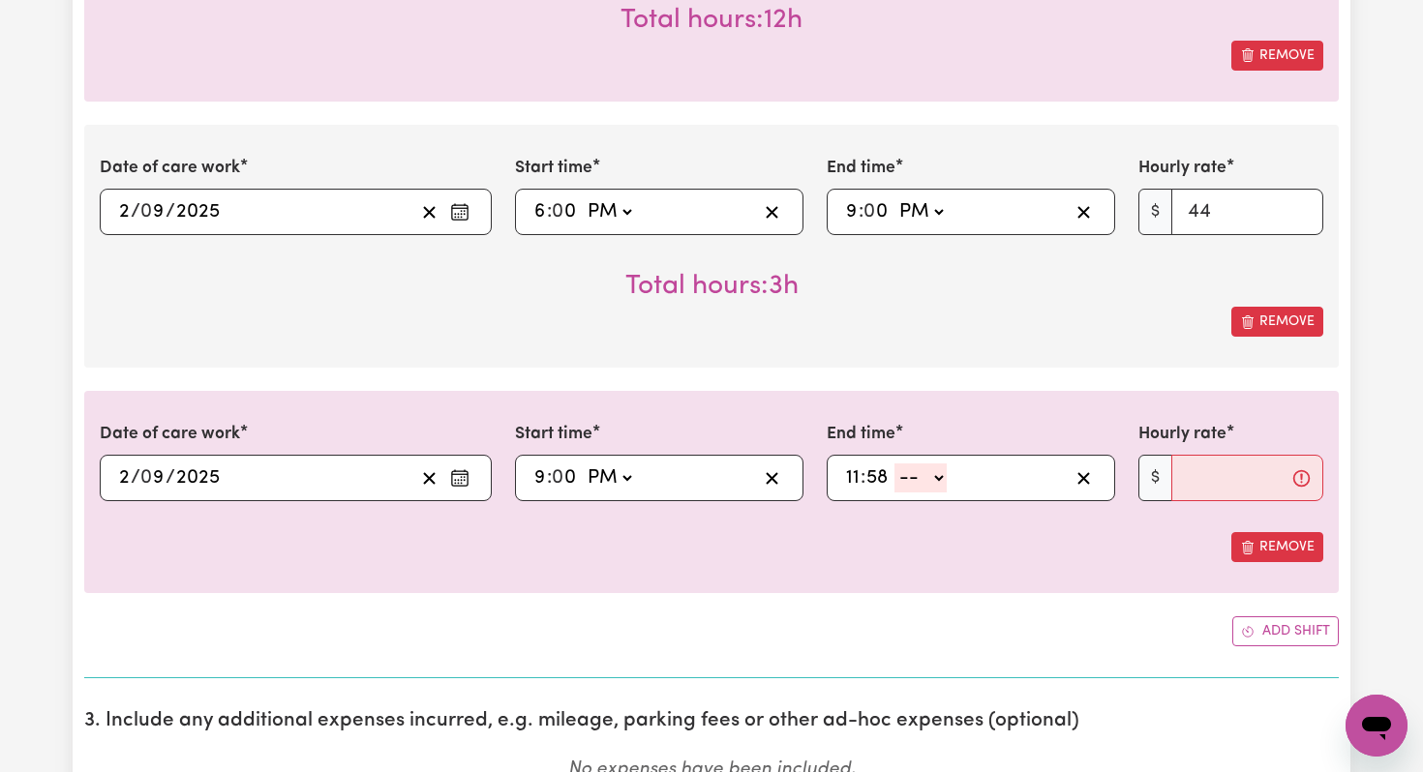
click at [936, 474] on select "-- AM PM" at bounding box center [920, 478] width 52 height 29
select select "pm"
click at [894, 464] on select "-- AM PM" at bounding box center [920, 478] width 52 height 29
type input "23:58"
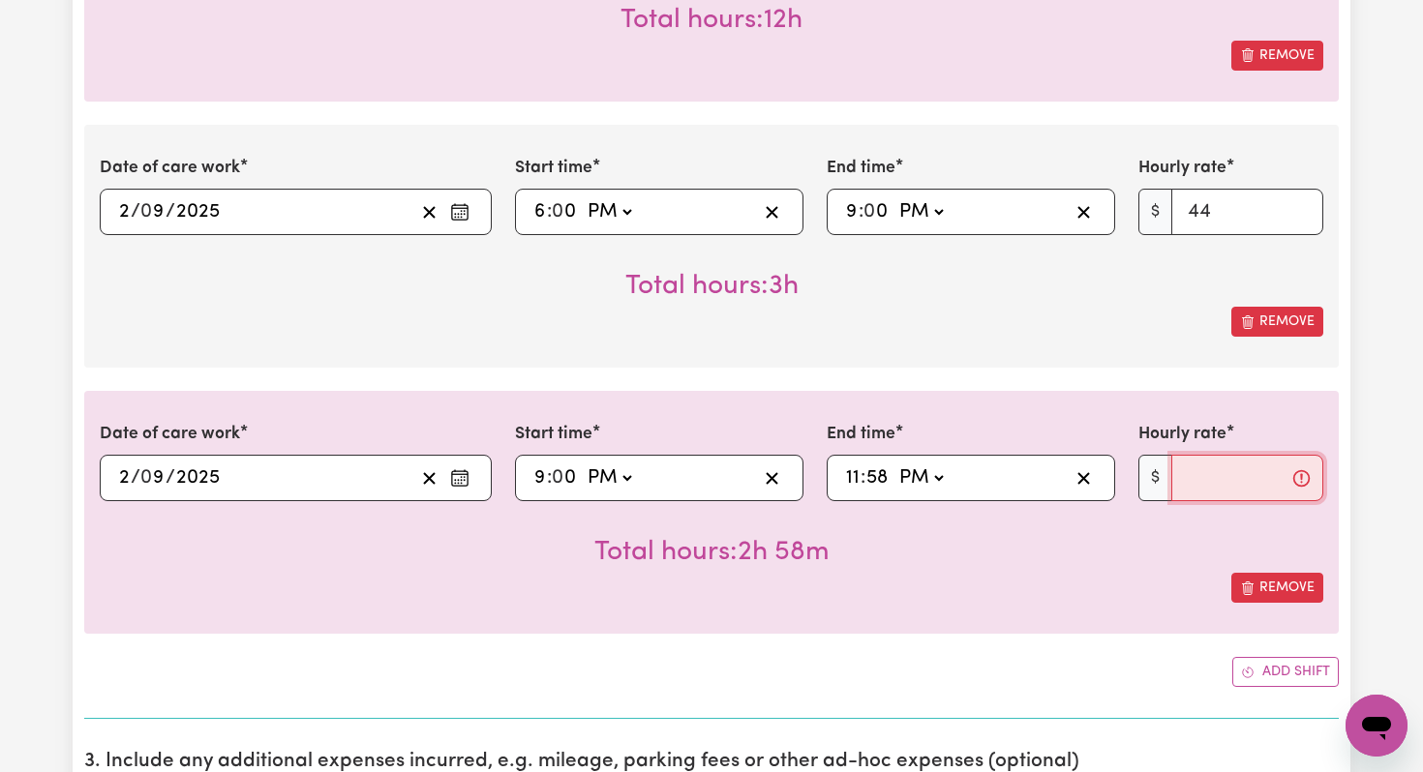
click at [1197, 482] on input "Hourly rate" at bounding box center [1247, 478] width 152 height 46
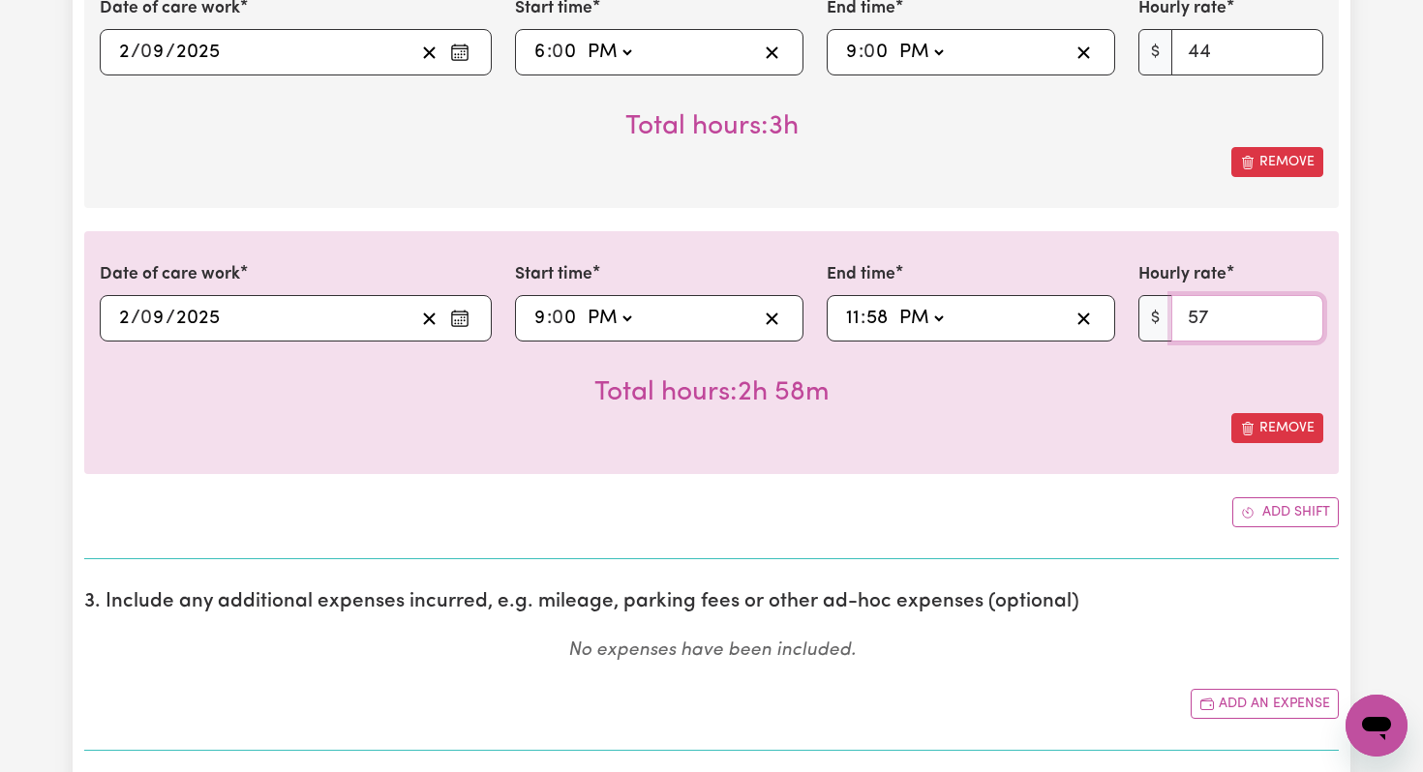
scroll to position [2026, 0]
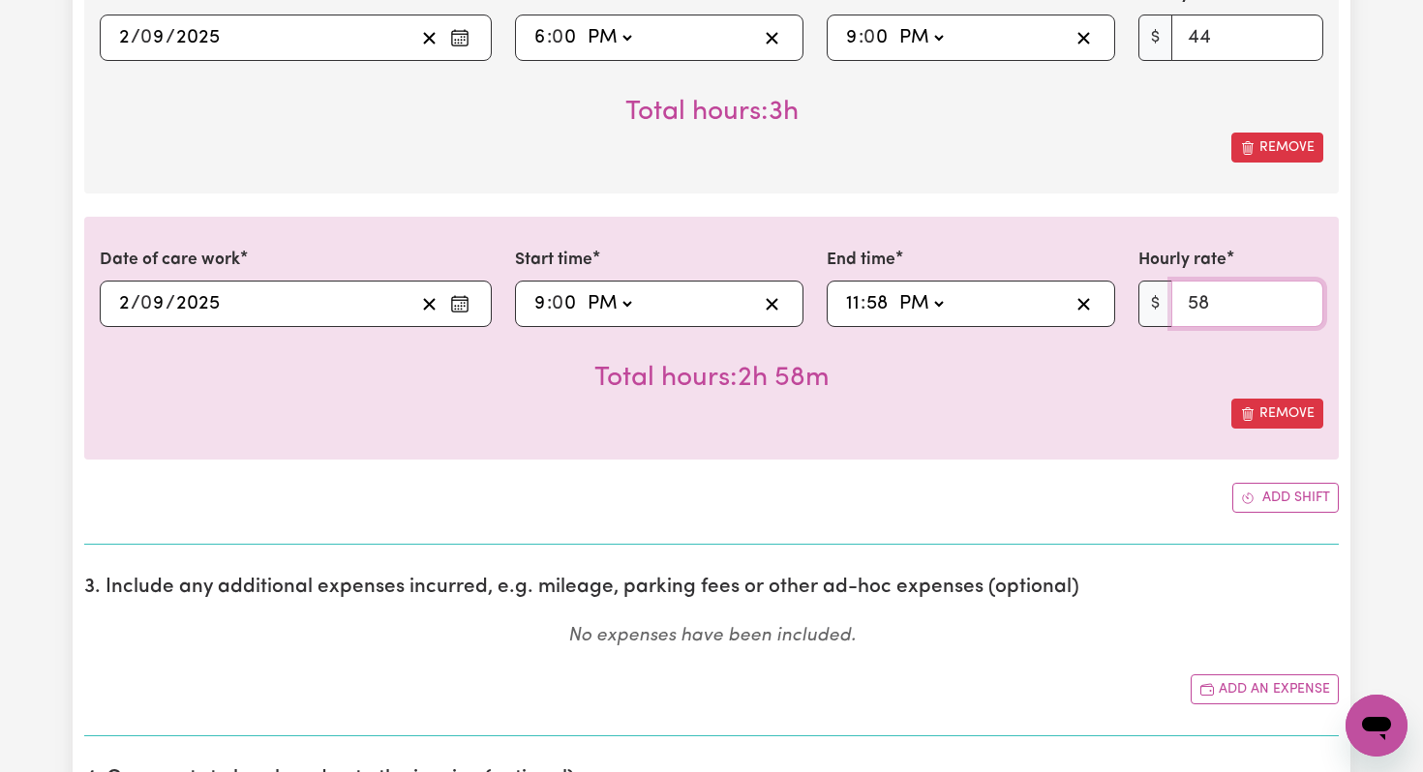
type input "58"
click at [1300, 298] on input "58" at bounding box center [1247, 304] width 152 height 46
click at [1283, 500] on button "Add shift" at bounding box center [1285, 498] width 106 height 30
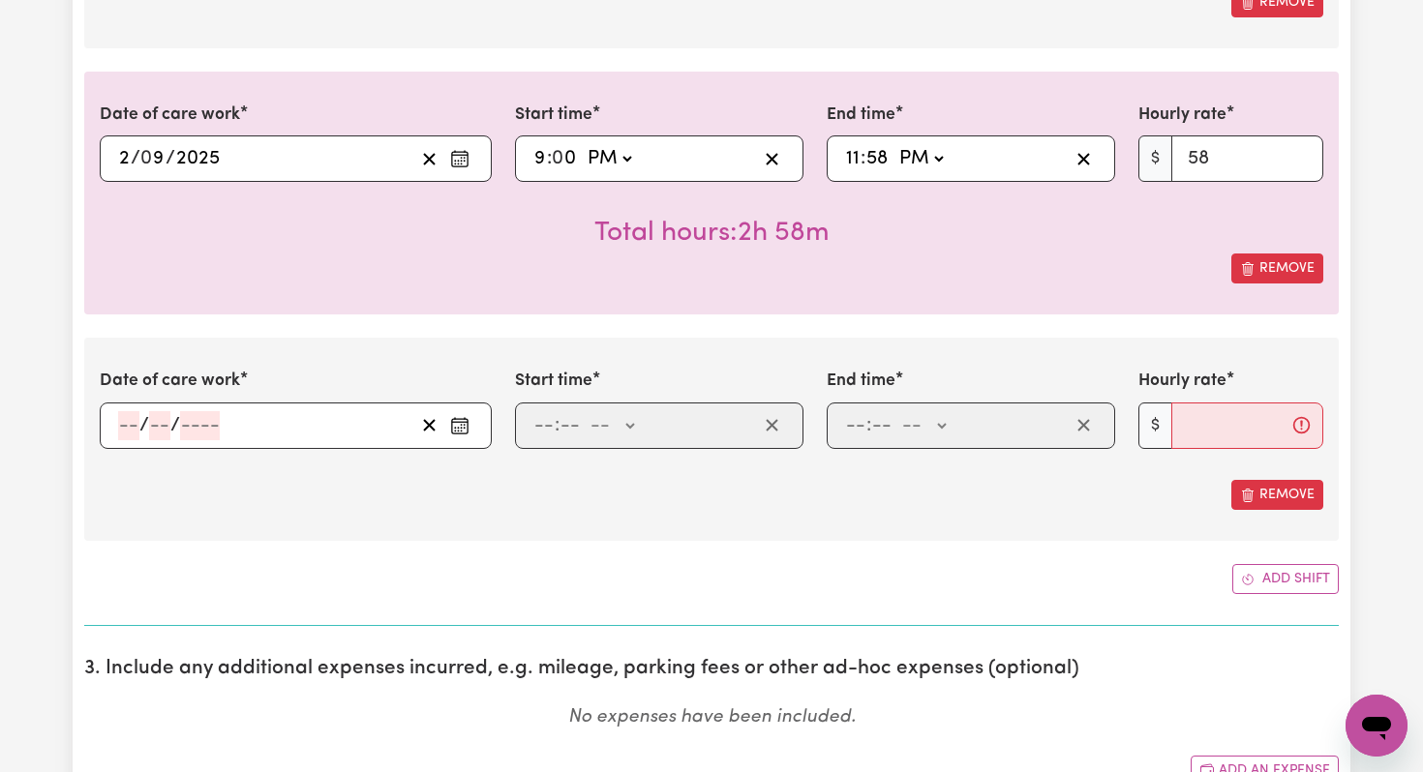
scroll to position [2180, 0]
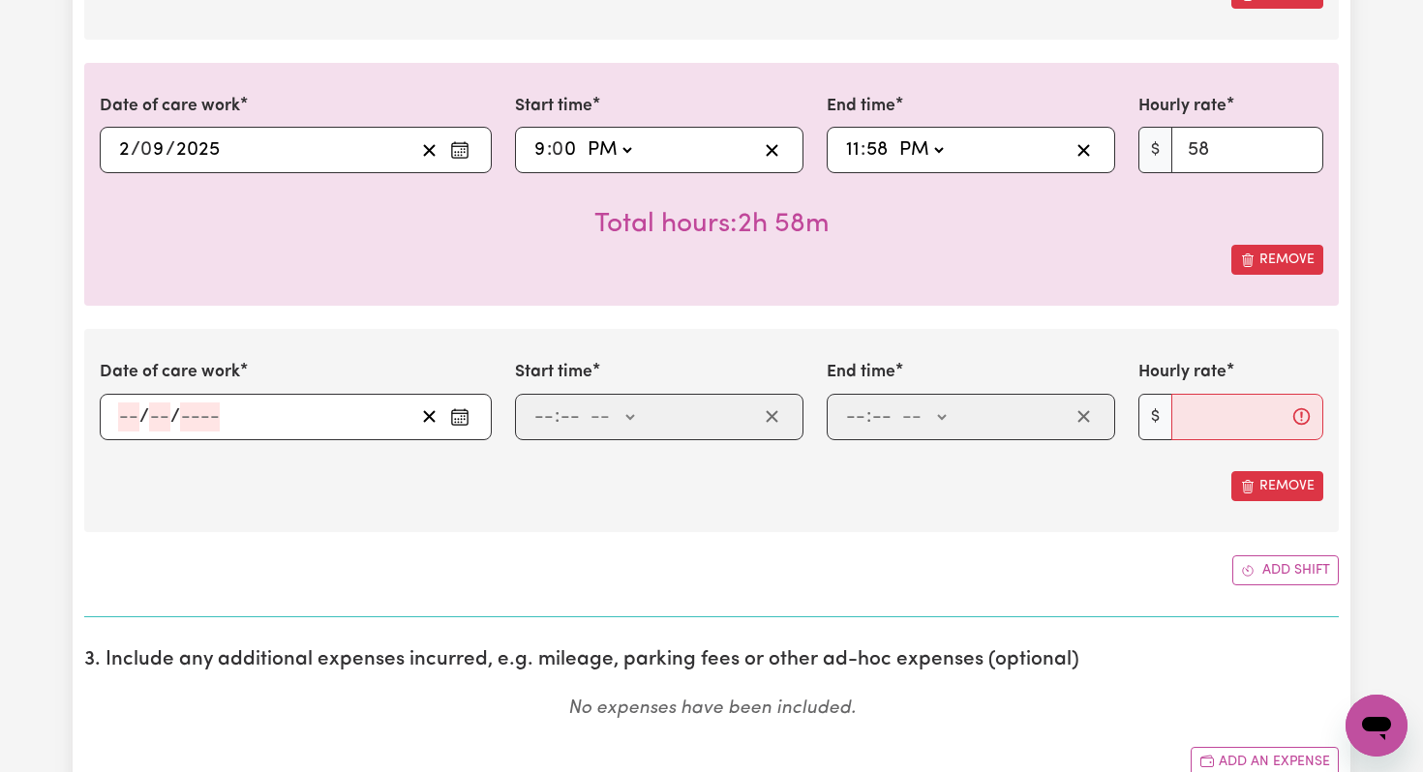
click at [466, 417] on icon "Enter the date of care work" at bounding box center [459, 416] width 19 height 19
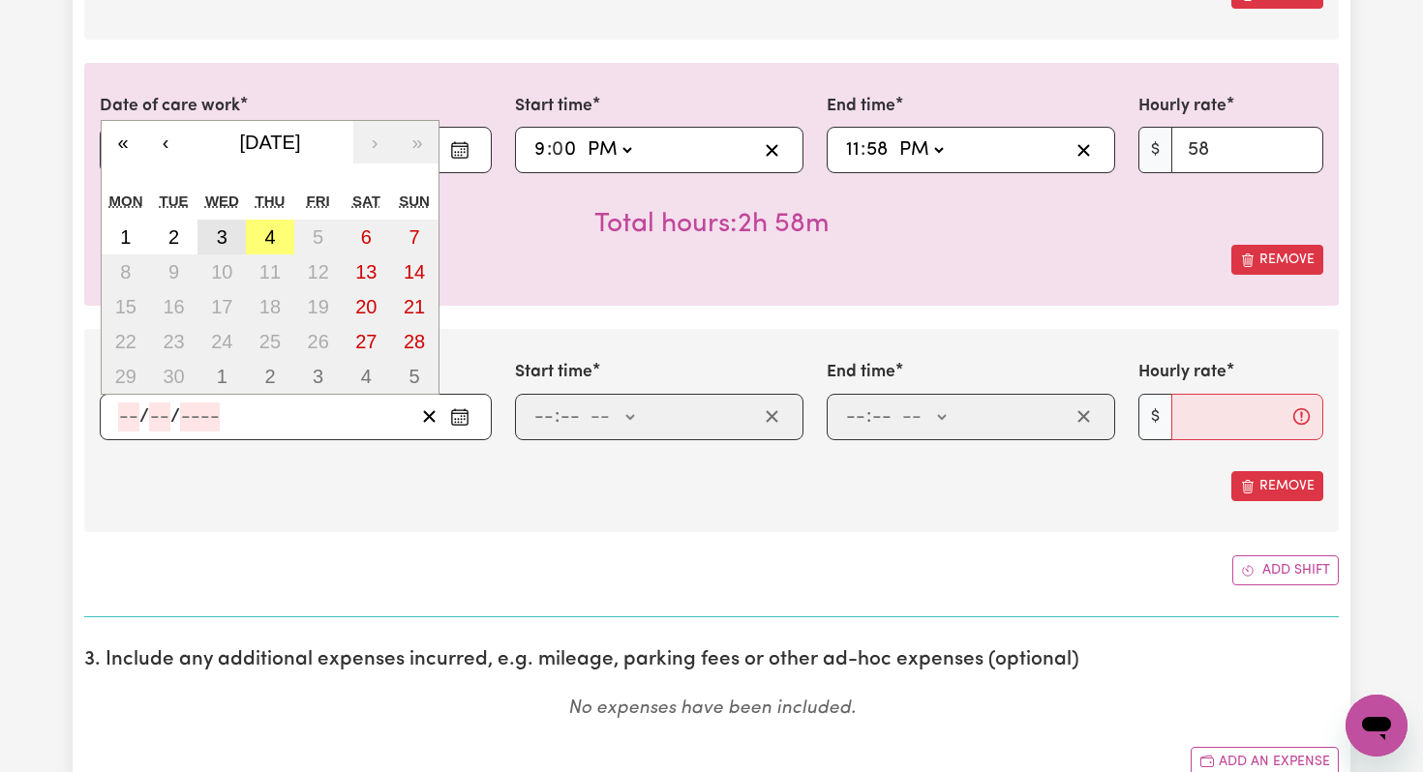
click at [218, 236] on abbr "3" at bounding box center [222, 236] width 11 height 21
type input "[DATE]"
type input "3"
type input "9"
type input "2025"
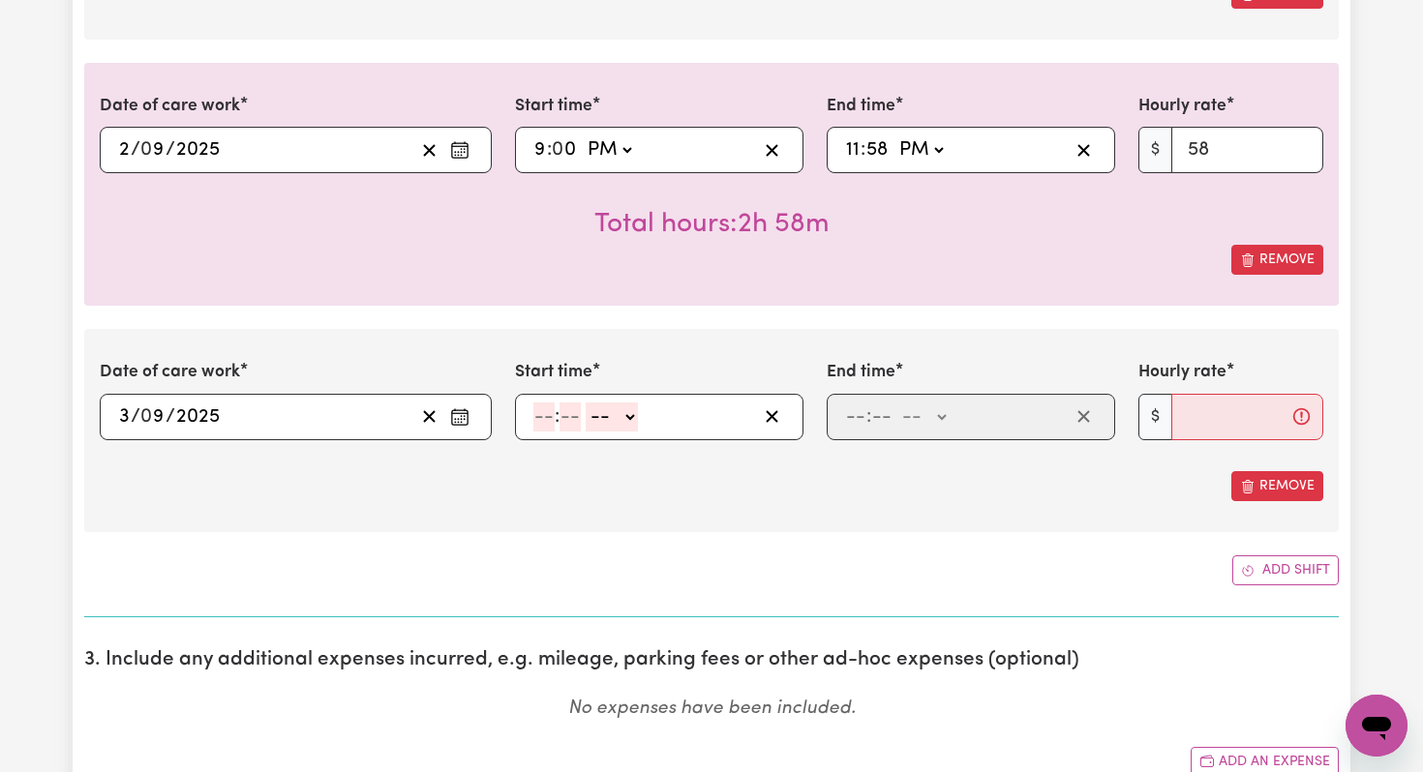
click at [541, 416] on input "number" at bounding box center [543, 417] width 21 height 29
type input "12"
type input "0"
click at [635, 415] on select "-- AM PM" at bounding box center [614, 417] width 52 height 29
select select "am"
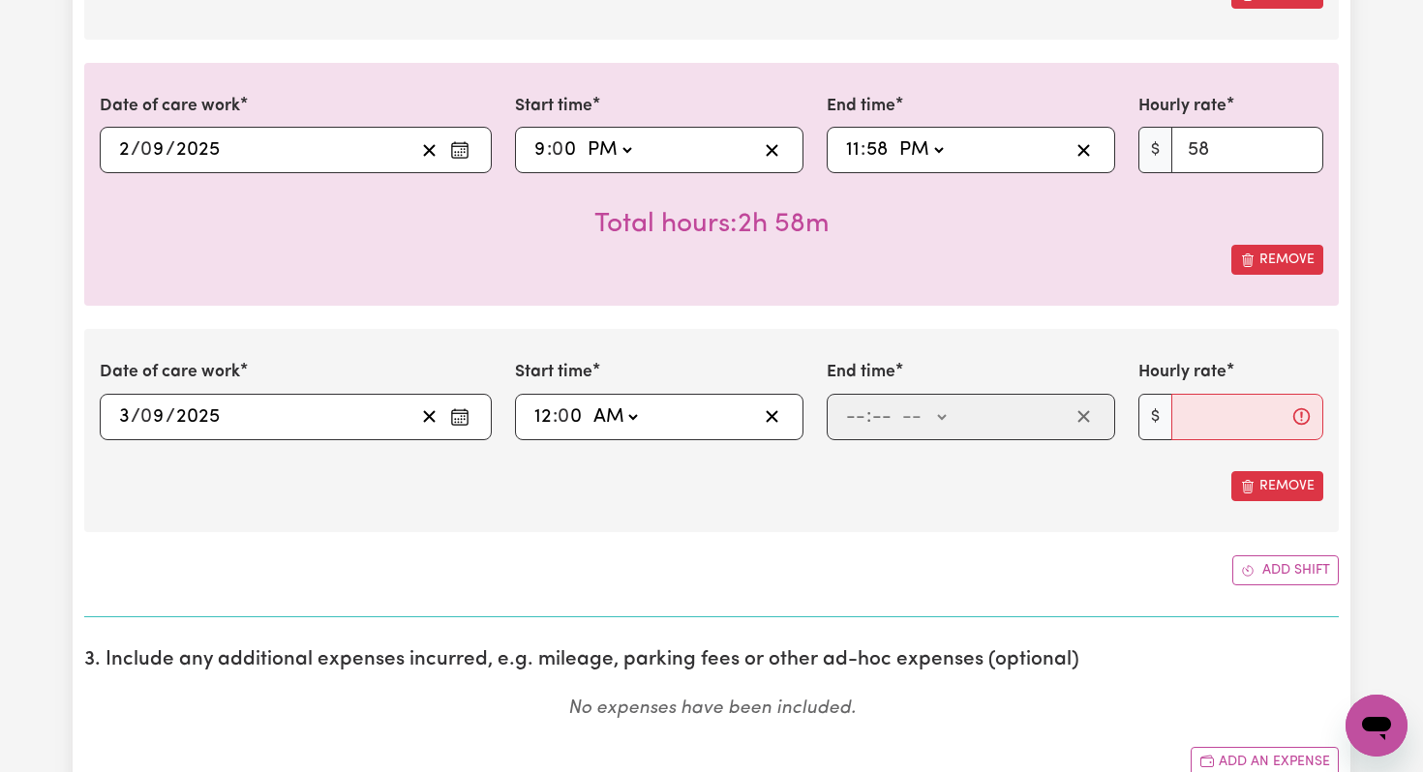
click at [589, 403] on select "-- AM PM" at bounding box center [614, 417] width 52 height 29
type input "00:00"
click at [855, 417] on input "number" at bounding box center [855, 417] width 21 height 29
type input "6"
type input "0"
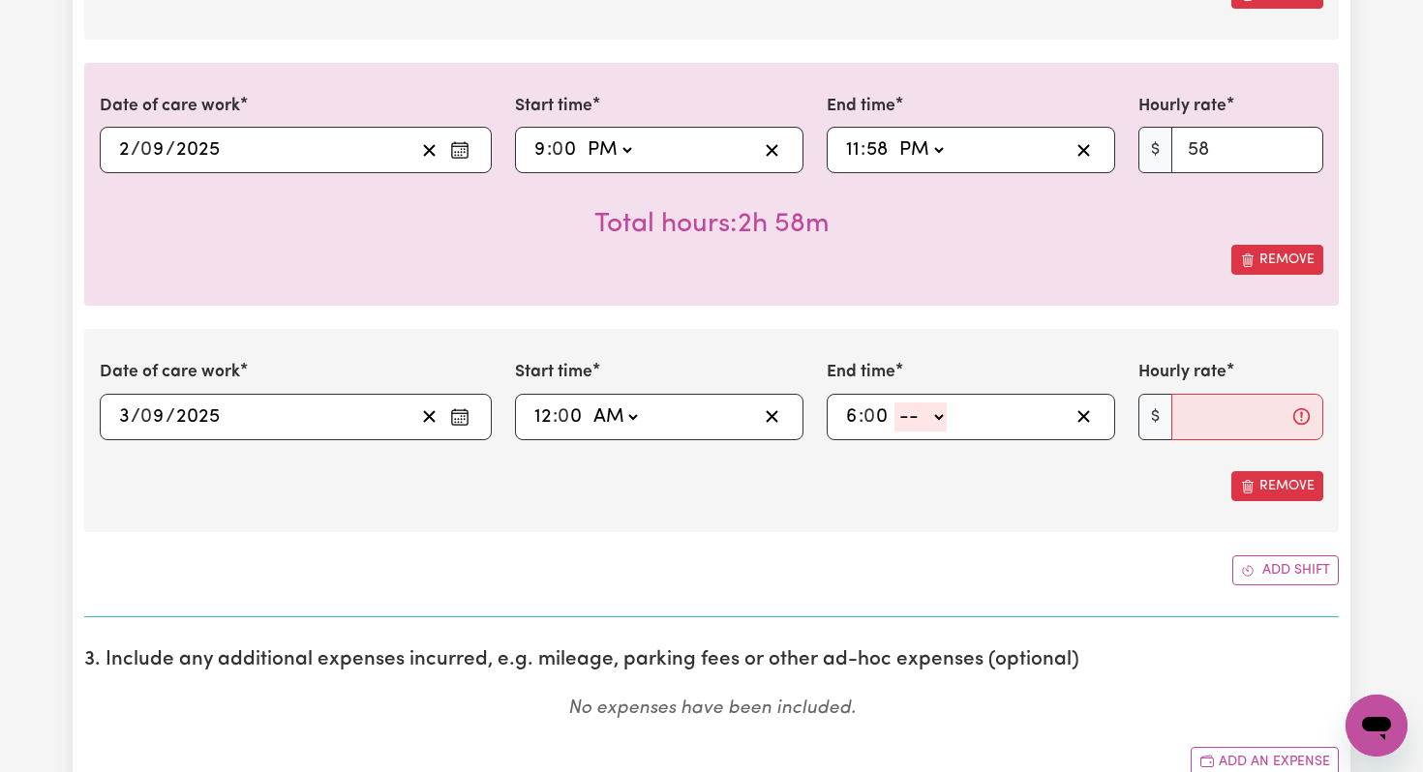
click at [932, 413] on select "-- AM PM" at bounding box center [920, 417] width 52 height 29
select select "am"
click at [895, 403] on select "-- AM PM" at bounding box center [920, 417] width 52 height 29
type input "06:00"
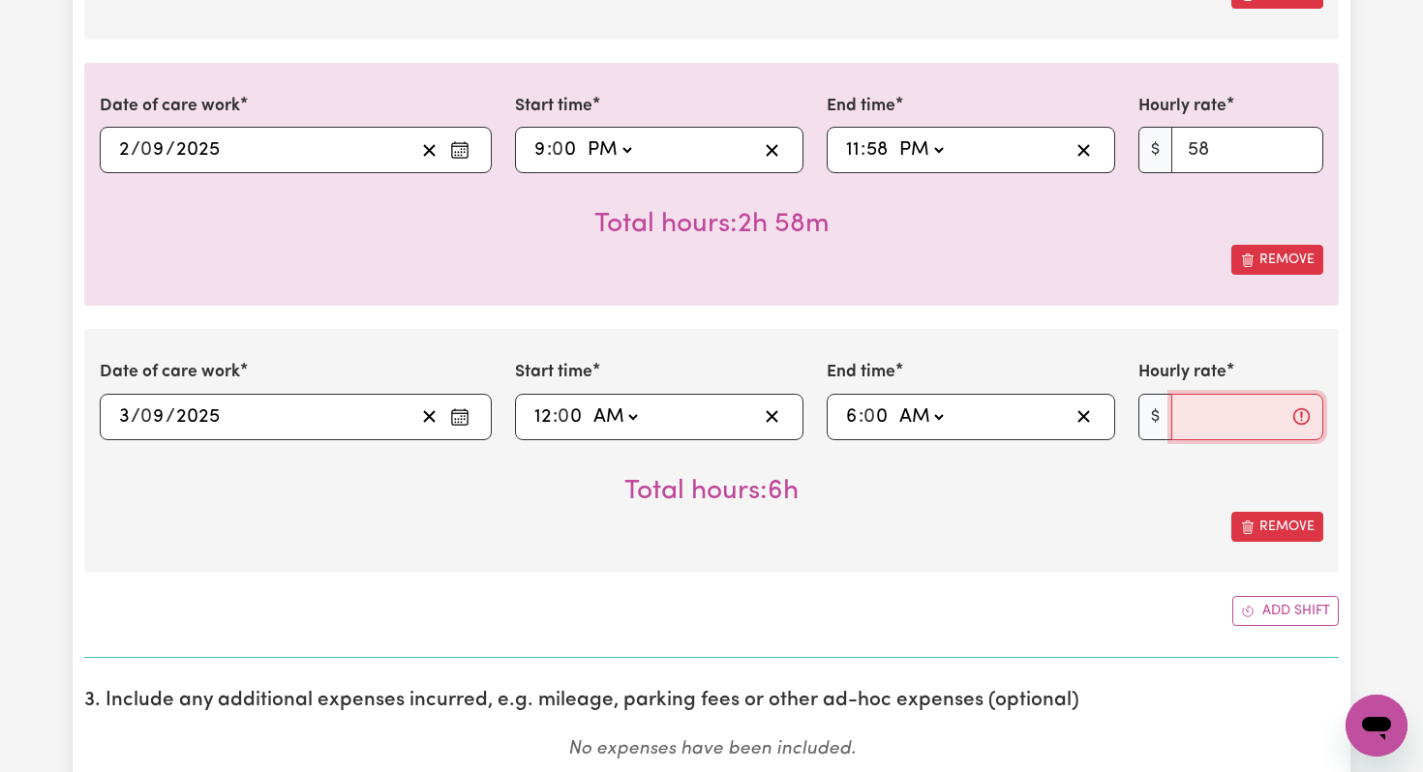
click at [1198, 424] on input "Hourly rate" at bounding box center [1247, 417] width 152 height 46
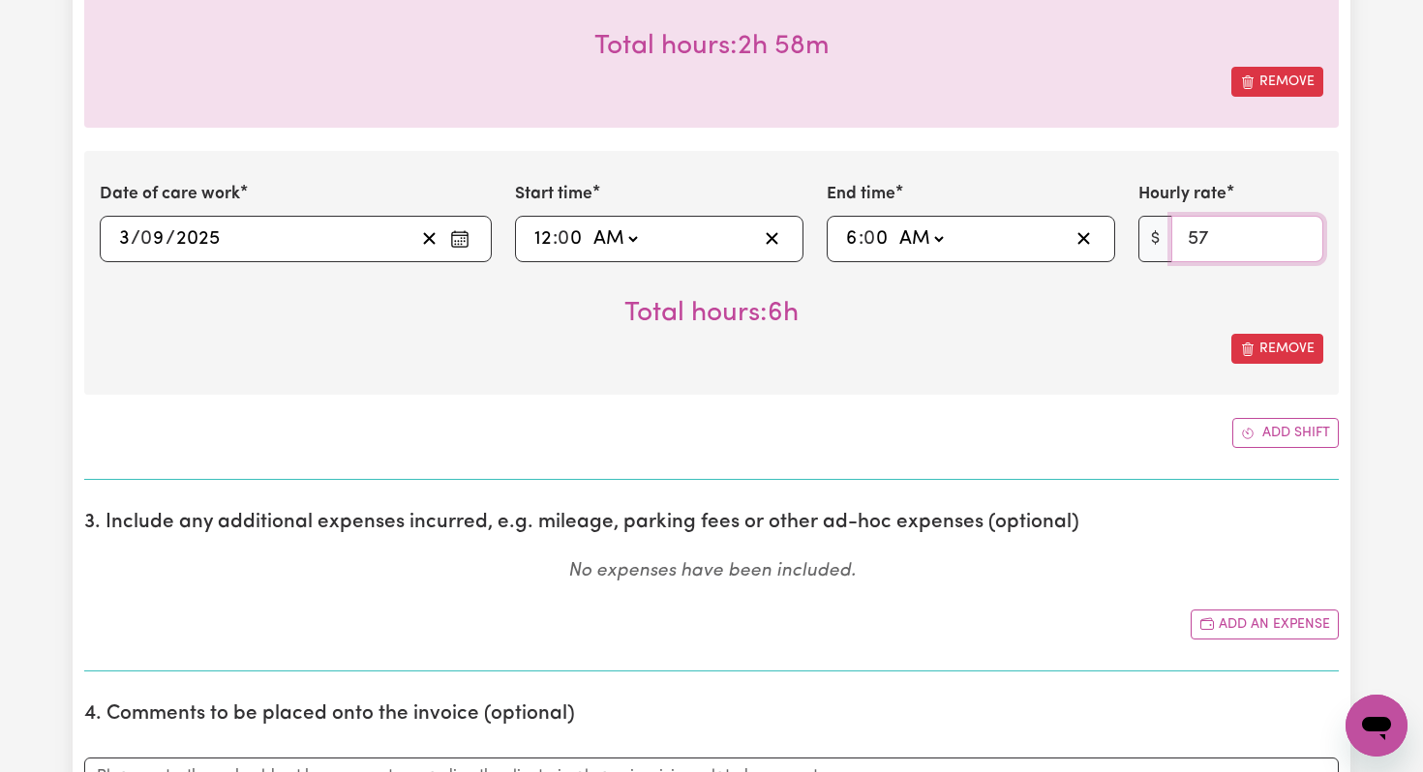
scroll to position [2373, 0]
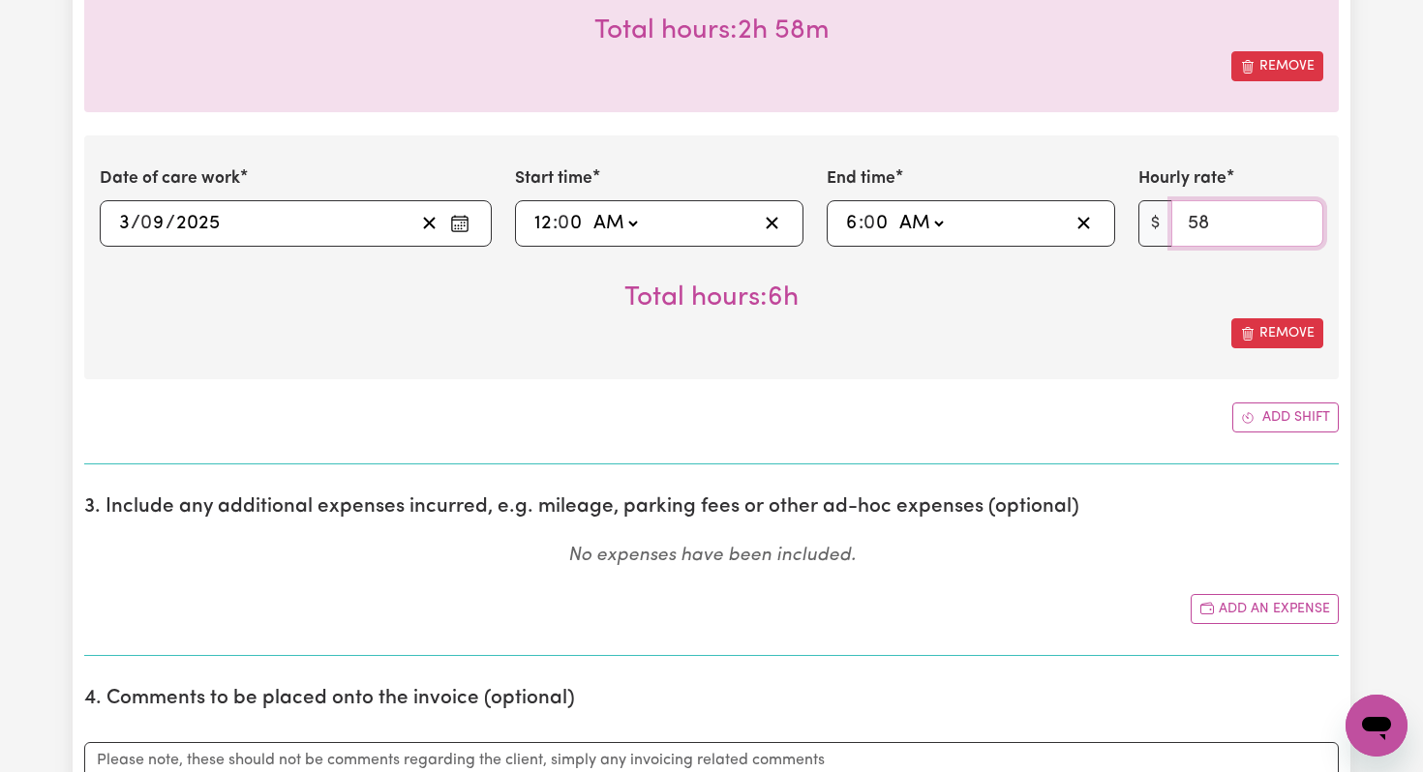
type input "58"
click at [1299, 219] on input "58" at bounding box center [1247, 223] width 152 height 46
click at [1302, 414] on button "Add shift" at bounding box center [1285, 418] width 106 height 30
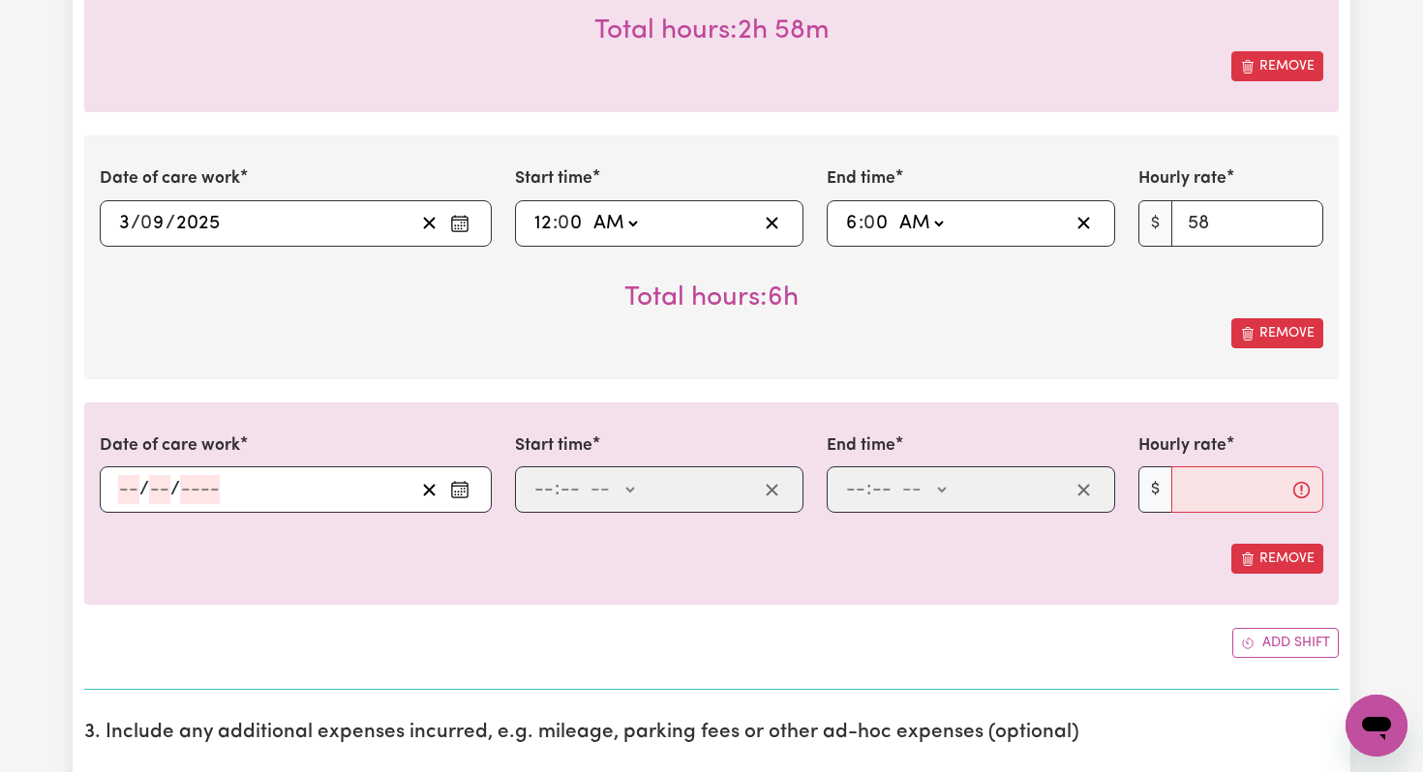
click at [460, 488] on icon "Enter the date of care work" at bounding box center [459, 489] width 19 height 19
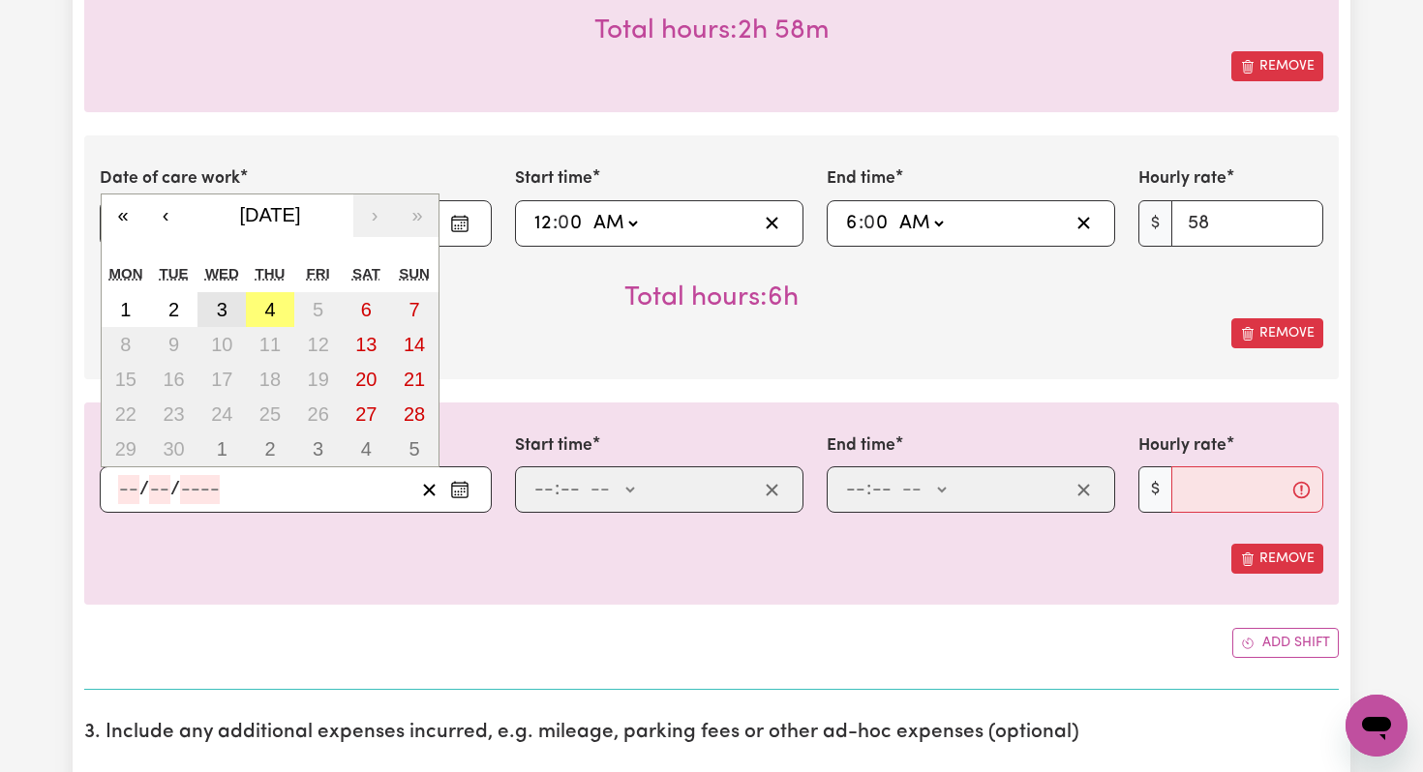
click at [228, 316] on button "3" at bounding box center [221, 309] width 48 height 35
type input "[DATE]"
type input "3"
type input "9"
type input "2025"
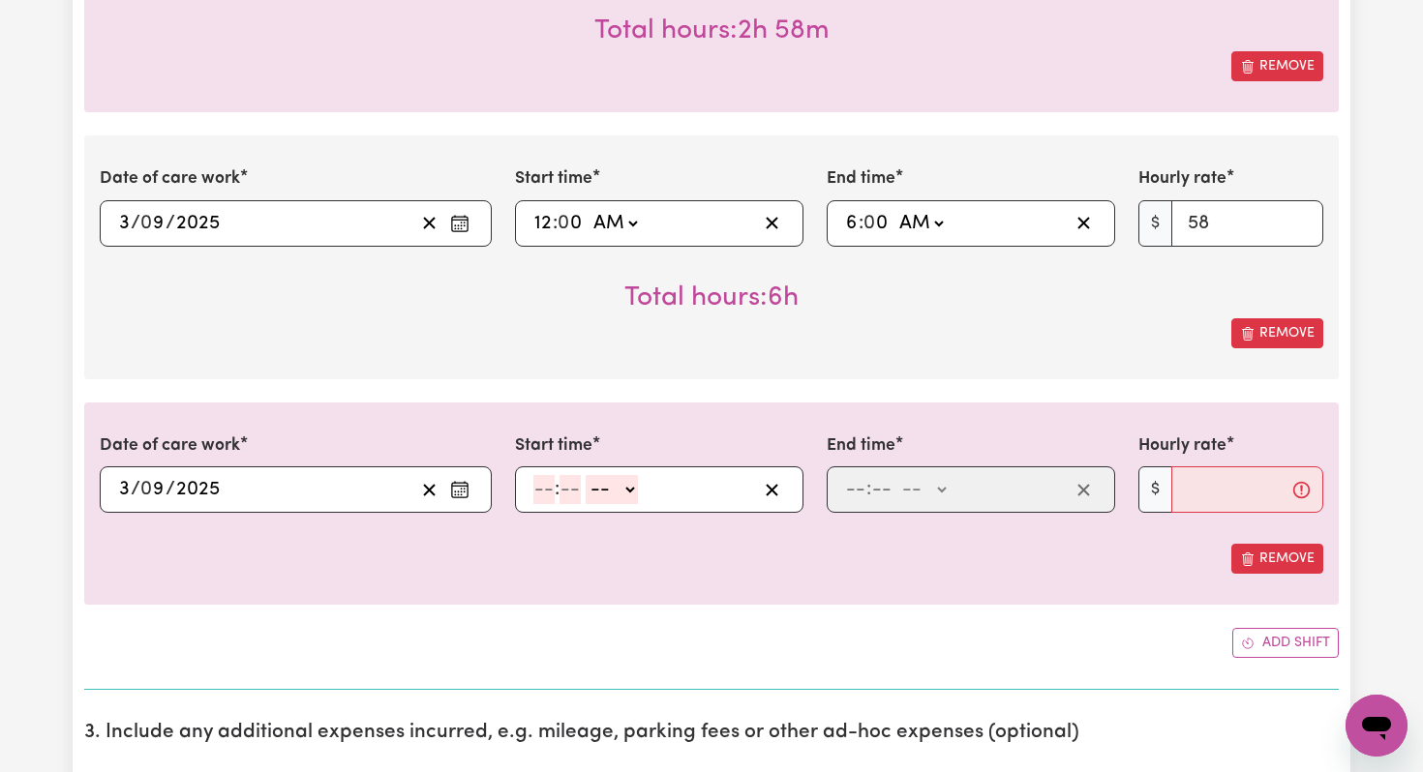
click at [540, 494] on input "number" at bounding box center [543, 489] width 21 height 29
type input "6"
type input "0"
click at [624, 493] on select "-- AM PM" at bounding box center [609, 489] width 52 height 29
select select "am"
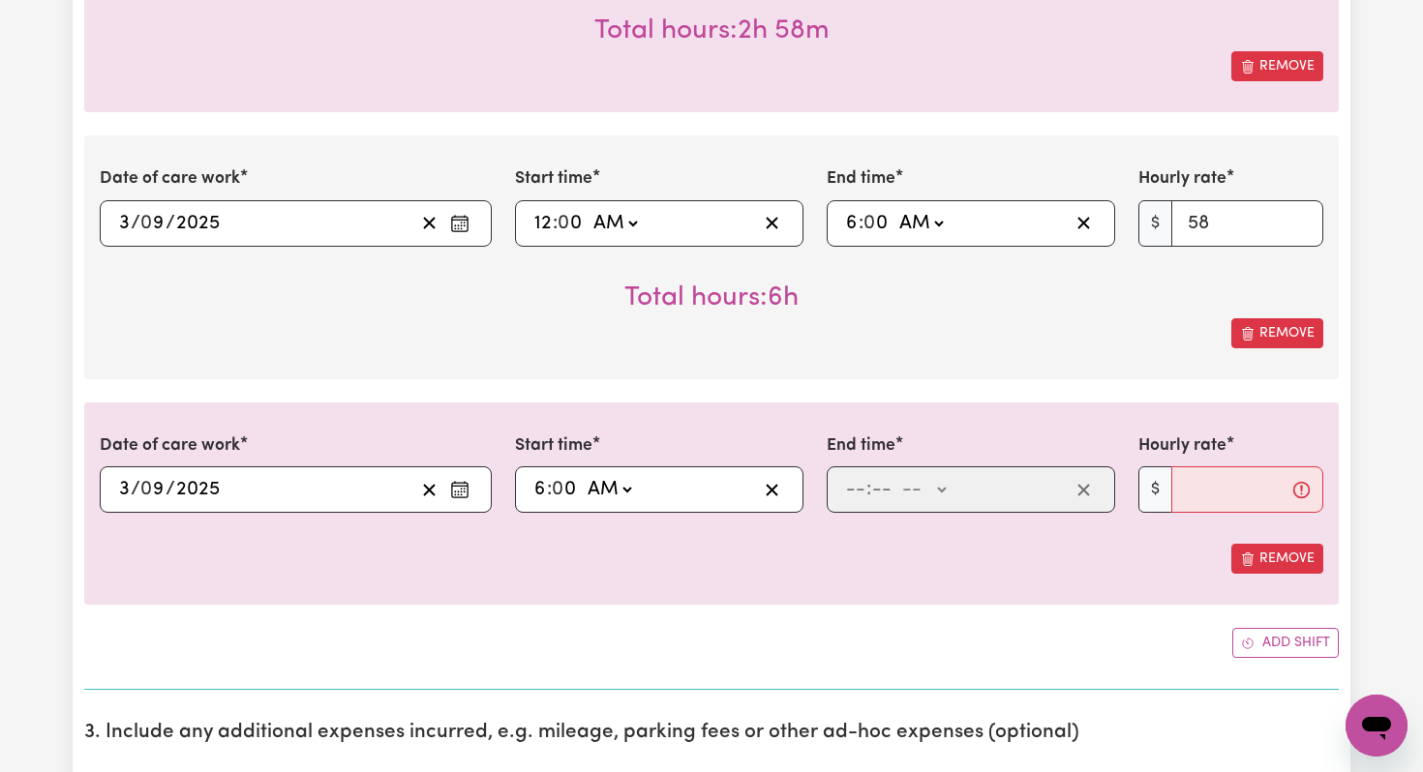
click at [584, 475] on select "-- AM PM" at bounding box center [609, 489] width 52 height 29
type input "06:00"
click at [857, 486] on input "number" at bounding box center [855, 489] width 21 height 29
type input "5"
type input "30"
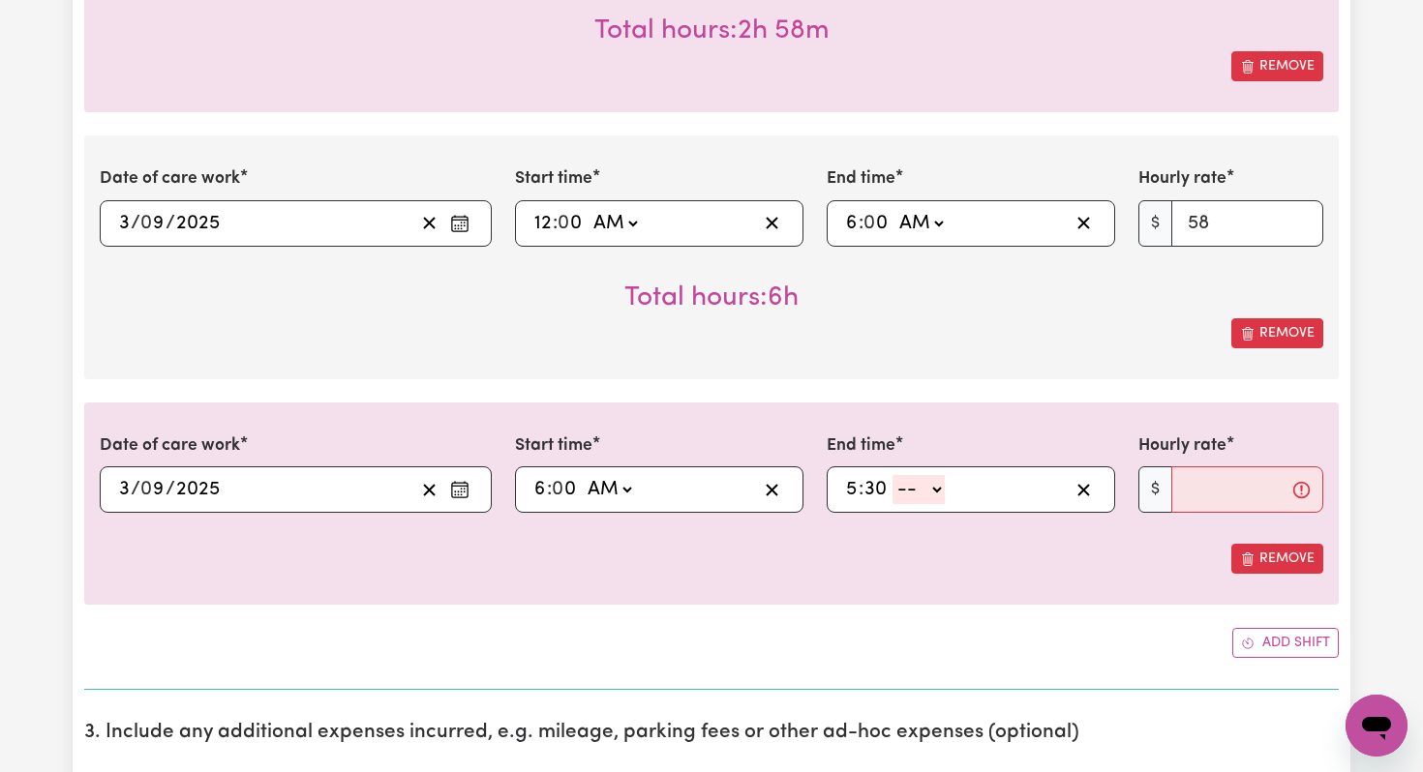
click at [944, 487] on select "-- AM PM" at bounding box center [918, 489] width 52 height 29
select select "pm"
click at [892, 475] on select "-- AM PM" at bounding box center [918, 489] width 52 height 29
type input "17:30"
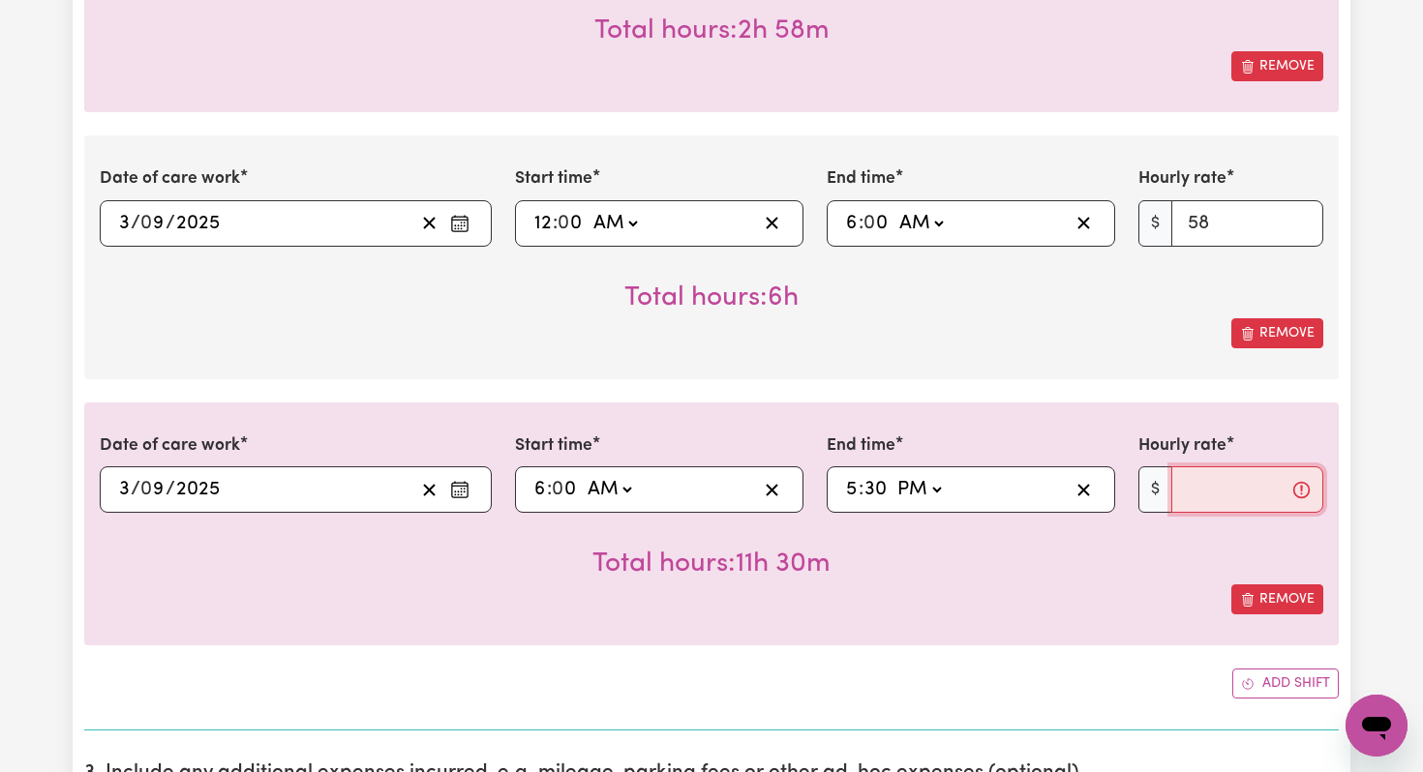
click at [1201, 498] on input "Hourly rate" at bounding box center [1247, 489] width 152 height 46
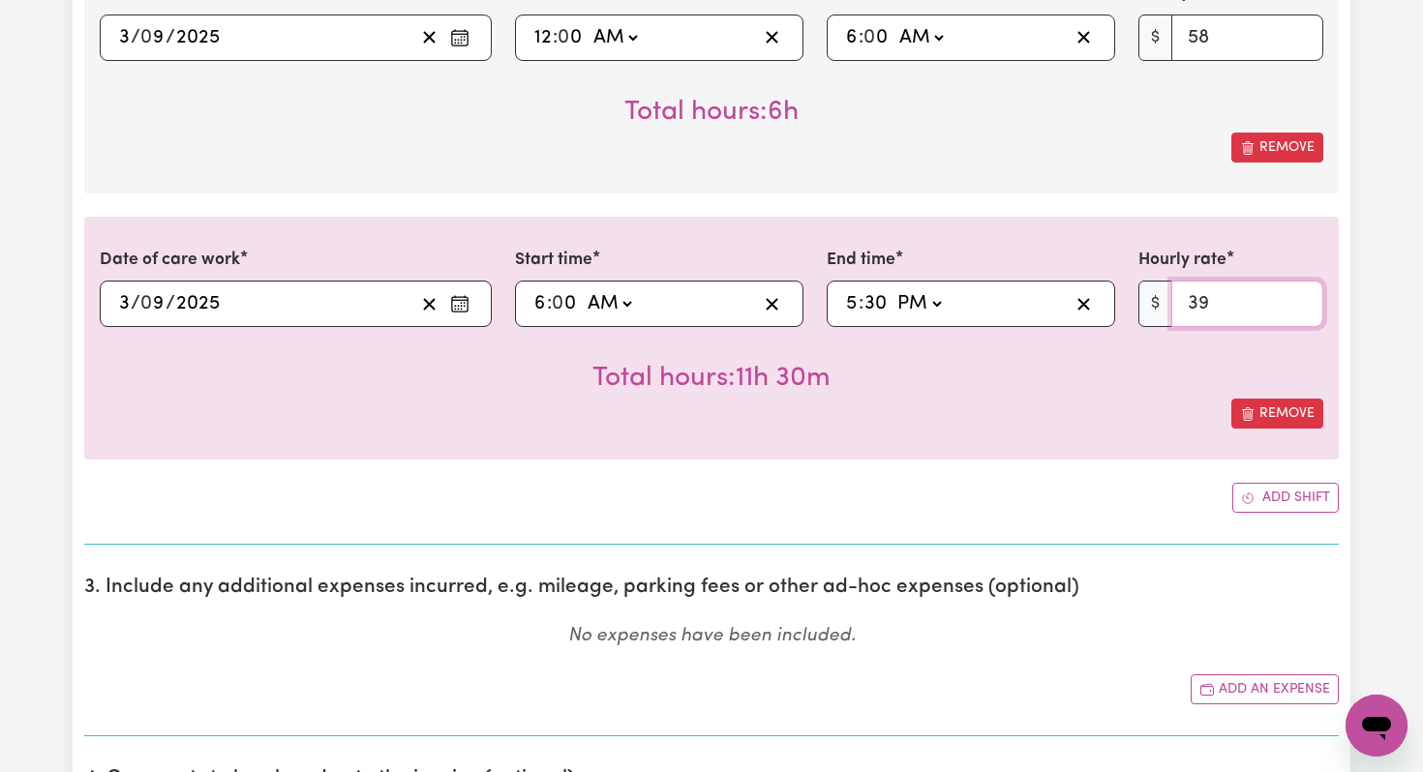
scroll to position [2571, 0]
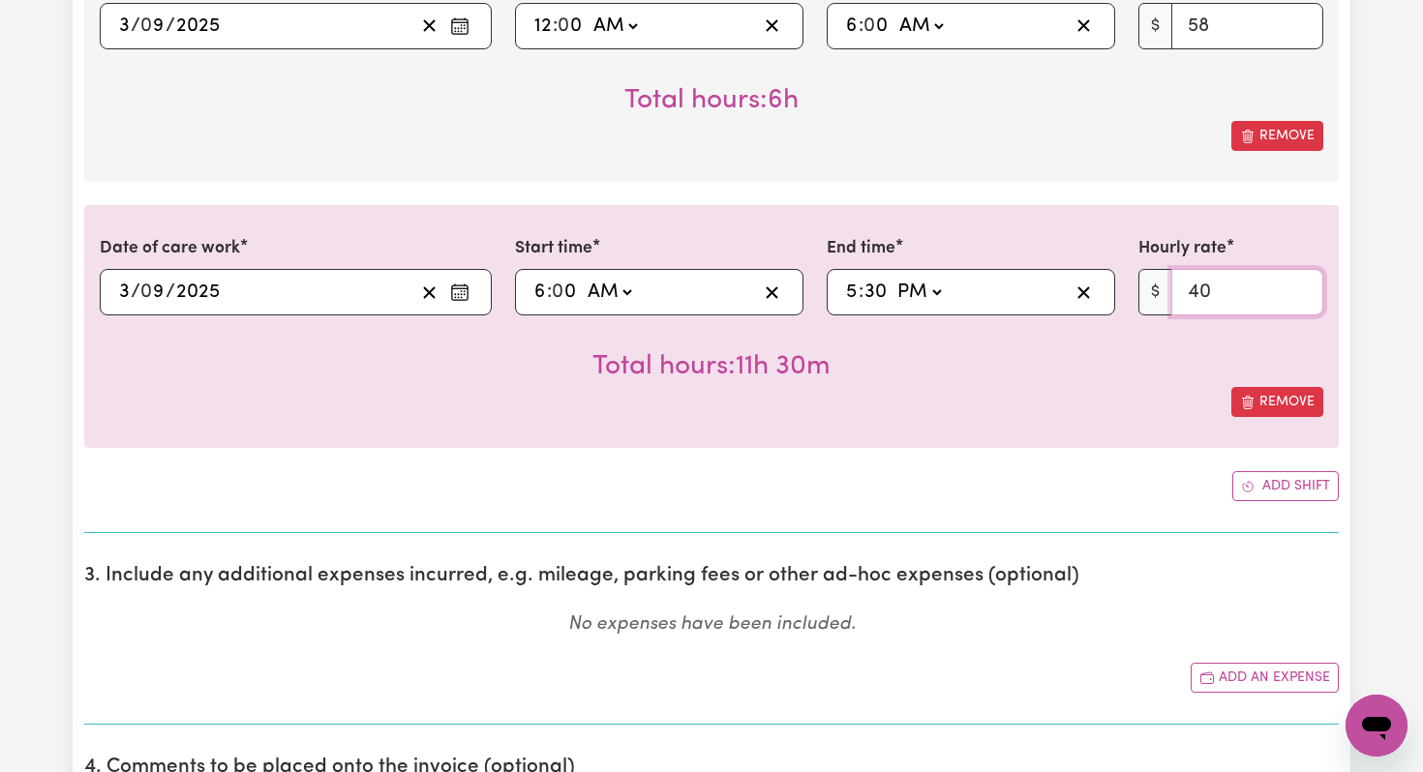
type input "40"
click at [1301, 286] on input "40" at bounding box center [1247, 292] width 152 height 46
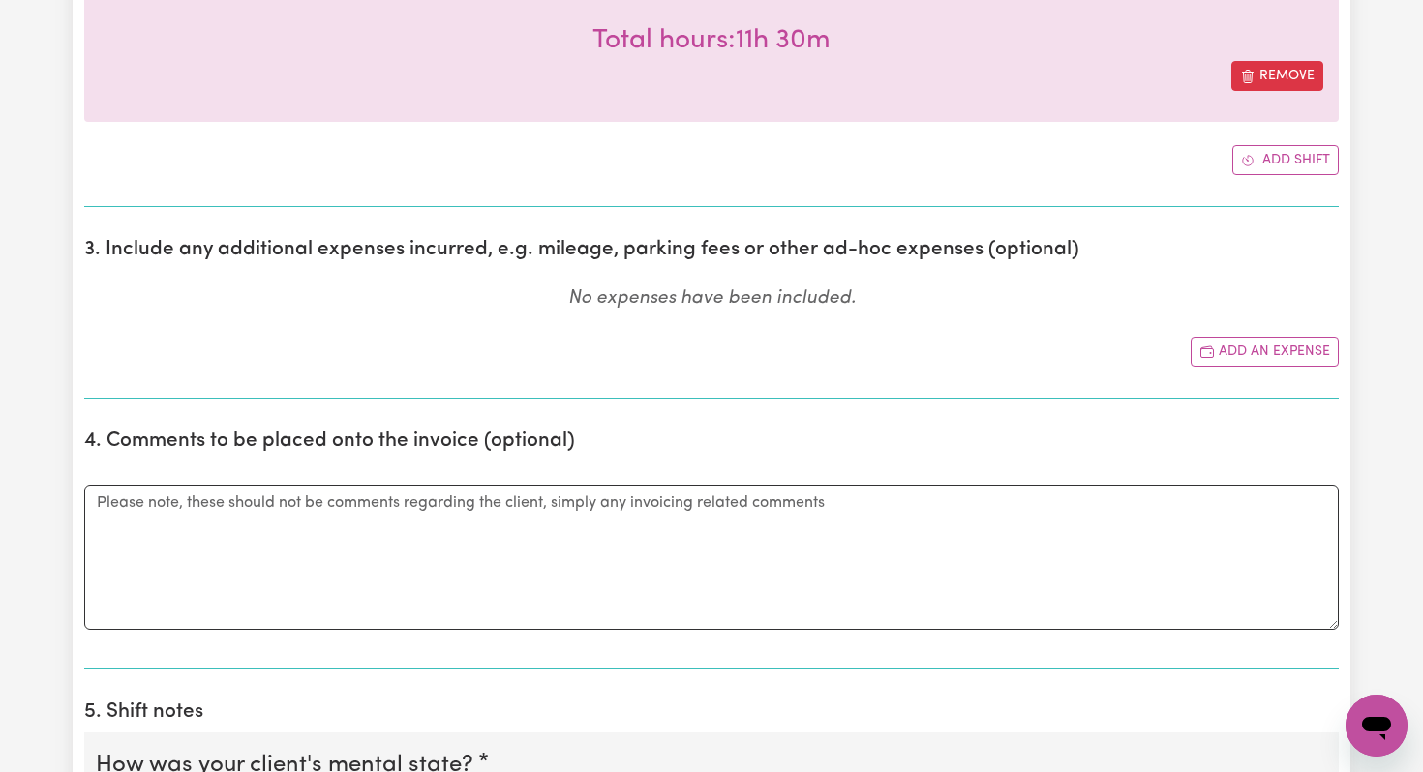
scroll to position [3053, 0]
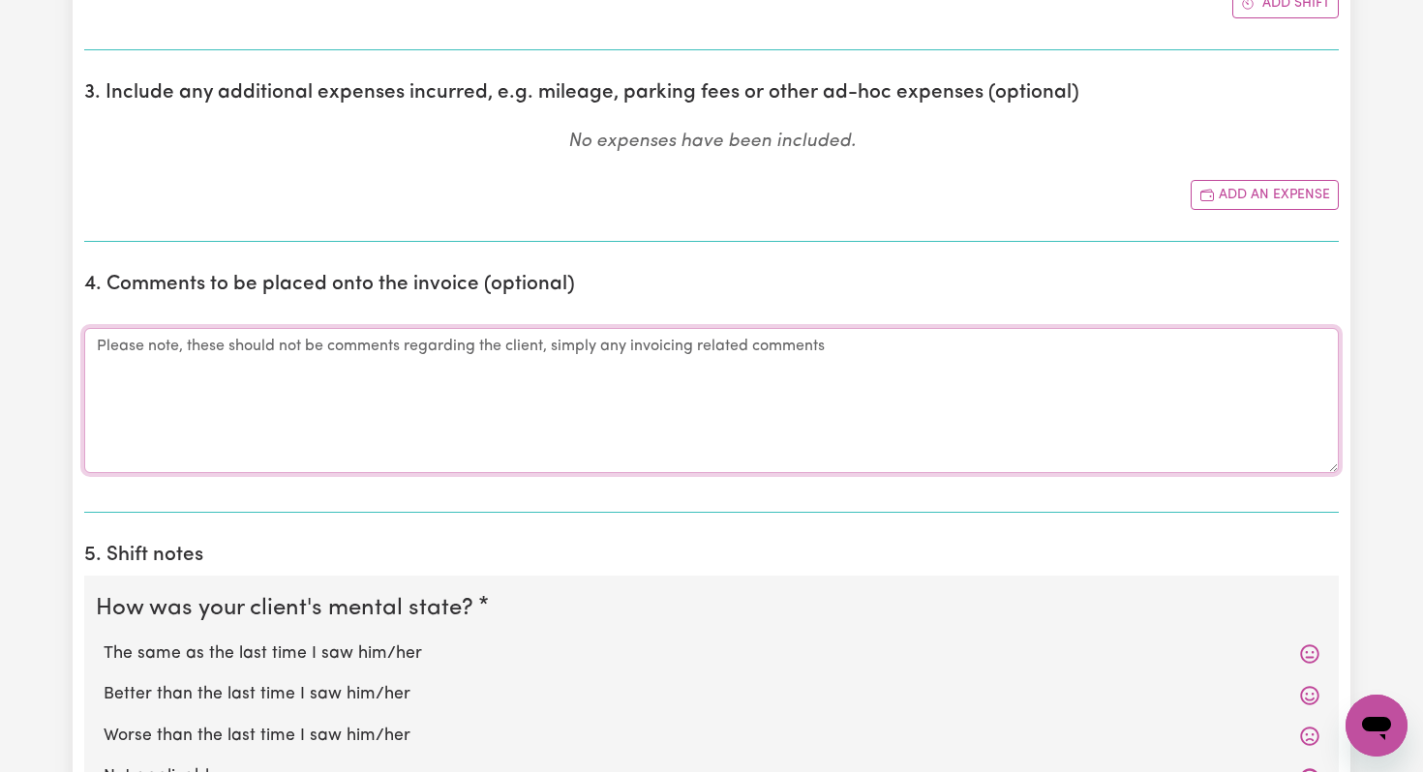
click at [509, 394] on textarea "Comments" at bounding box center [711, 400] width 1254 height 145
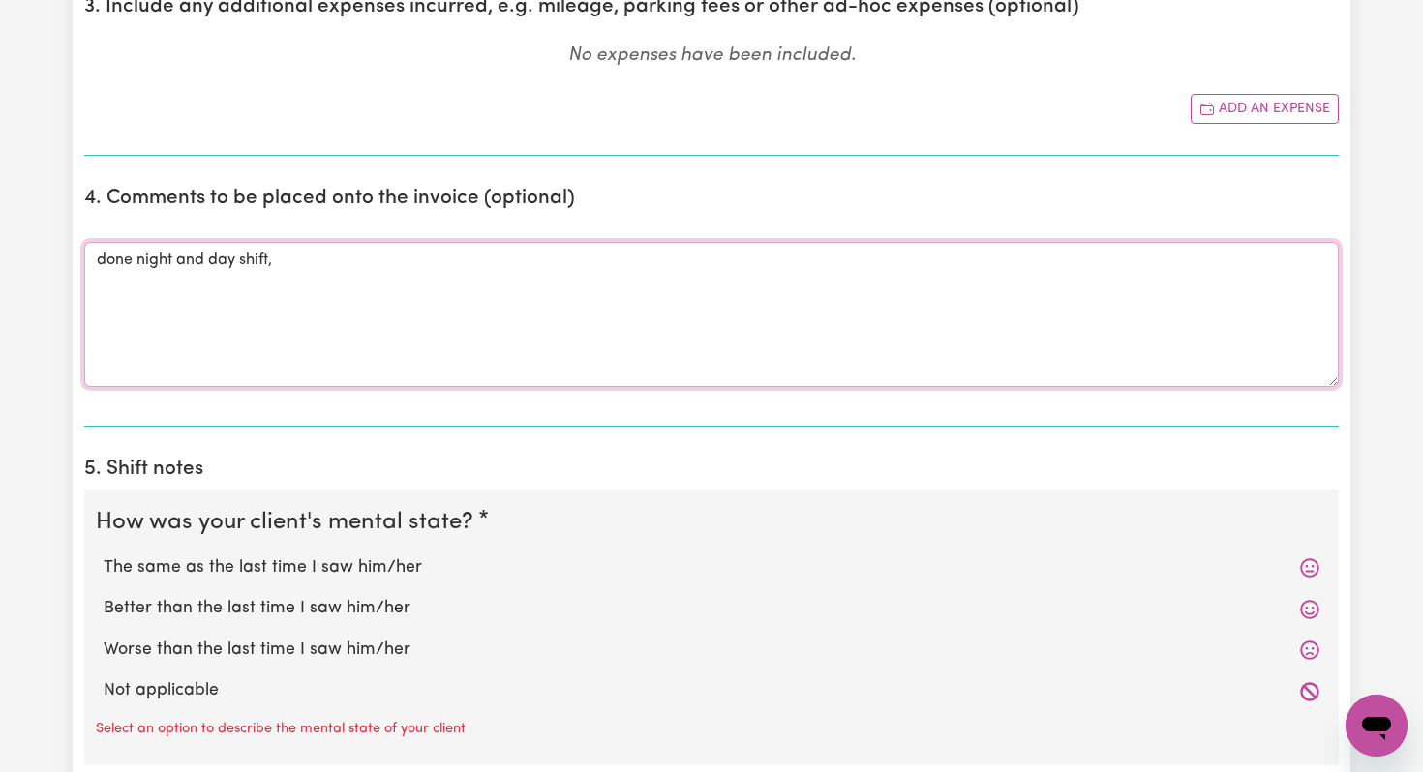
scroll to position [3161, 0]
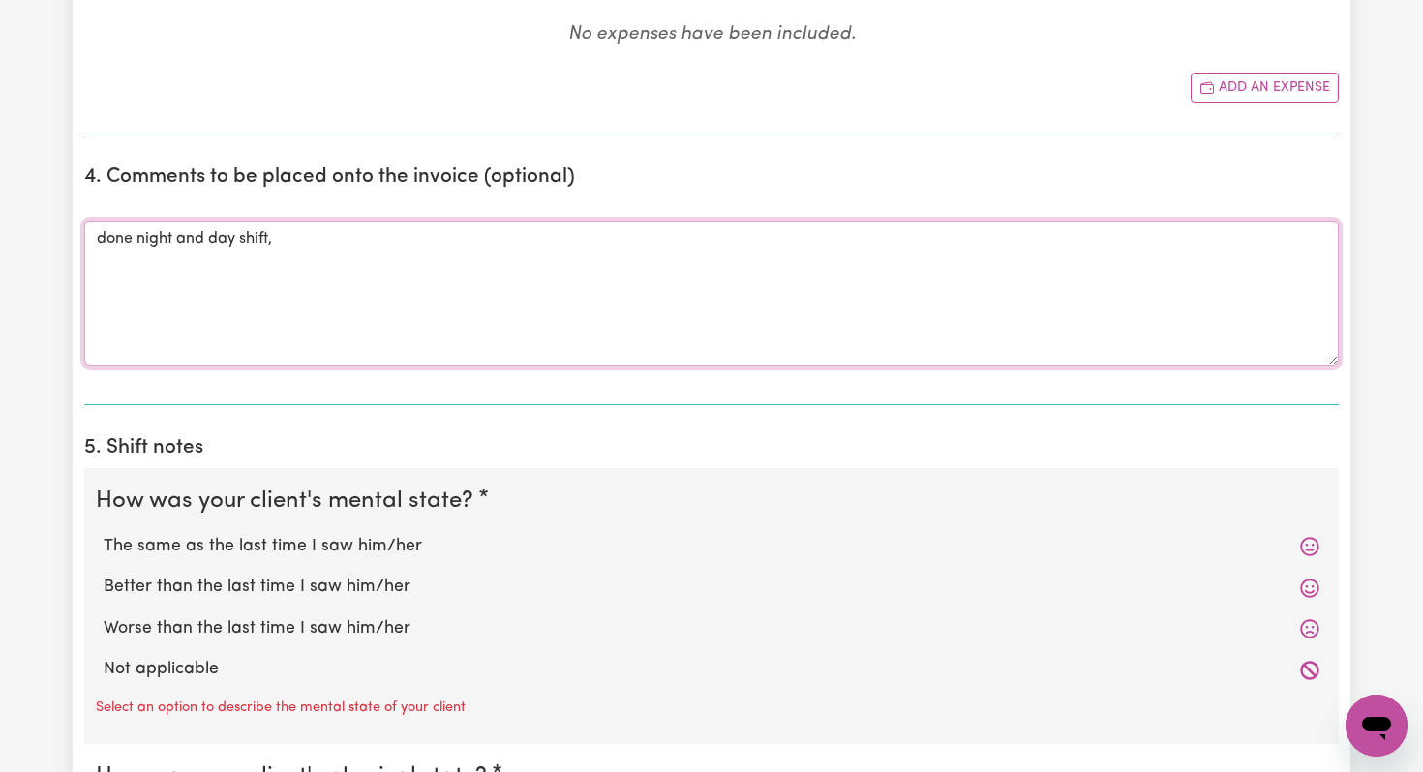
type textarea "done night and day shift,"
click at [355, 542] on label "The same as the last time I saw him/her" at bounding box center [712, 546] width 1216 height 25
click at [104, 534] on input "The same as the last time I saw him/her" at bounding box center [103, 533] width 1 height 1
radio input "true"
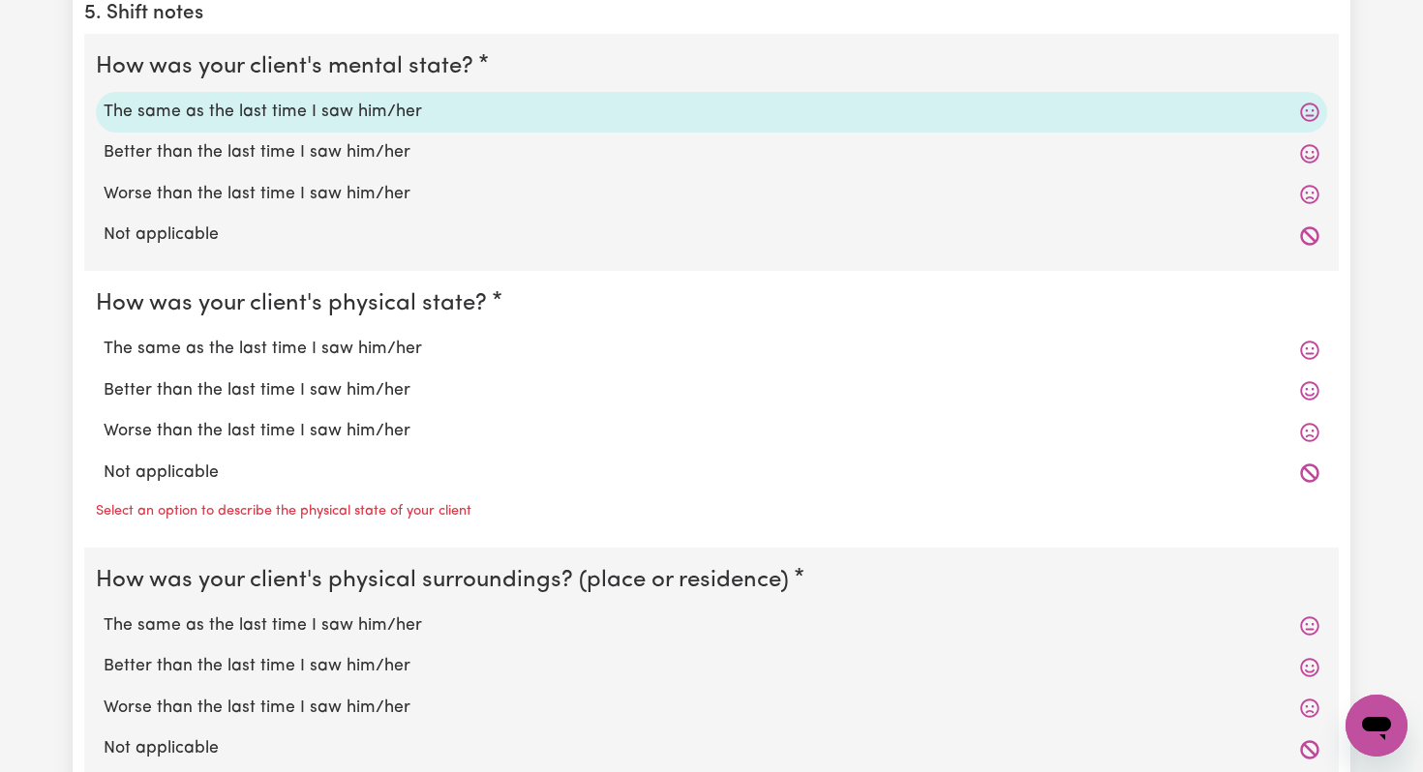
scroll to position [3620, 0]
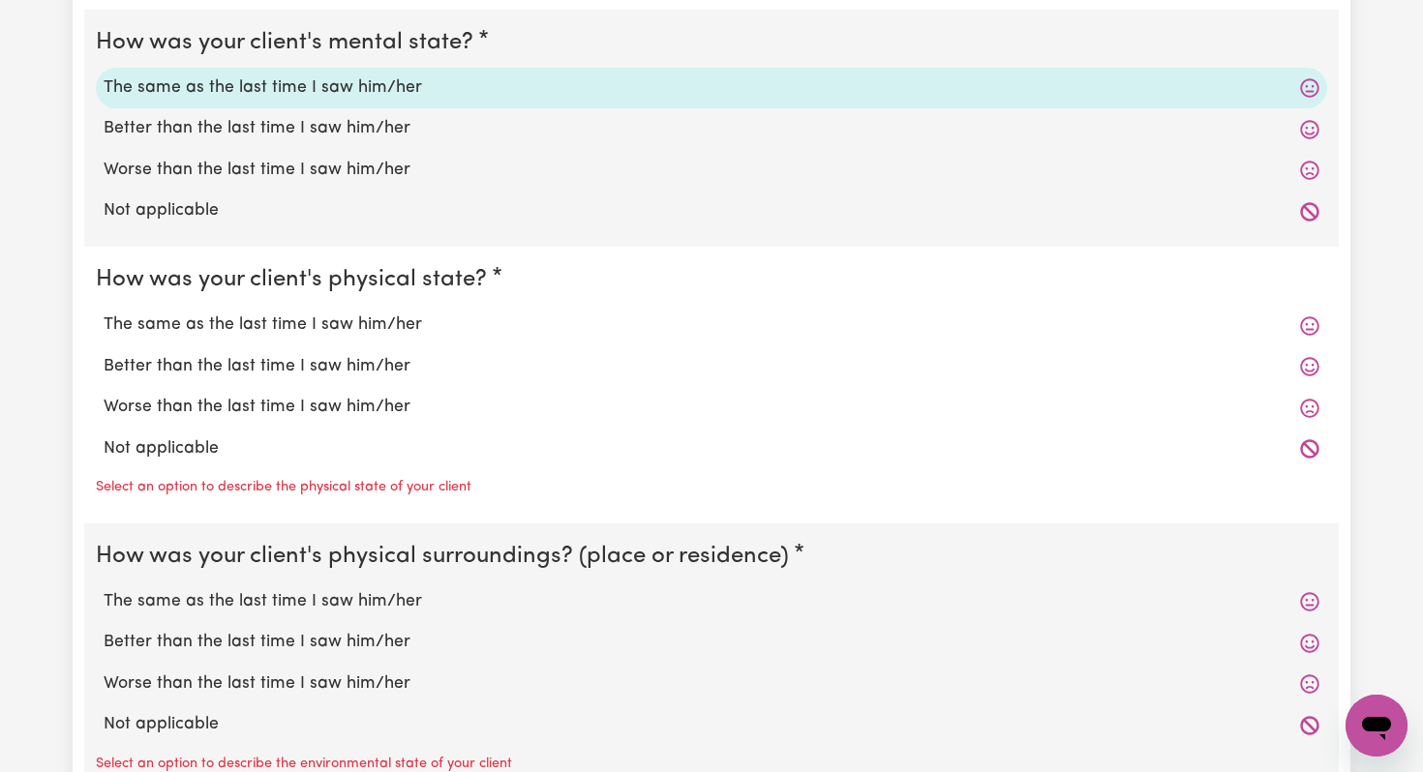
click at [312, 129] on label "Better than the last time I saw him/her" at bounding box center [712, 128] width 1216 height 25
click at [104, 116] on input "Better than the last time I saw him/her" at bounding box center [103, 115] width 1 height 1
radio input "true"
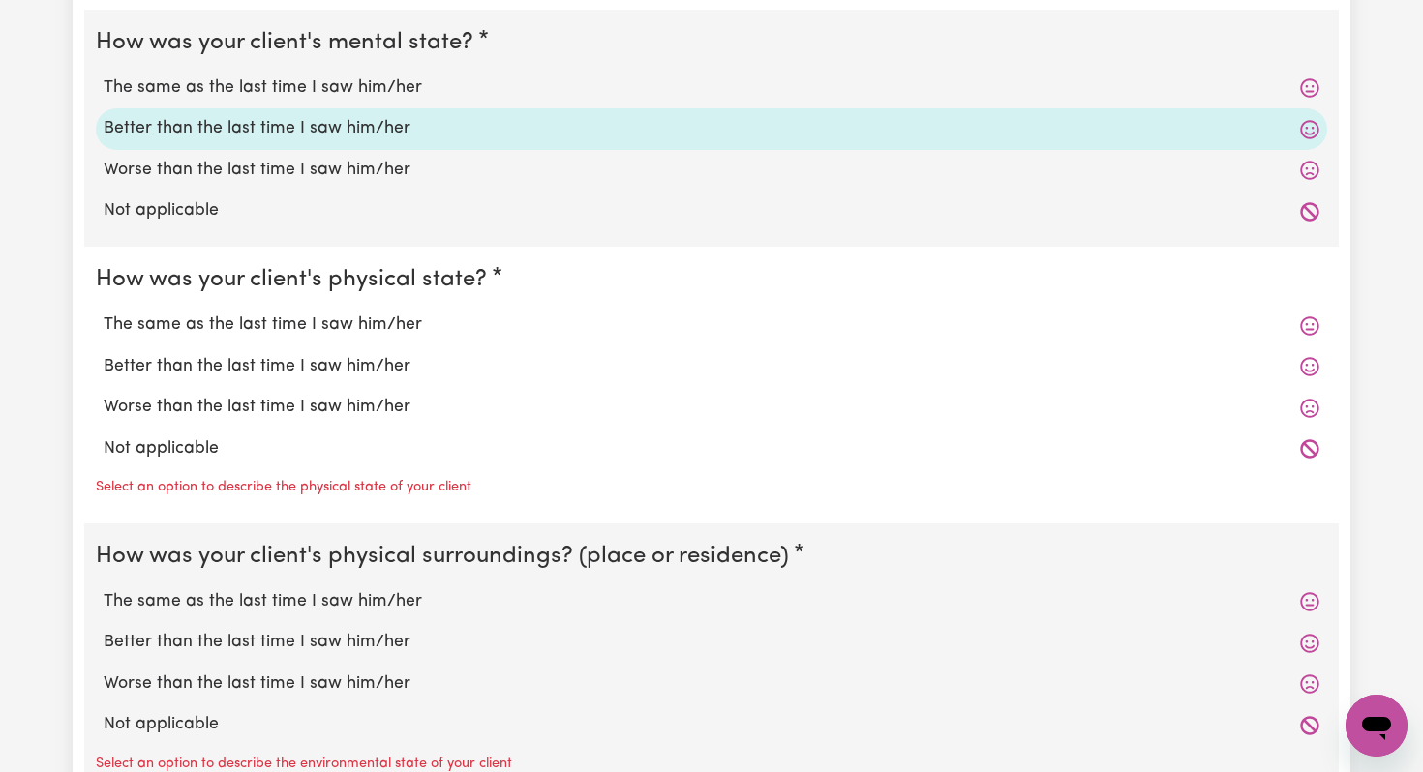
click at [270, 358] on label "Better than the last time I saw him/her" at bounding box center [712, 366] width 1216 height 25
click at [104, 354] on input "Better than the last time I saw him/her" at bounding box center [103, 353] width 1 height 1
radio input "true"
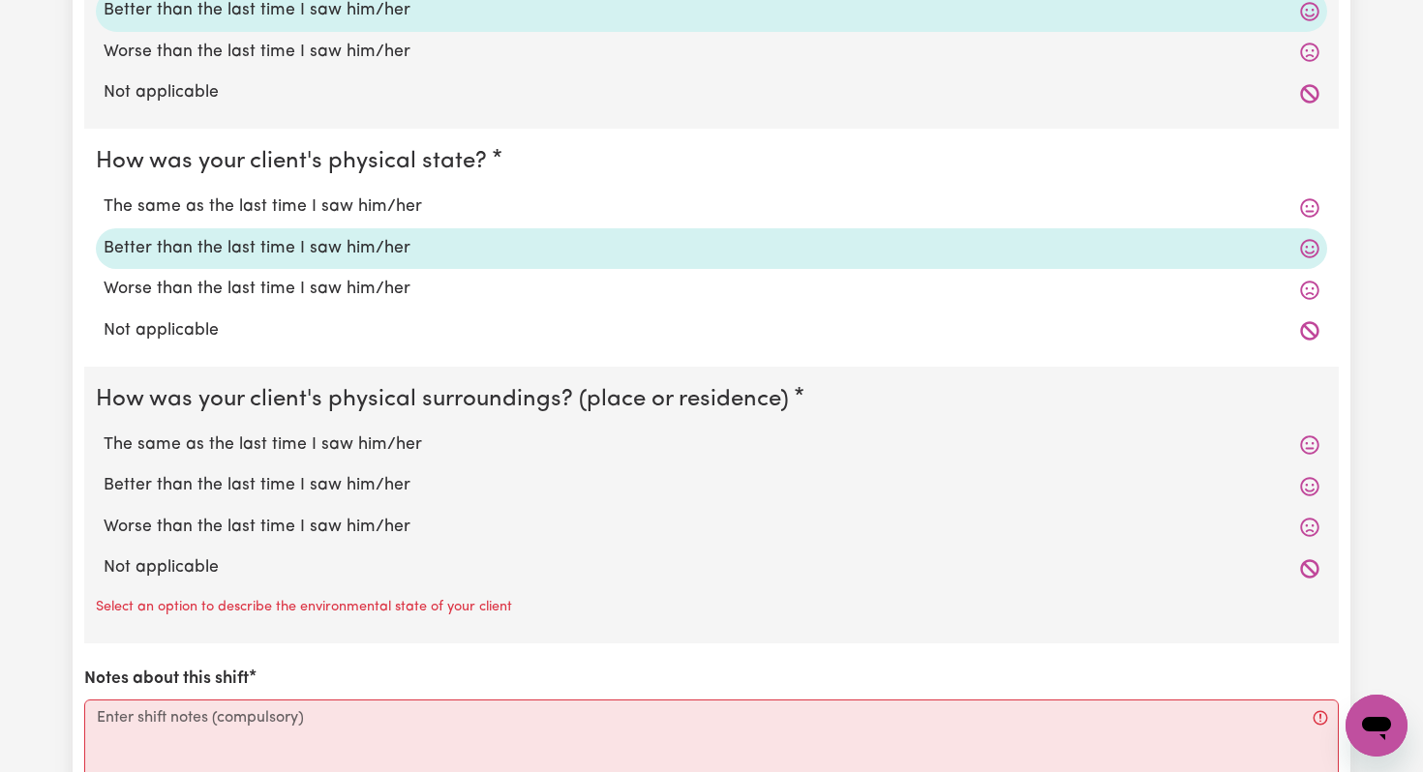
scroll to position [3783, 0]
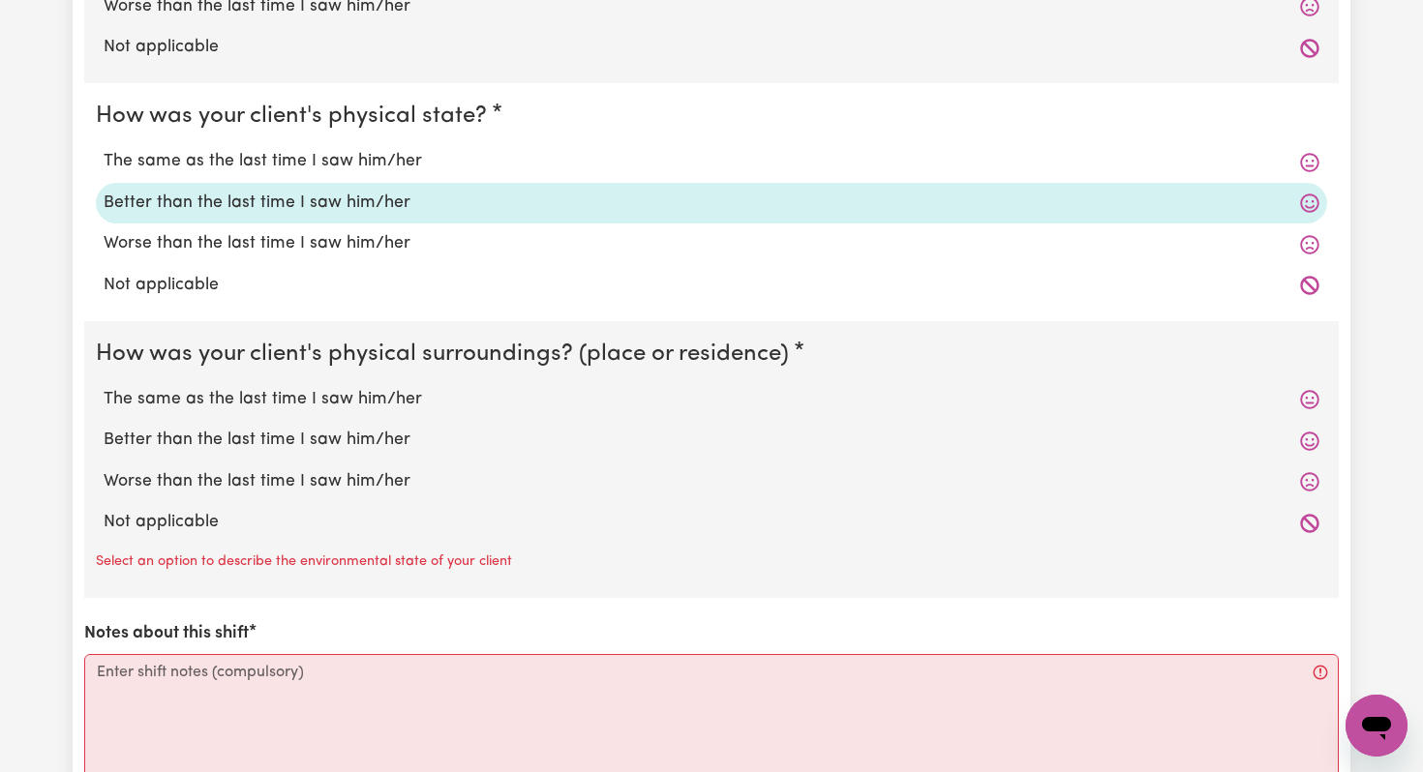
click at [260, 399] on label "The same as the last time I saw him/her" at bounding box center [712, 399] width 1216 height 25
click at [104, 387] on input "The same as the last time I saw him/her" at bounding box center [103, 386] width 1 height 1
radio input "true"
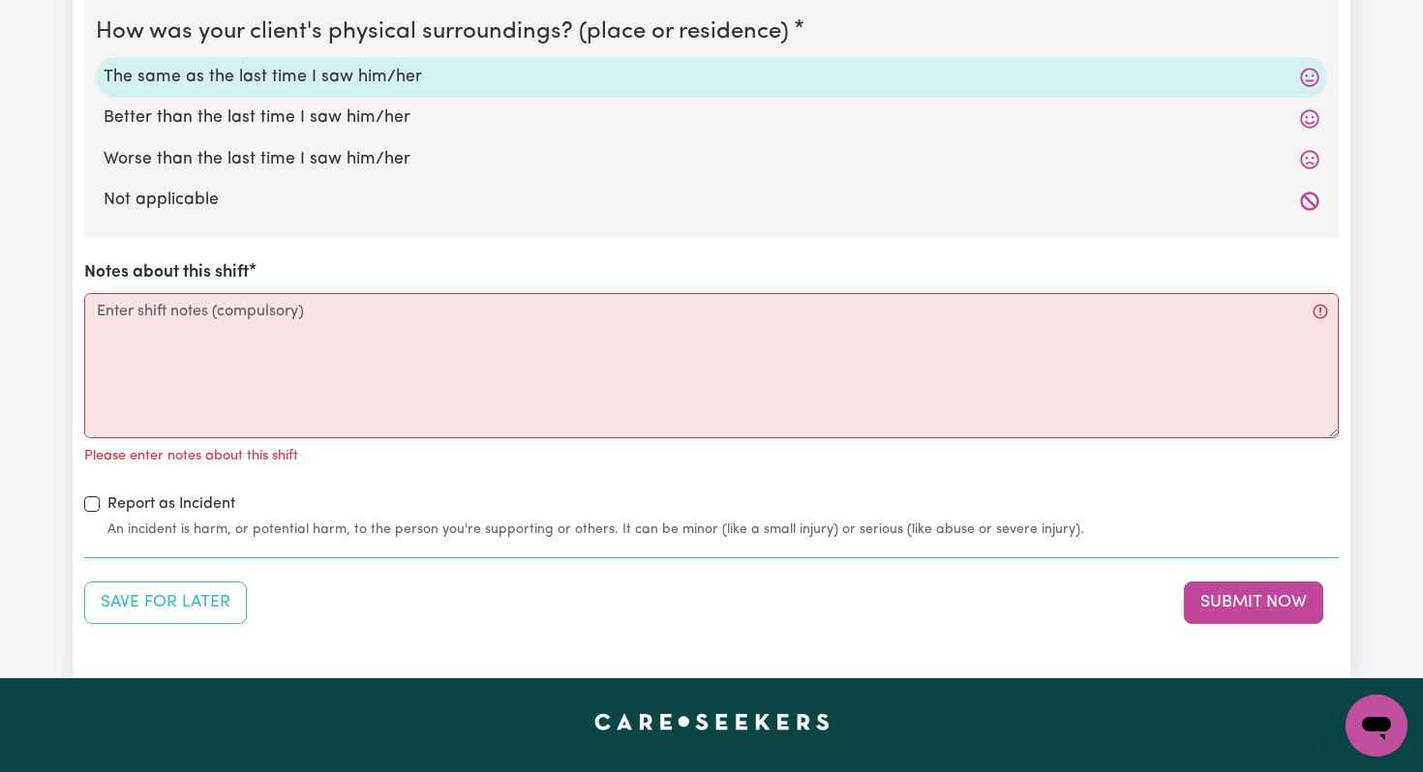
scroll to position [4149, 0]
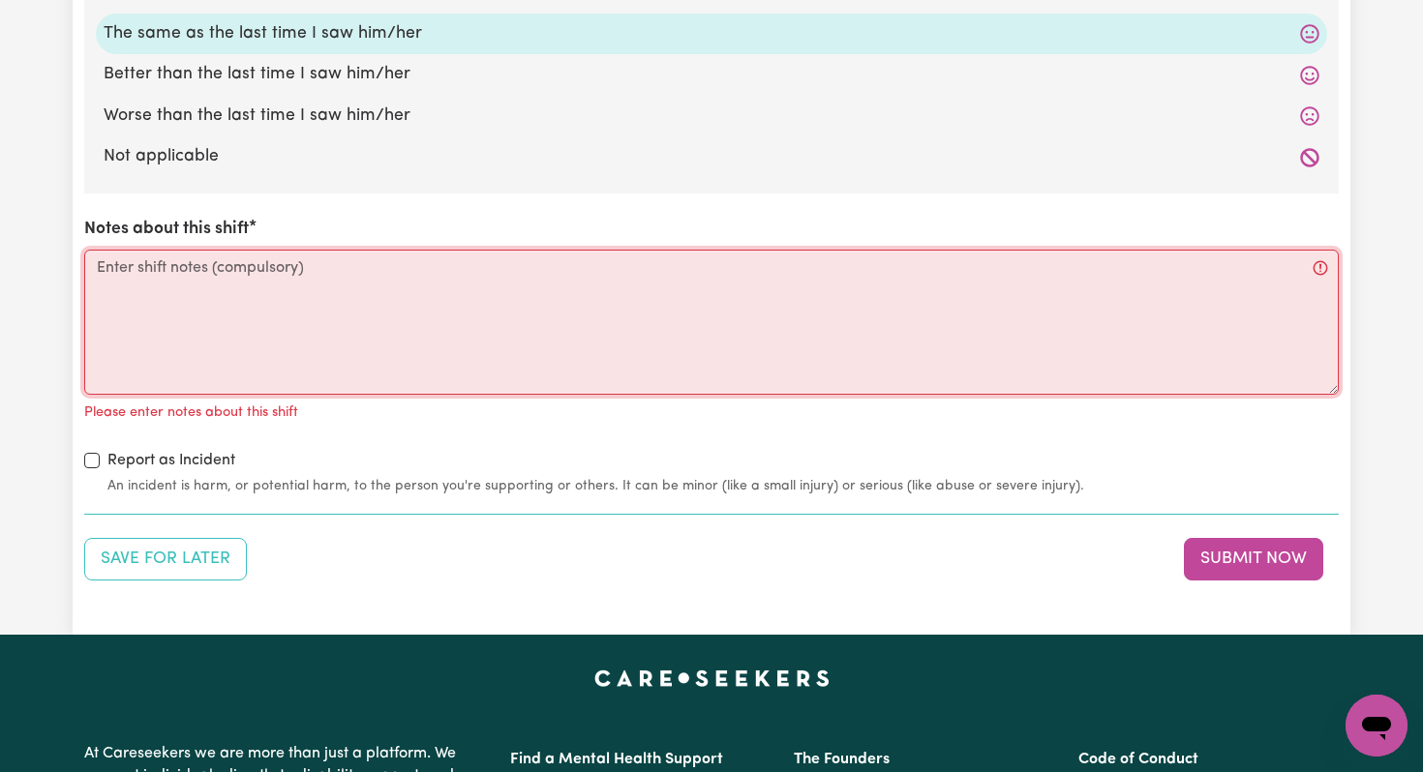
click at [203, 286] on textarea "Notes about this shift" at bounding box center [711, 322] width 1254 height 145
type textarea "1"
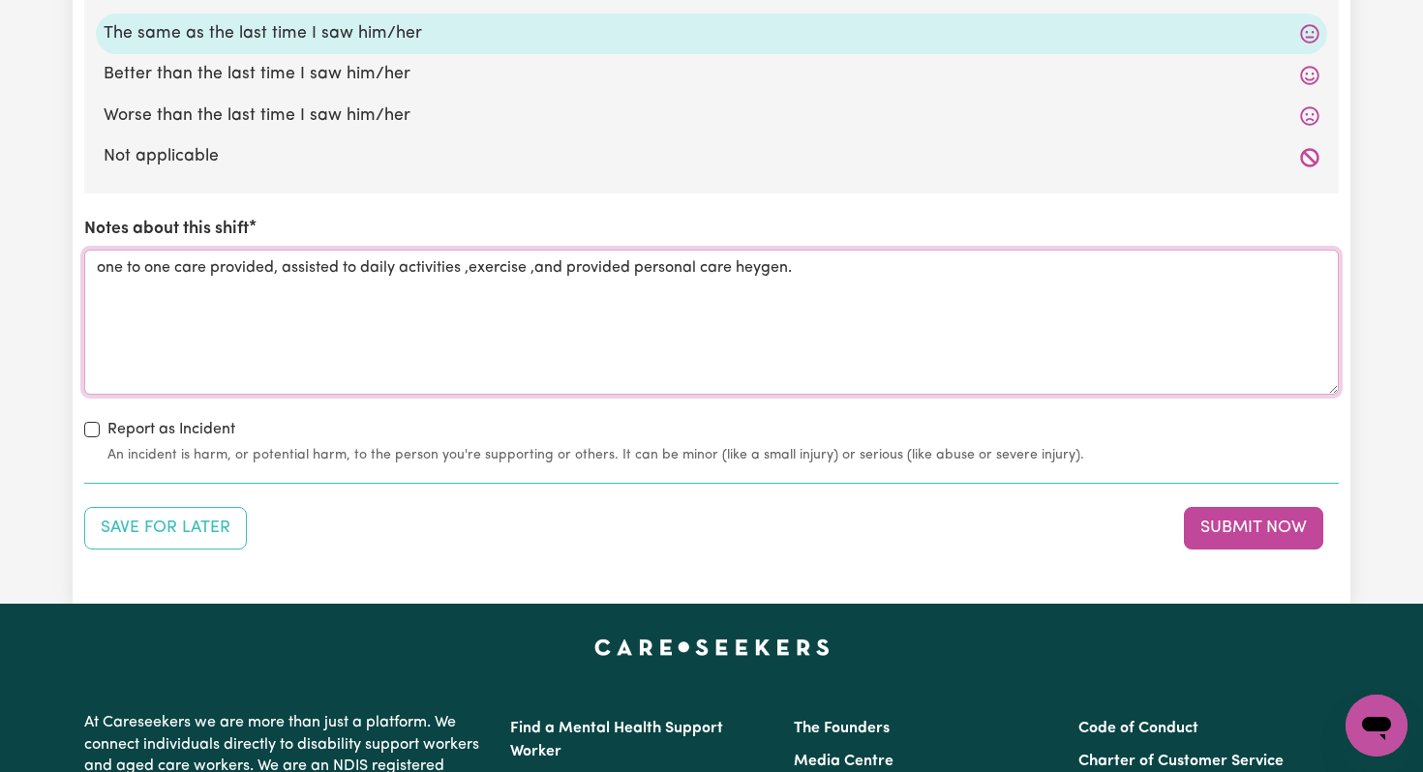
click at [770, 275] on textarea "one to one care provided, assisted to daily activities ,exercise ,and provided …" at bounding box center [711, 322] width 1254 height 145
click at [761, 273] on textarea "one to one care provided, assisted to daily activities ,exercise ,and provided …" at bounding box center [711, 322] width 1254 height 145
click at [789, 270] on textarea "one to one care provided, assisted to daily activities ,exercise ,and provided …" at bounding box center [711, 322] width 1254 height 145
click at [775, 275] on textarea "one to one care provided, assisted to daily activities ,exercise ,and provided …" at bounding box center [711, 322] width 1254 height 145
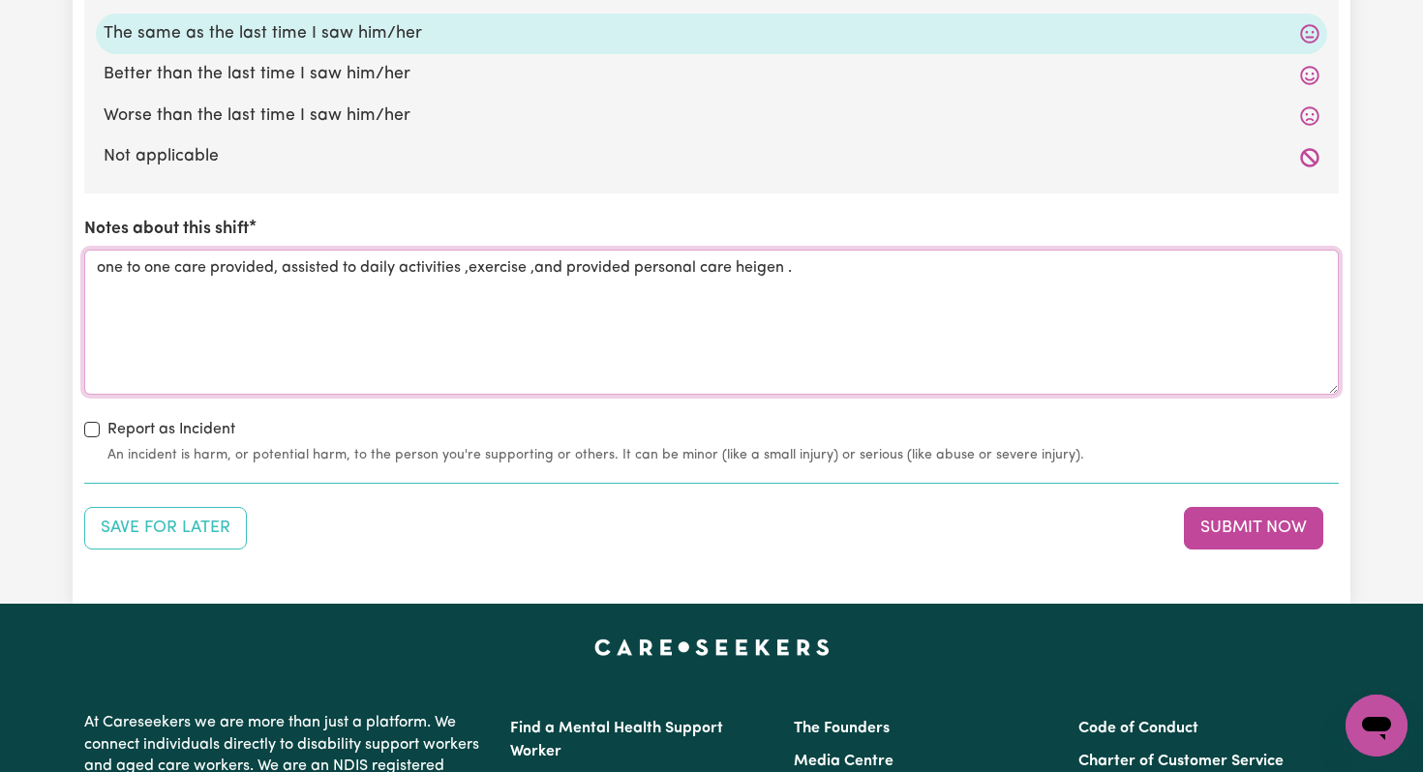
click at [775, 275] on textarea "one to one care provided, assisted to daily activities ,exercise ,and provided …" at bounding box center [711, 322] width 1254 height 145
click at [747, 277] on textarea "one to one care provided, assisted to daily activities ,exercise ,and provided …" at bounding box center [711, 322] width 1254 height 145
click at [767, 273] on textarea "one to one care provided, assisted to daily activities ,exercise ,and provided …" at bounding box center [711, 322] width 1254 height 145
click at [824, 280] on textarea "one to one care provided, assisted to daily activities ,exercise ,and provided …" at bounding box center [711, 322] width 1254 height 145
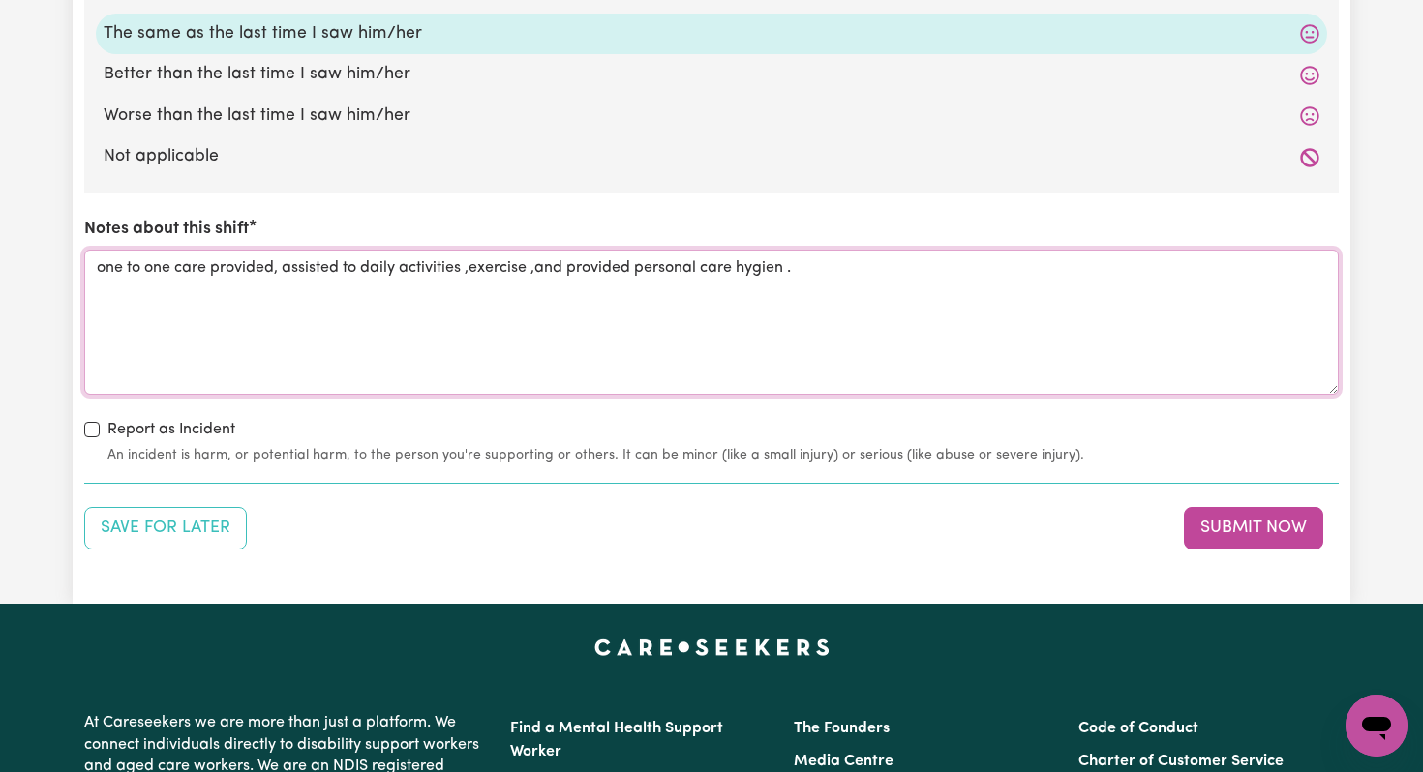
click at [739, 314] on textarea "one to one care provided, assisted to daily activities ,exercise ,and provided …" at bounding box center [711, 322] width 1254 height 145
click at [759, 263] on textarea "one to one care provided, assisted to daily activities ,exercise ,and provided …" at bounding box center [711, 322] width 1254 height 145
click at [767, 274] on textarea "one to one care provided, assisted to daily activities ,exercise ,and provided …" at bounding box center [711, 322] width 1254 height 145
click at [867, 279] on textarea "one to one care provided, assisted to daily activities ,exercise ,and provided …" at bounding box center [711, 322] width 1254 height 145
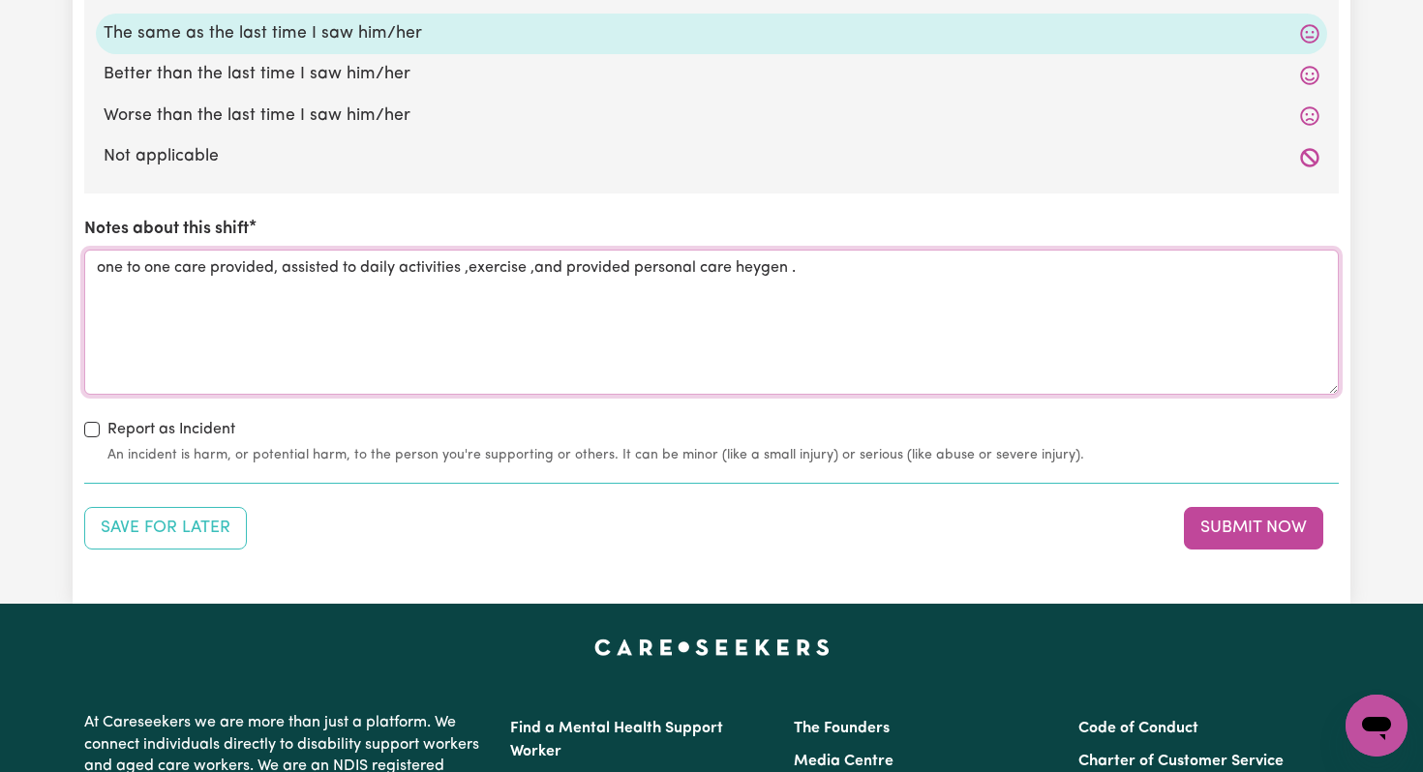
click at [762, 273] on textarea "one to one care provided, assisted to daily activities ,exercise ,and provided …" at bounding box center [711, 322] width 1254 height 145
click at [749, 273] on textarea "one to one care provided, assisted to daily activities ,exercise ,and provided …" at bounding box center [711, 322] width 1254 height 145
click at [756, 271] on textarea "one to one care provided, assisted to daily activities ,exercise ,and provided …" at bounding box center [711, 322] width 1254 height 145
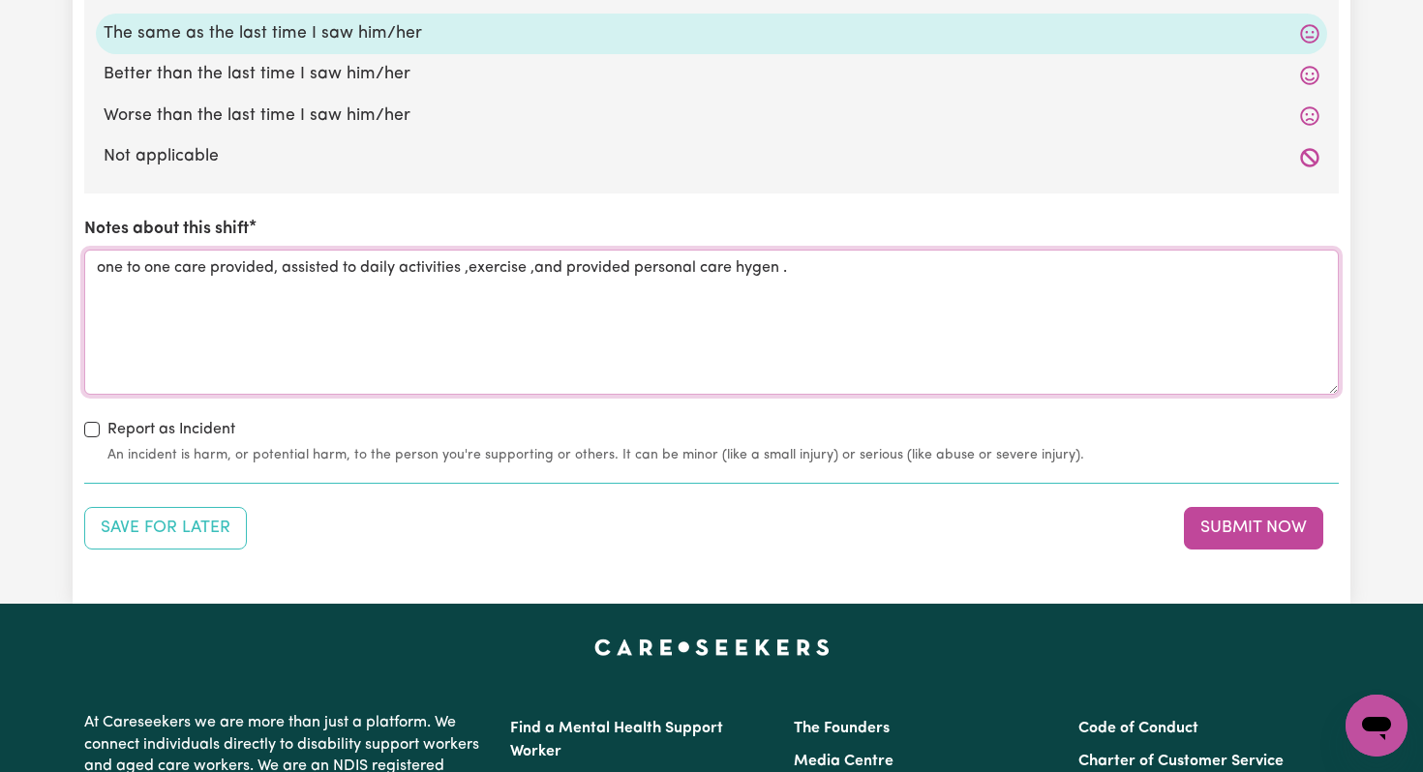
click at [782, 275] on textarea "one to one care provided, assisted to daily activities ,exercise ,and provided …" at bounding box center [711, 322] width 1254 height 145
click at [751, 270] on textarea "one to one care provided, assisted to daily activities ,exercise ,and provided …" at bounding box center [711, 322] width 1254 height 145
click at [760, 273] on textarea "one to one care provided, assisted to daily activities ,exercise ,and provided …" at bounding box center [711, 322] width 1254 height 145
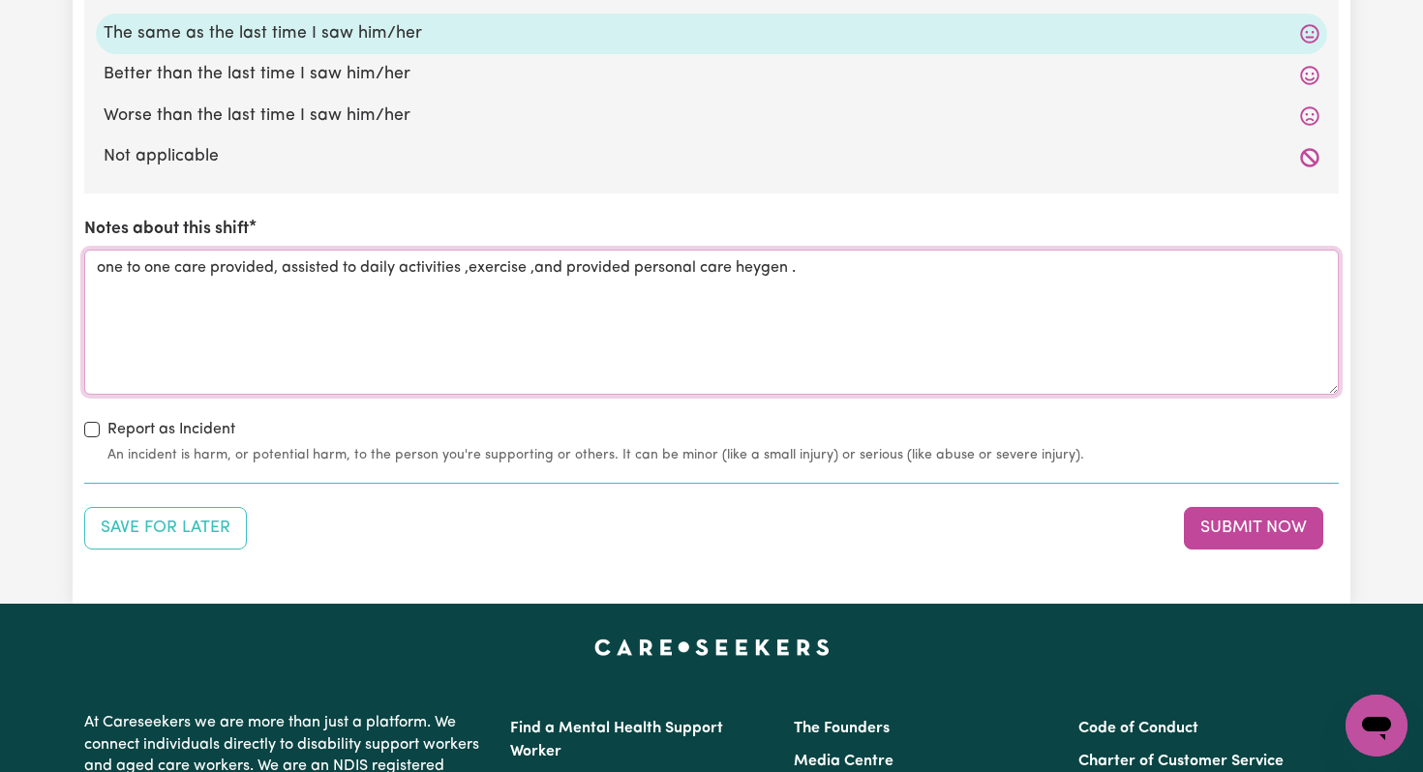
click at [876, 281] on textarea "one to one care provided, assisted to daily activities ,exercise ,and provided …" at bounding box center [711, 322] width 1254 height 145
click at [760, 271] on textarea "one to one care provided, assisted to daily activities ,exercise ,and provided …" at bounding box center [711, 322] width 1254 height 145
click at [768, 275] on textarea "one to one care provided, assisted to daily activities ,exercise ,and provided …" at bounding box center [711, 322] width 1254 height 145
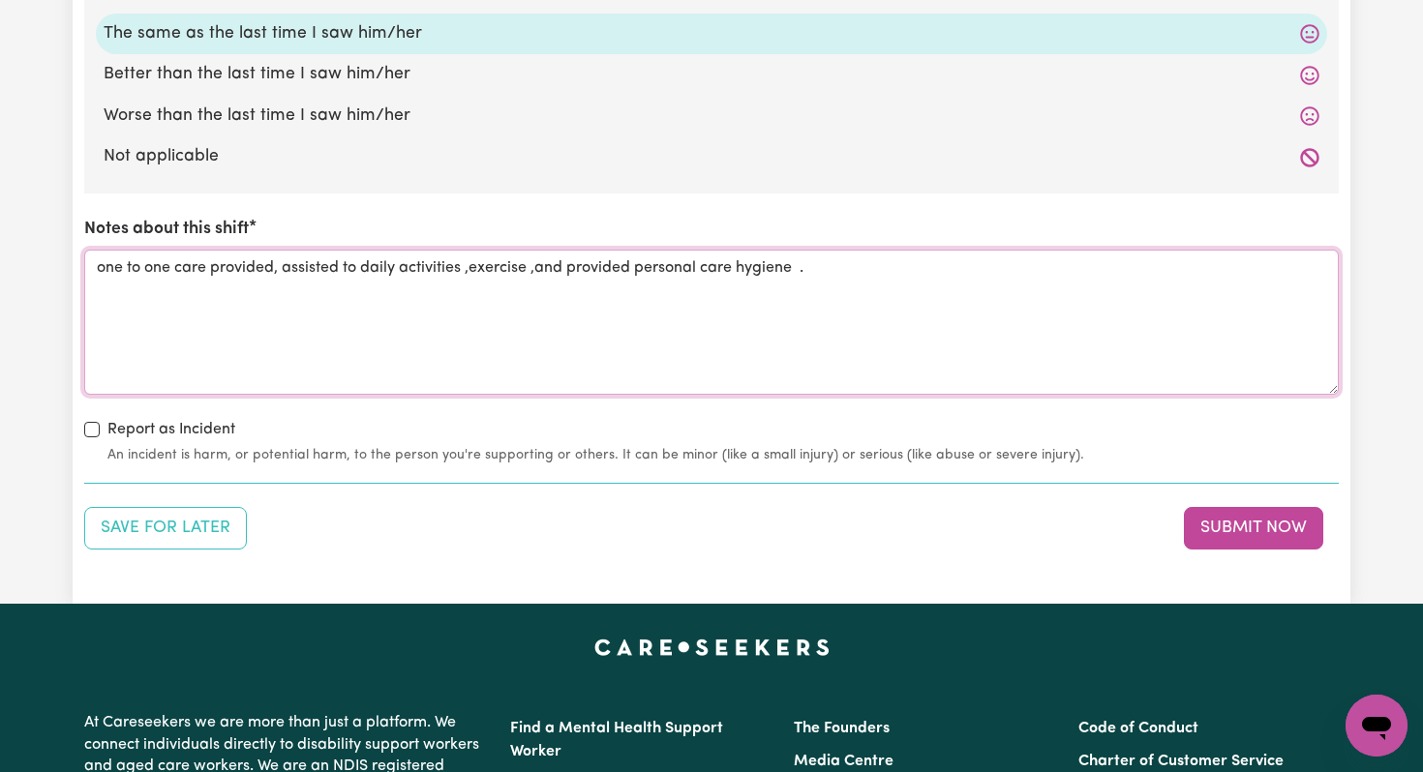
click at [822, 310] on textarea "one to one care provided, assisted to daily activities ,exercise ,and provided …" at bounding box center [711, 322] width 1254 height 145
click at [797, 275] on textarea "one to one care provided, assisted to daily activities ,exercise ,and provided …" at bounding box center [711, 322] width 1254 height 145
type textarea "one to one care provided, assisted to daily activities ,exercise ,and provided …"
click at [90, 432] on input "Report as Incident" at bounding box center [91, 429] width 15 height 15
checkbox input "true"
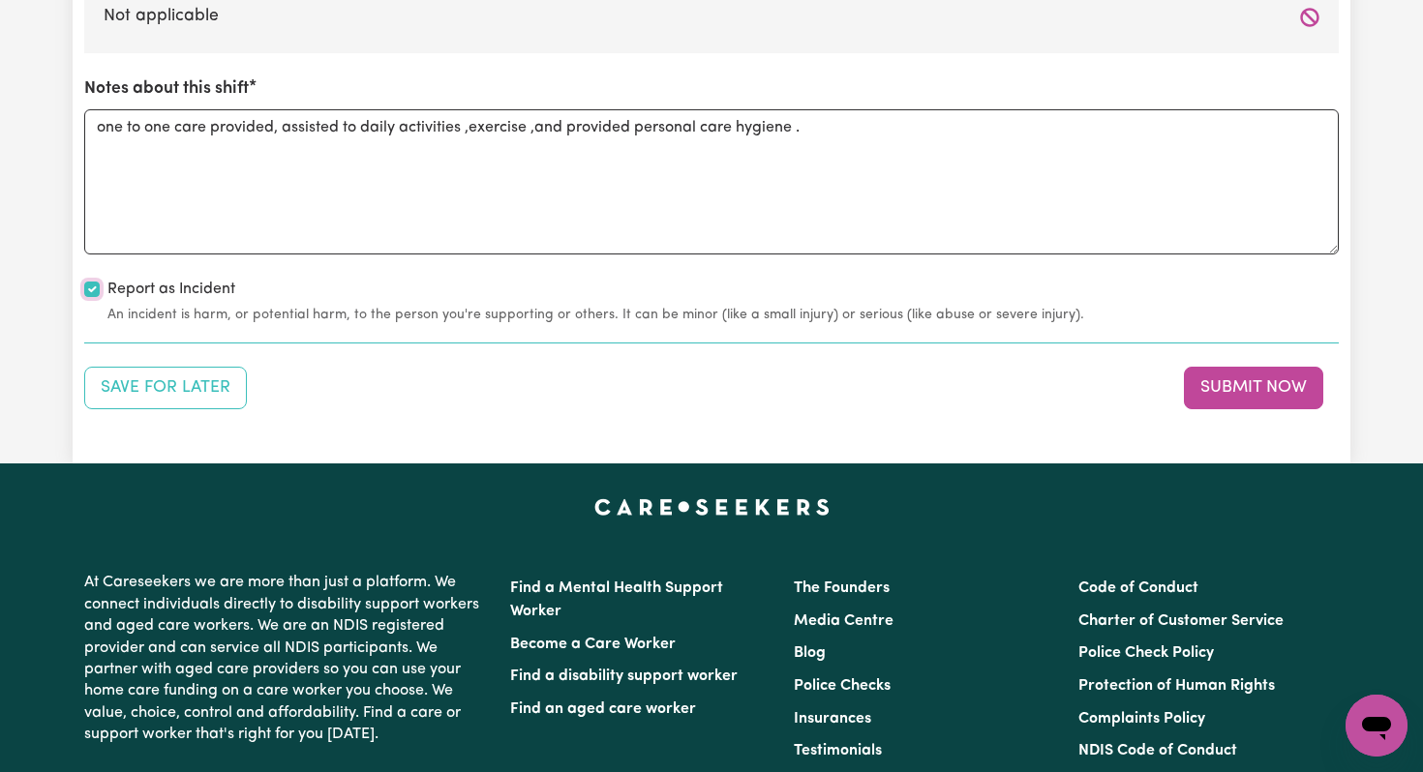
scroll to position [4302, 0]
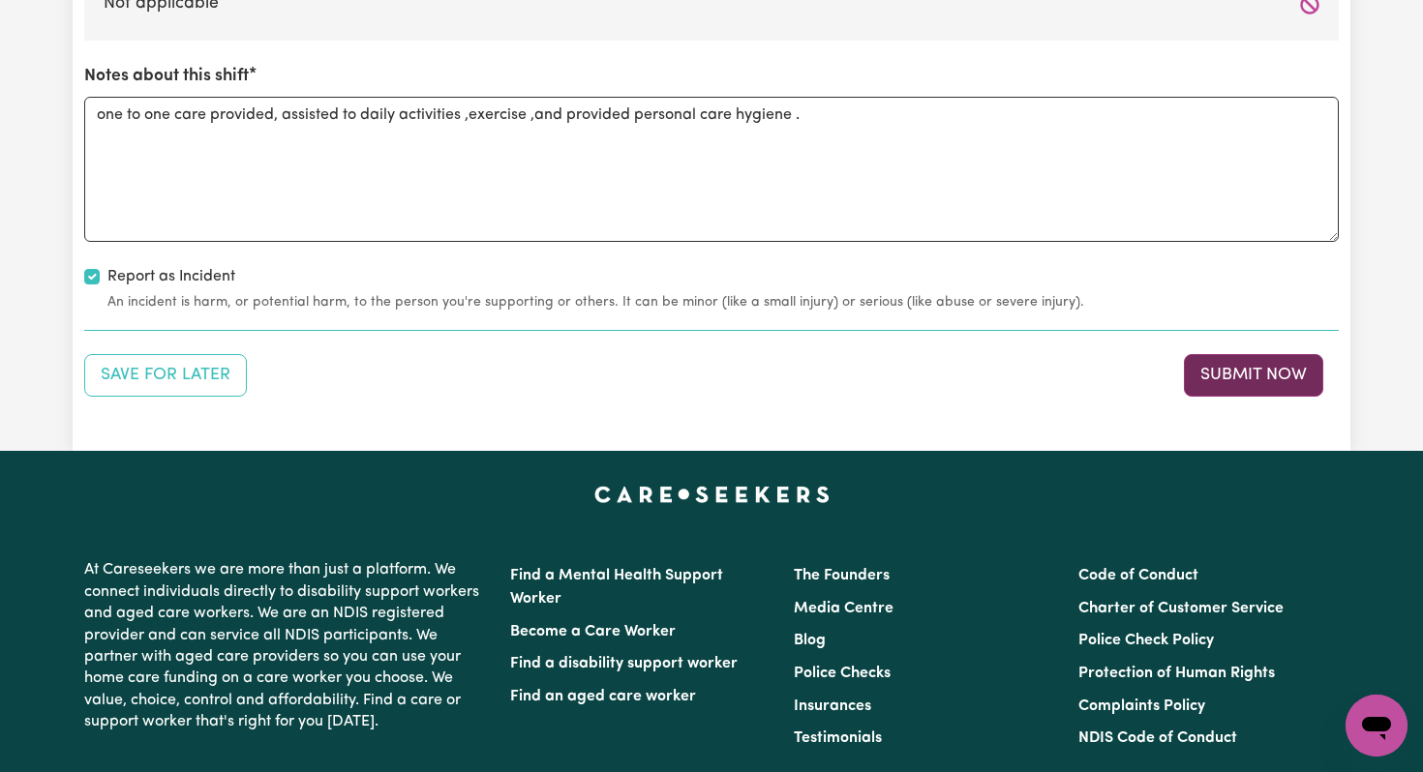
click at [1232, 376] on button "Submit Now" at bounding box center [1253, 375] width 139 height 43
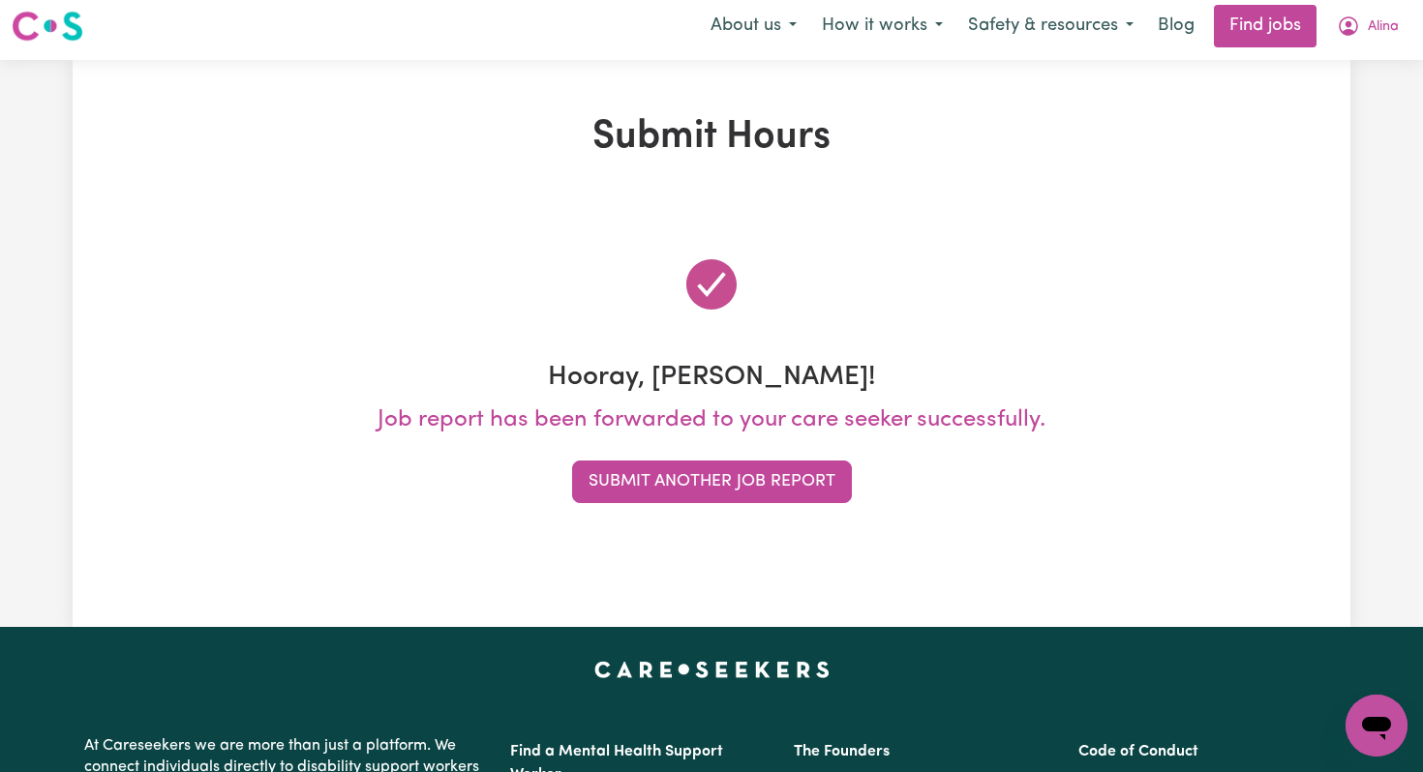
scroll to position [0, 0]
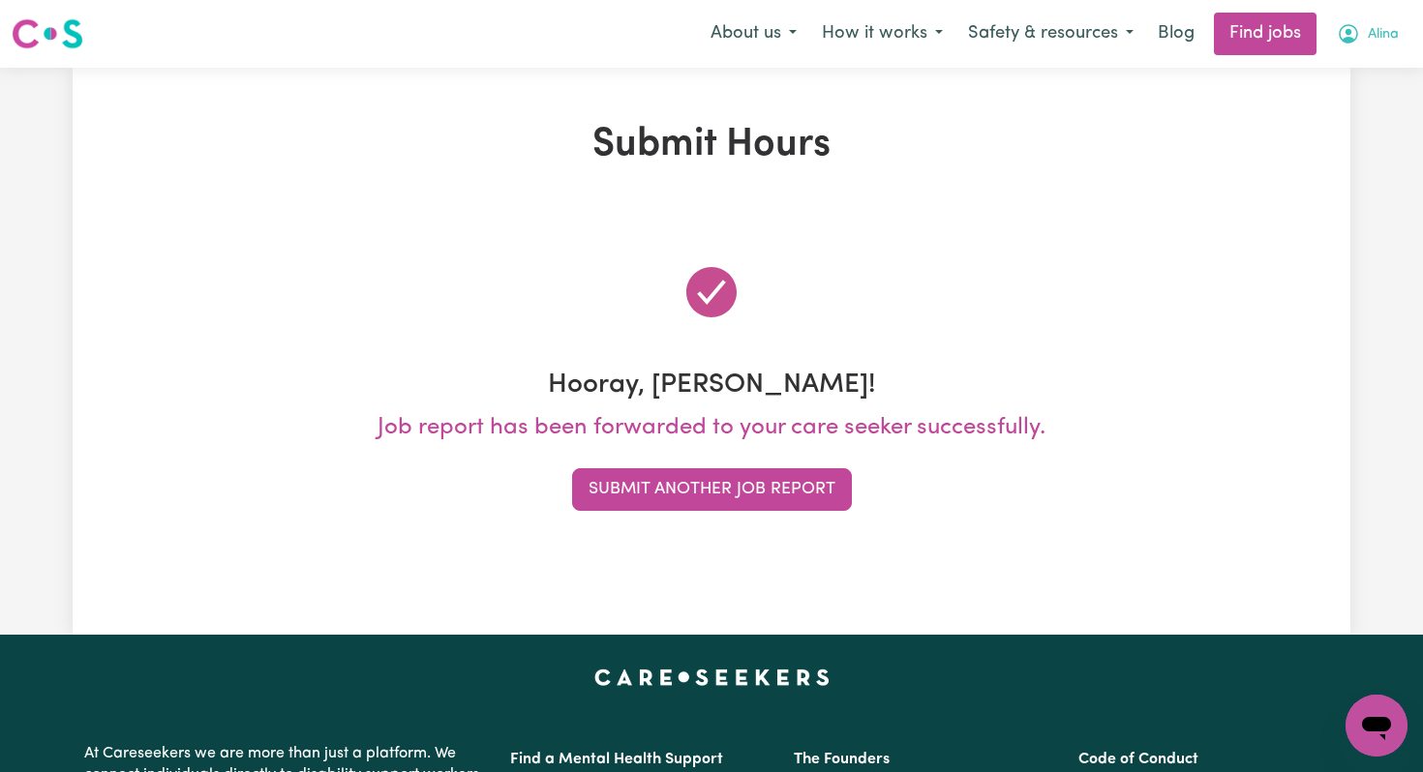
click at [1354, 30] on icon "My Account" at bounding box center [1347, 33] width 19 height 19
click at [1311, 78] on link "My Account" at bounding box center [1333, 75] width 153 height 37
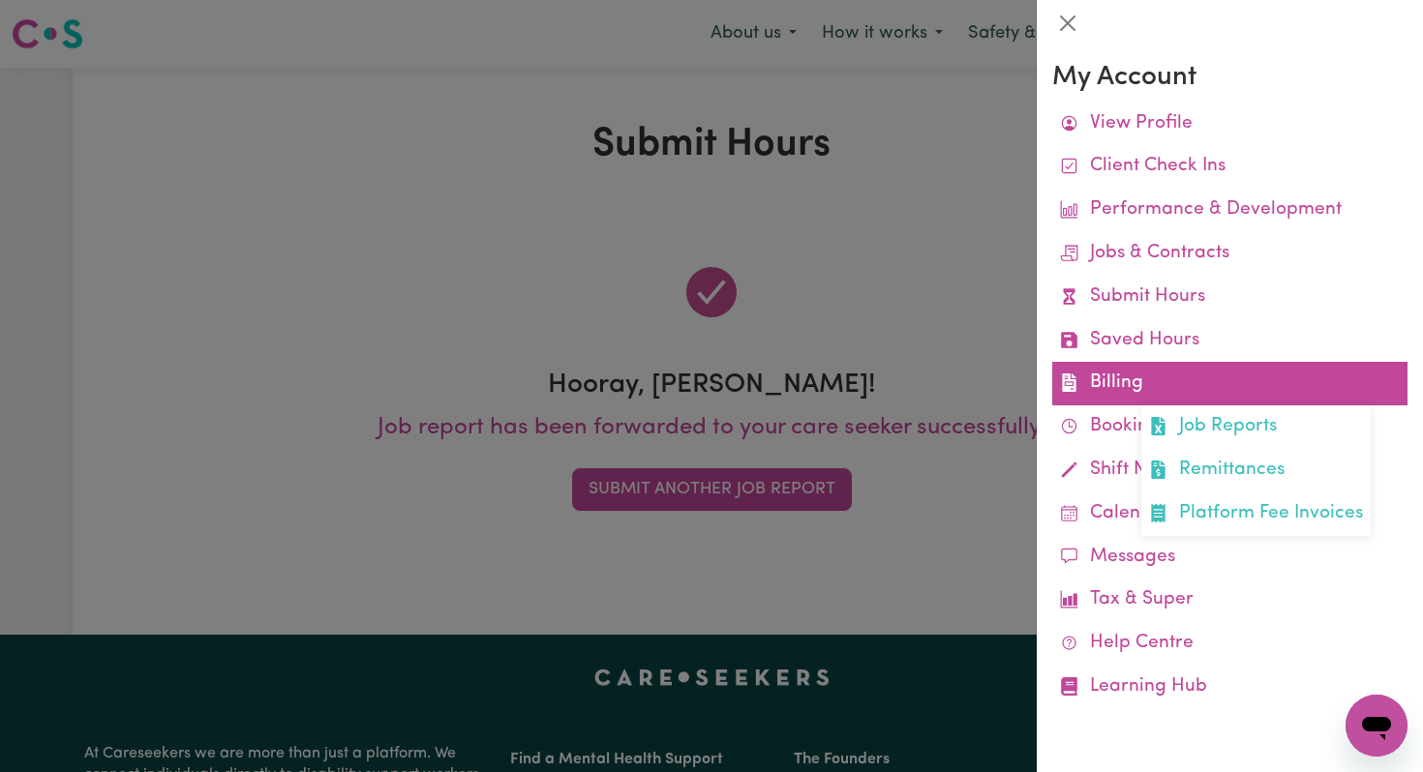
click at [1144, 380] on link "Billing Job Reports Remittances Platform Fee Invoices" at bounding box center [1229, 384] width 355 height 44
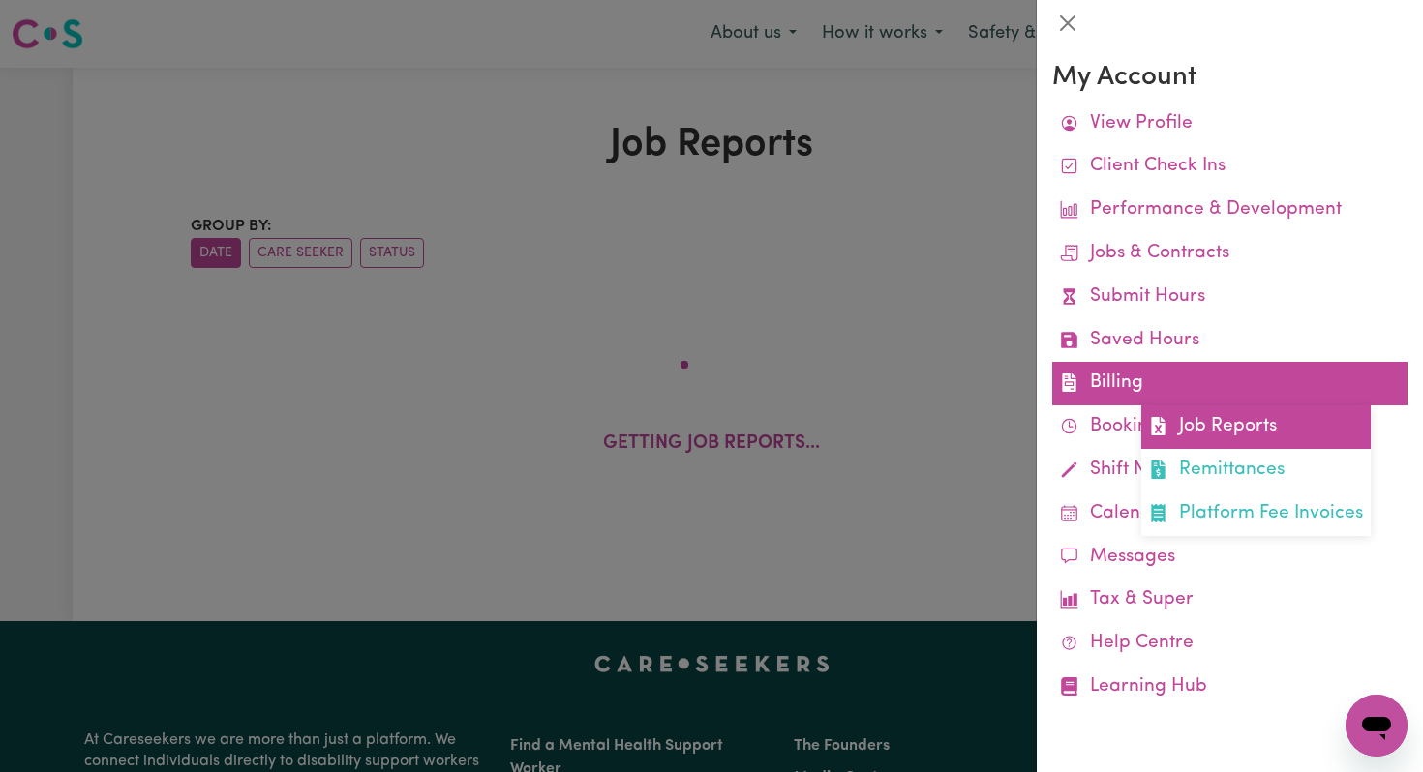
click at [1163, 419] on icon at bounding box center [1158, 426] width 18 height 18
